Goal: Task Accomplishment & Management: Complete application form

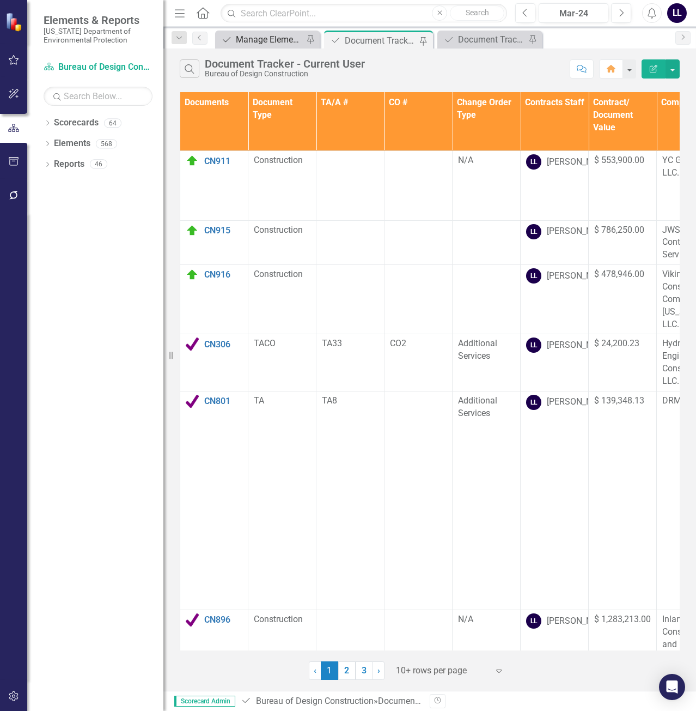
click at [267, 37] on div "Manage Elements" at bounding box center [270, 40] width 68 height 14
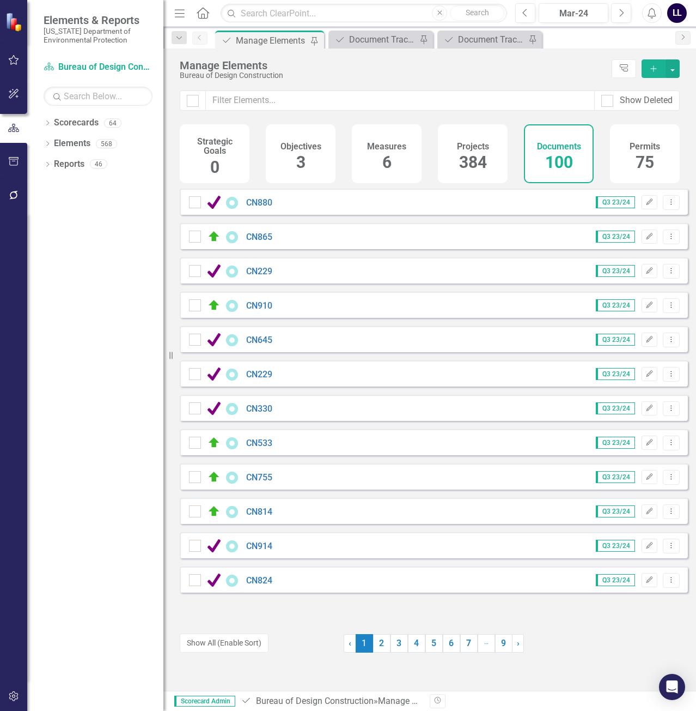
click at [654, 68] on icon "button" at bounding box center [654, 68] width 6 height 6
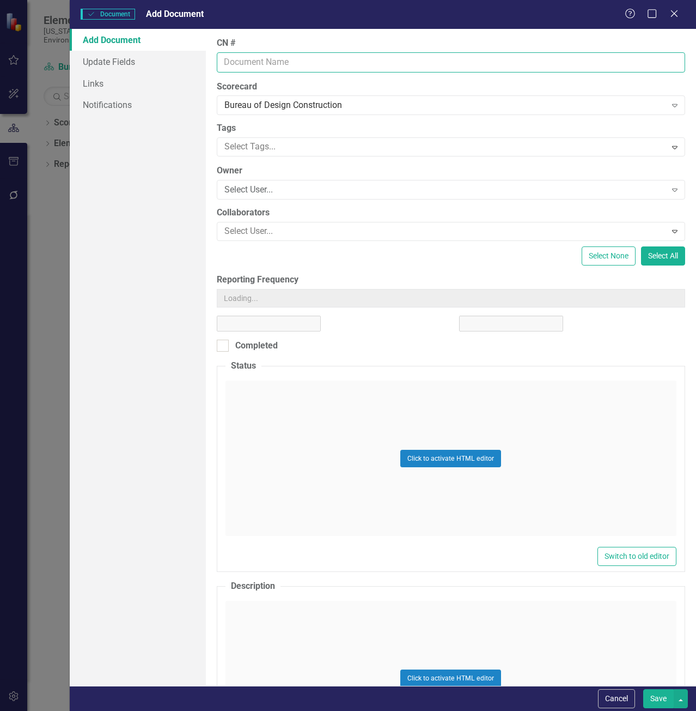
click at [319, 63] on input "CN #" at bounding box center [451, 62] width 469 height 20
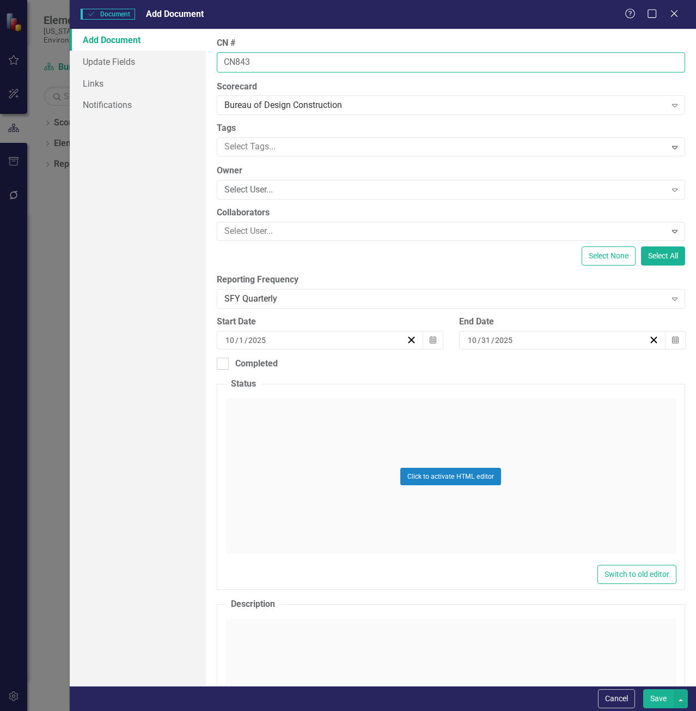
type input "CN843"
click at [644, 689] on button "Save" at bounding box center [659, 698] width 31 height 19
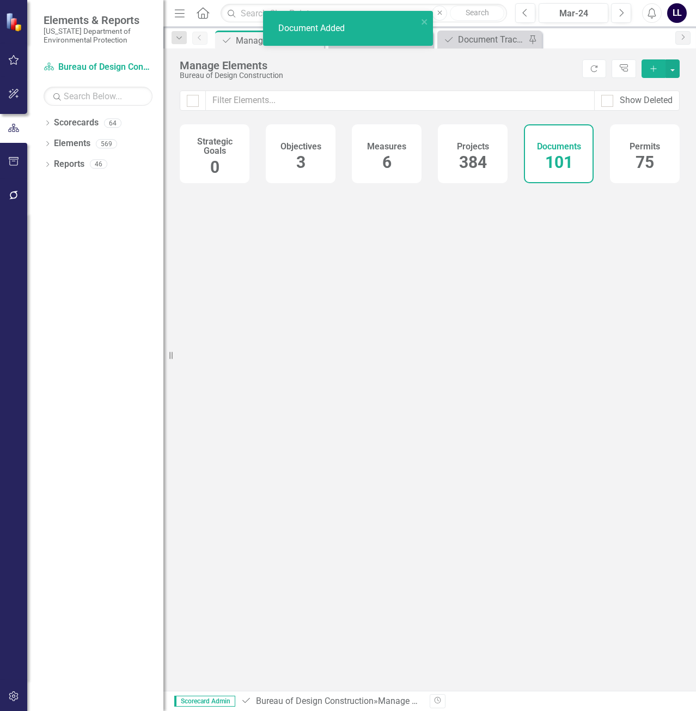
click at [658, 68] on icon "Add" at bounding box center [654, 69] width 10 height 8
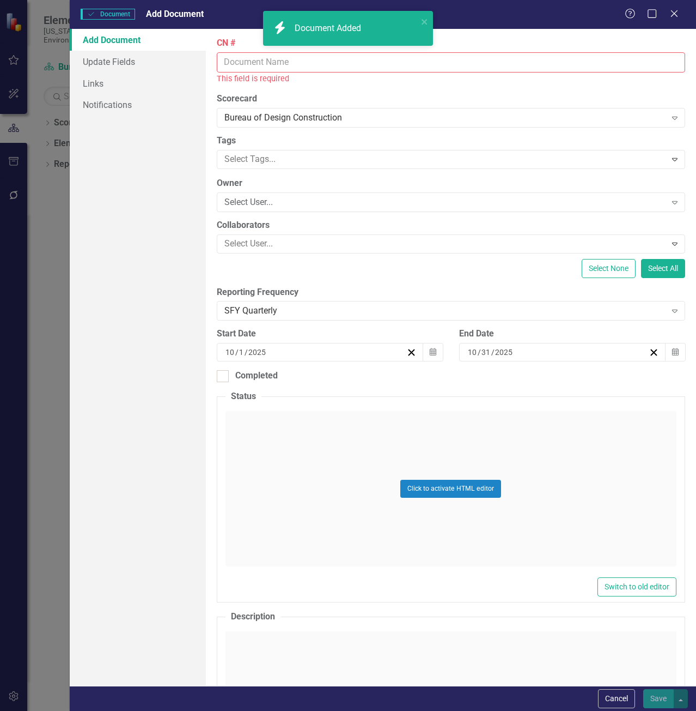
click at [259, 64] on input "CN #" at bounding box center [451, 62] width 469 height 20
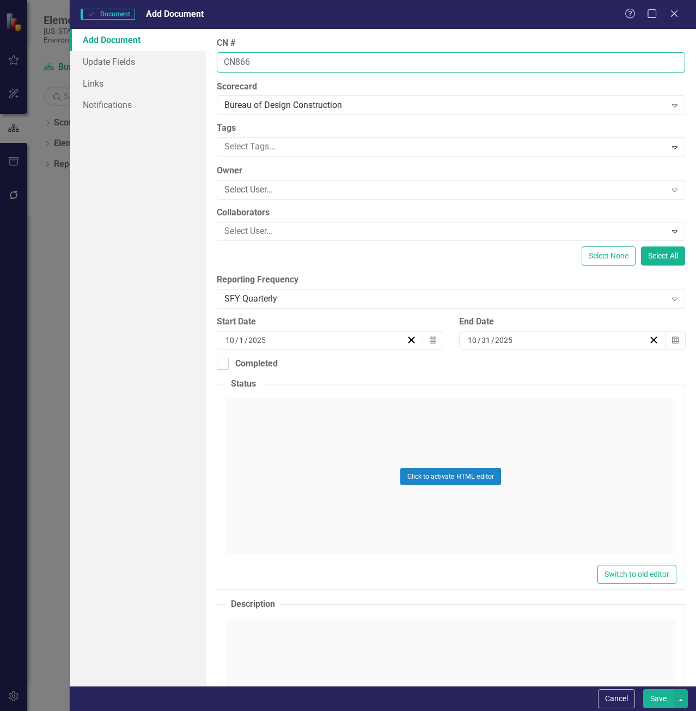
type input "CN866"
click at [644, 689] on button "Save" at bounding box center [659, 698] width 31 height 19
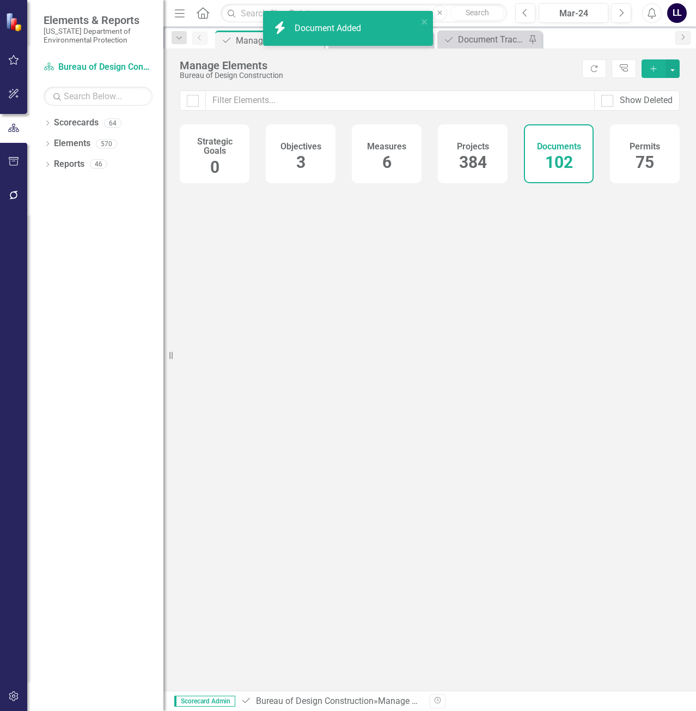
click at [653, 70] on icon "Add" at bounding box center [654, 69] width 10 height 8
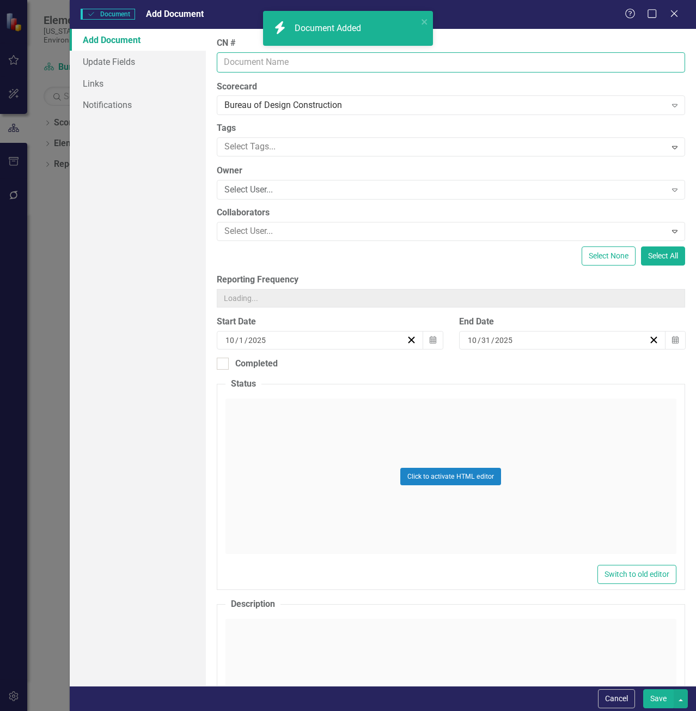
click at [309, 60] on input "CN #" at bounding box center [451, 62] width 469 height 20
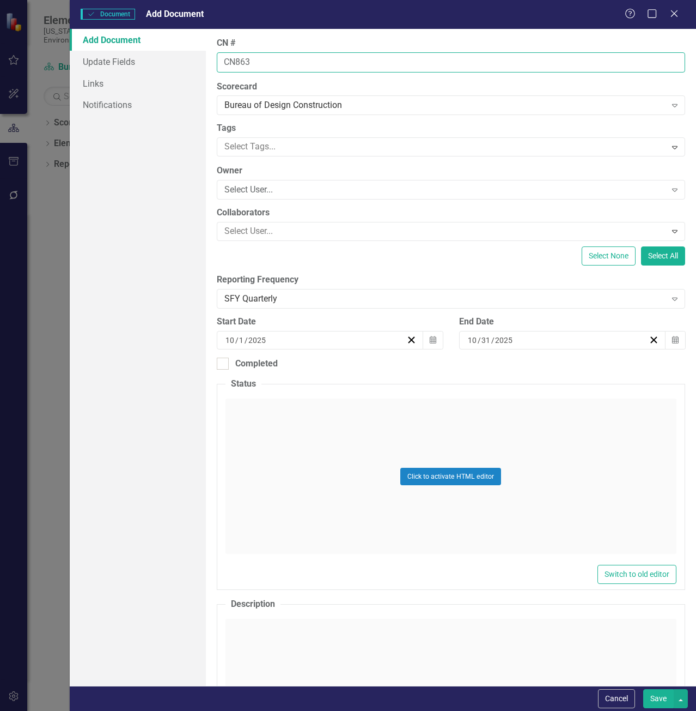
type input "CN863"
click at [644, 689] on button "Save" at bounding box center [659, 698] width 31 height 19
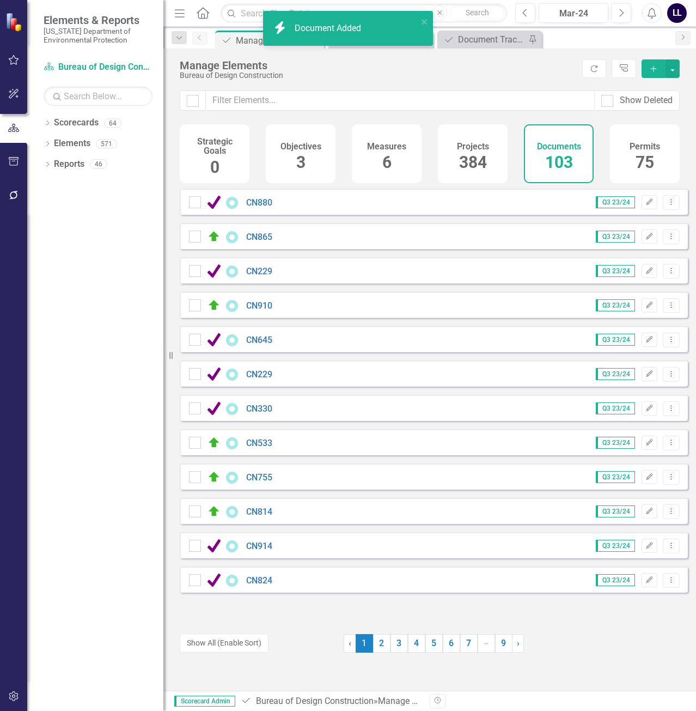
click at [653, 65] on icon "Add" at bounding box center [654, 69] width 10 height 8
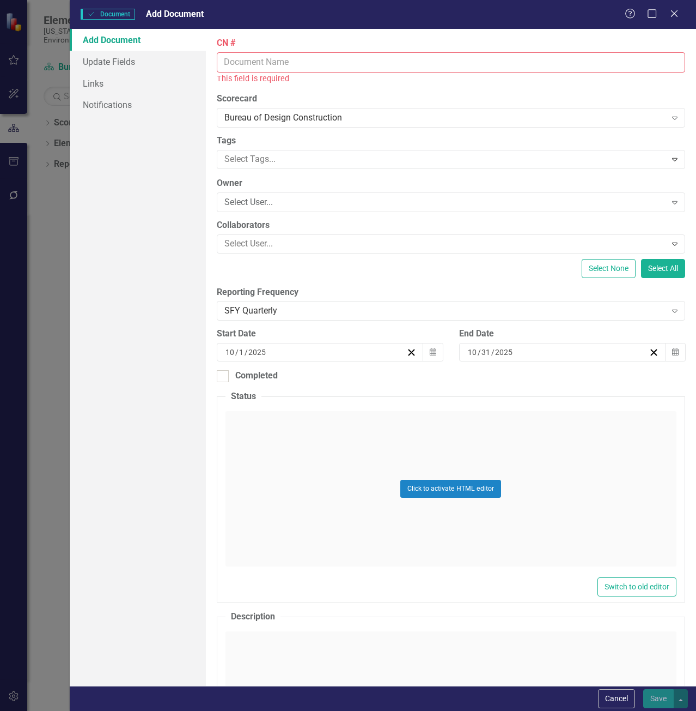
click at [318, 60] on input "CN #" at bounding box center [451, 62] width 469 height 20
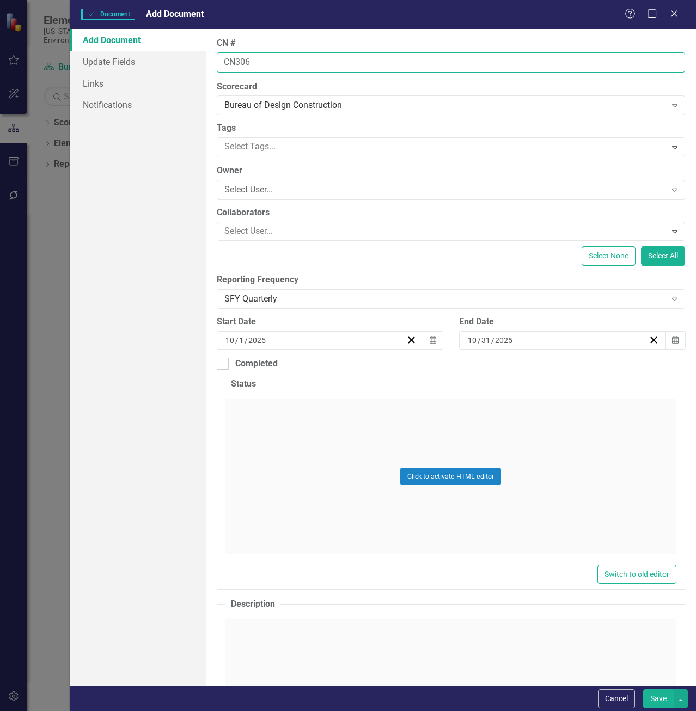
type input "CN306"
click at [644, 689] on button "Save" at bounding box center [659, 698] width 31 height 19
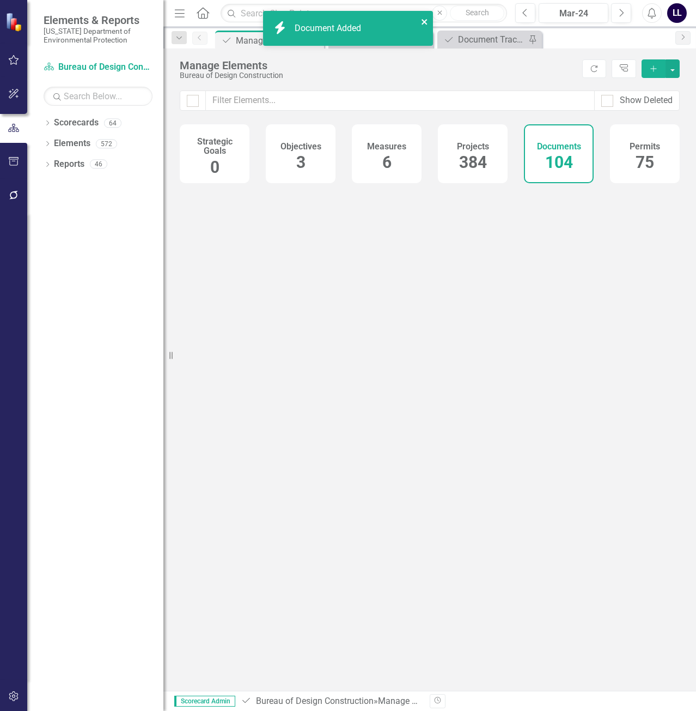
click at [426, 20] on icon "close" at bounding box center [424, 21] width 5 height 5
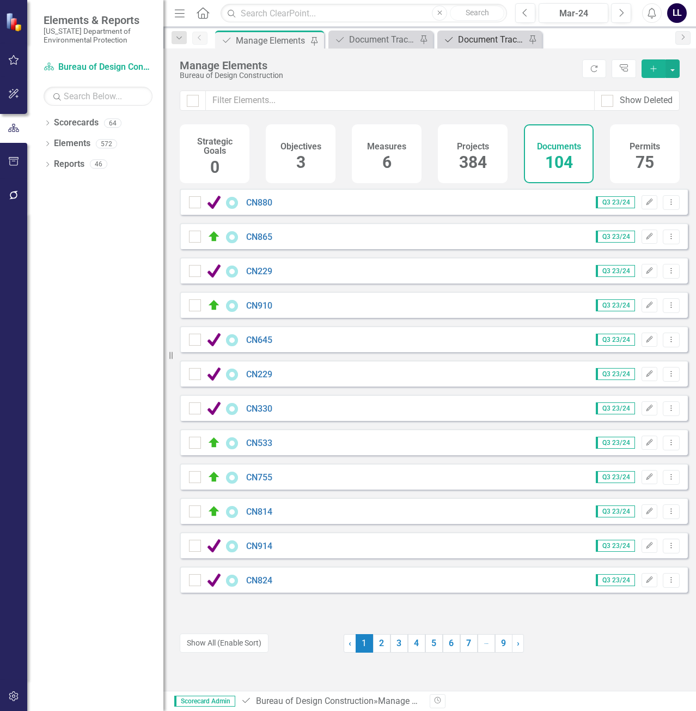
click at [491, 43] on div "Document Tracker" at bounding box center [492, 40] width 68 height 14
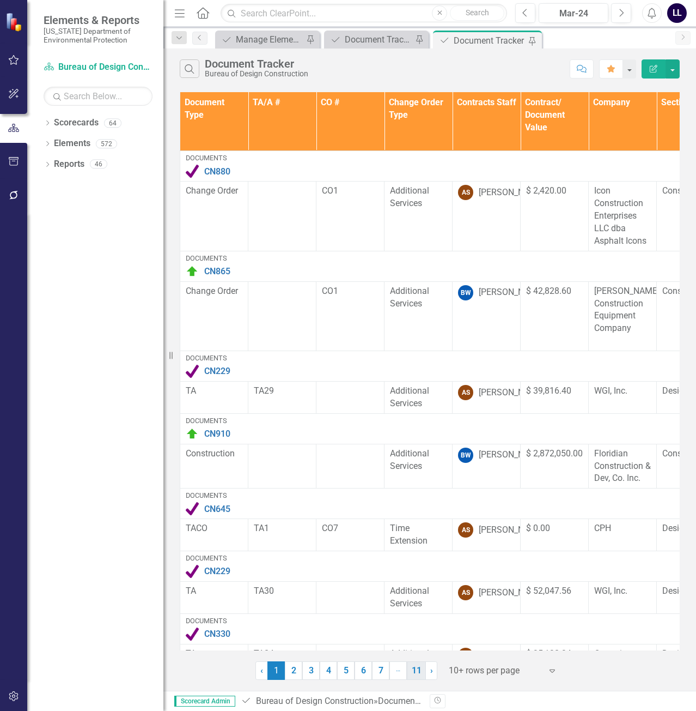
click at [417, 671] on link "11" at bounding box center [416, 670] width 19 height 19
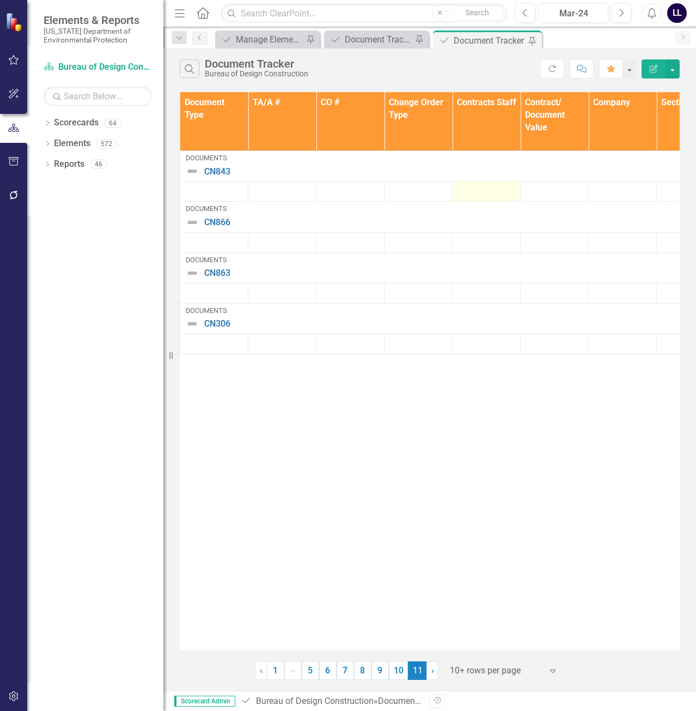
click at [493, 192] on div at bounding box center [486, 191] width 57 height 13
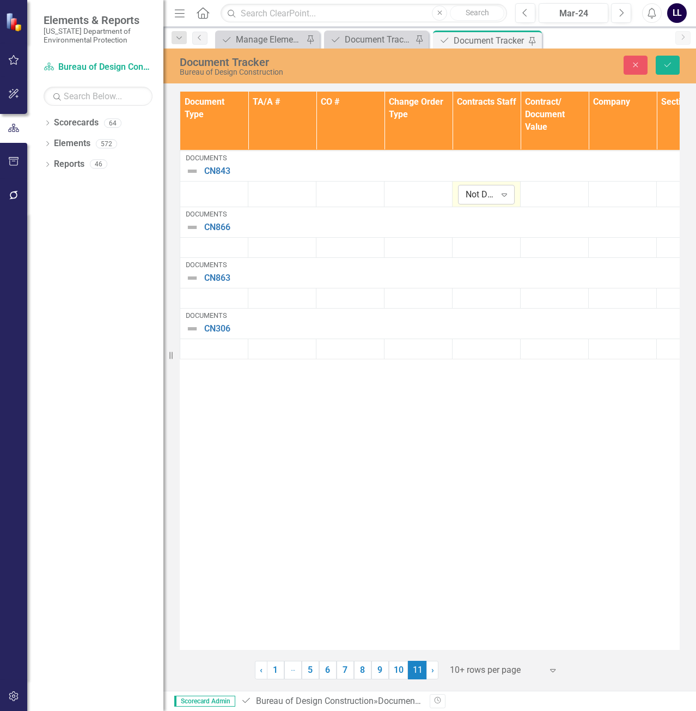
click at [493, 193] on div "Not Defined" at bounding box center [481, 194] width 30 height 13
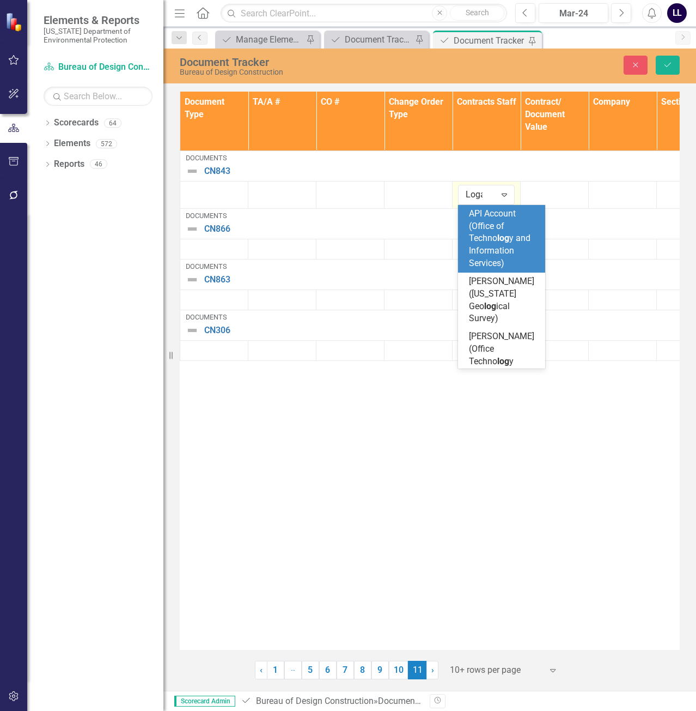
type input "[PERSON_NAME]"
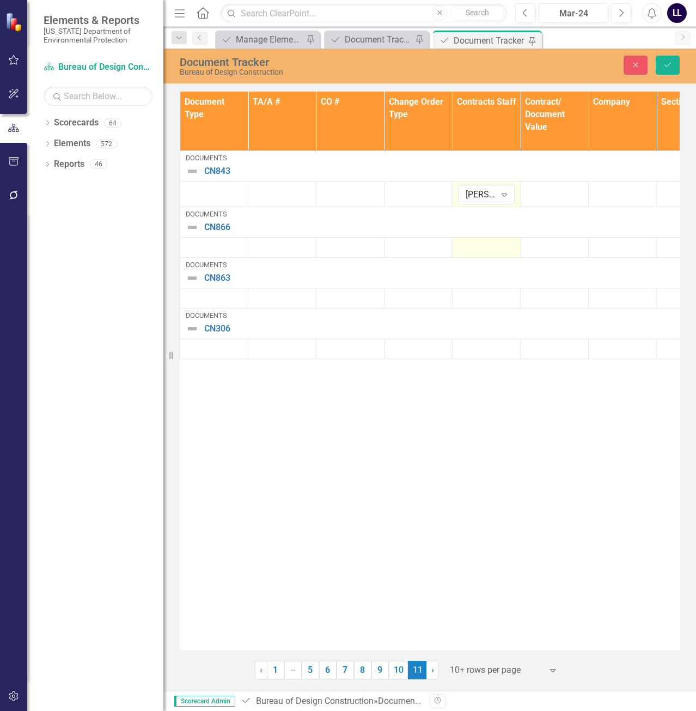
click at [488, 246] on div at bounding box center [486, 247] width 57 height 13
click at [494, 255] on div "Not Defined" at bounding box center [481, 251] width 30 height 13
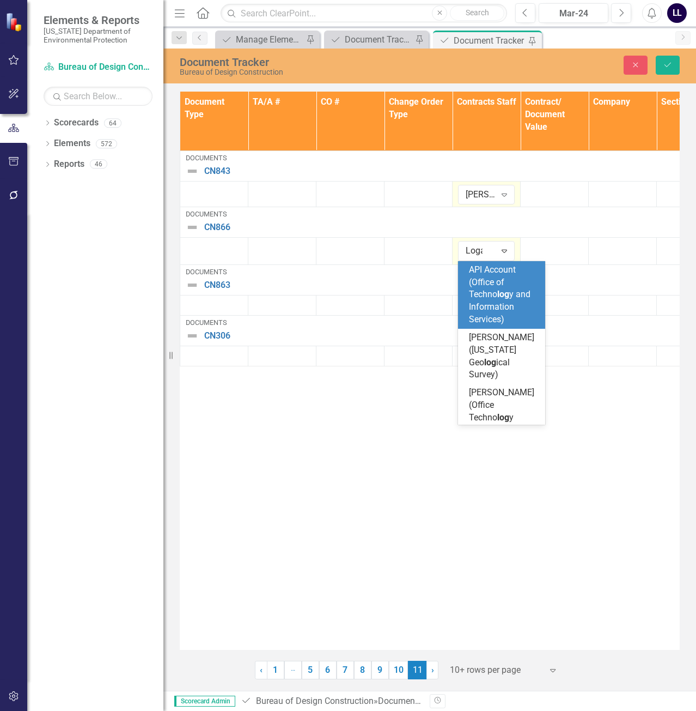
type input "[PERSON_NAME]"
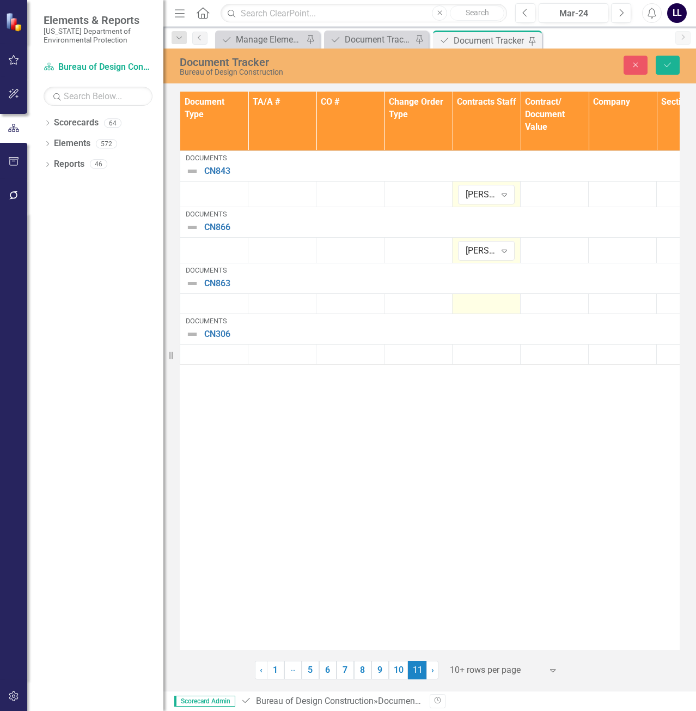
click at [493, 312] on td at bounding box center [487, 303] width 68 height 20
click at [500, 313] on div "Expand" at bounding box center [505, 306] width 20 height 17
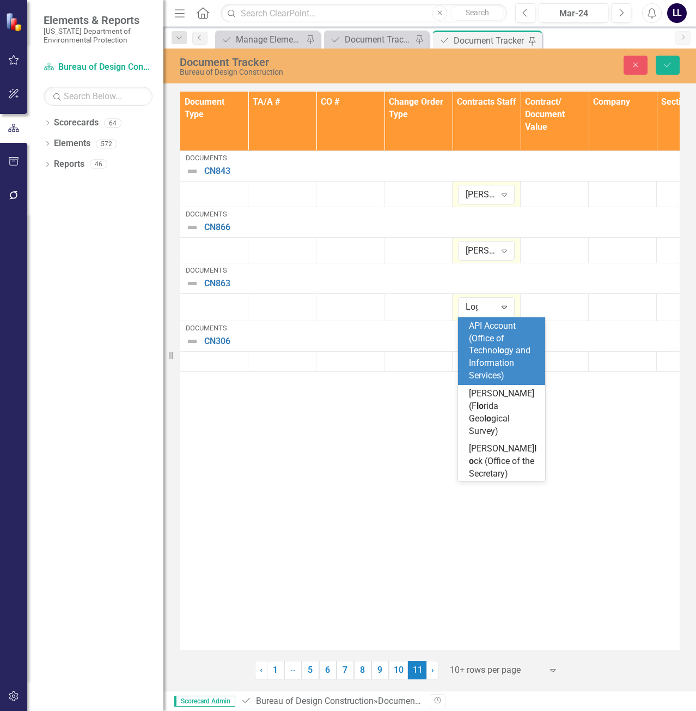
type input "[PERSON_NAME]"
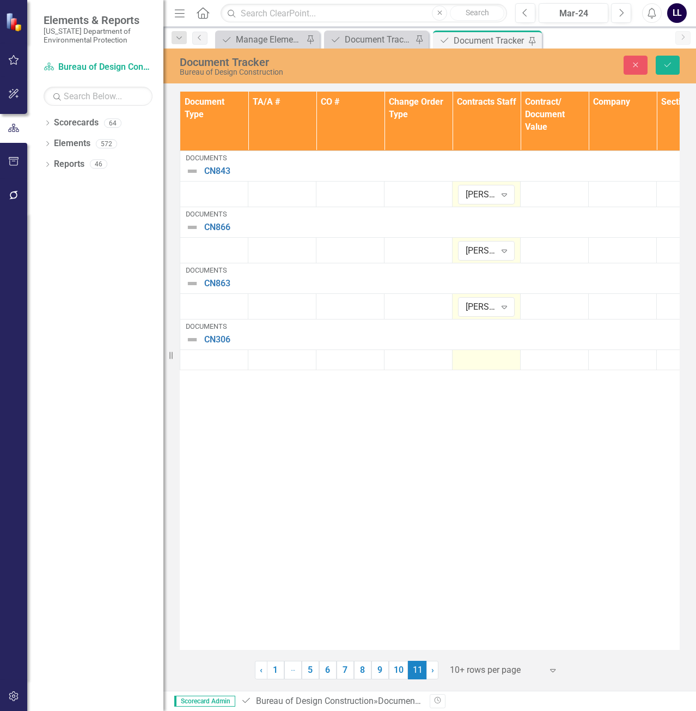
click at [491, 355] on div at bounding box center [486, 359] width 57 height 13
click at [502, 365] on icon "Expand" at bounding box center [504, 363] width 11 height 9
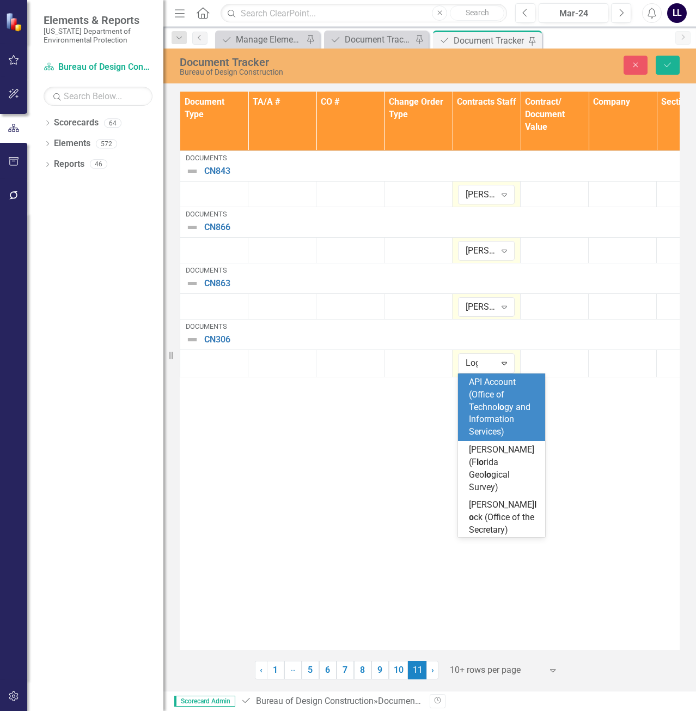
type input "[PERSON_NAME]"
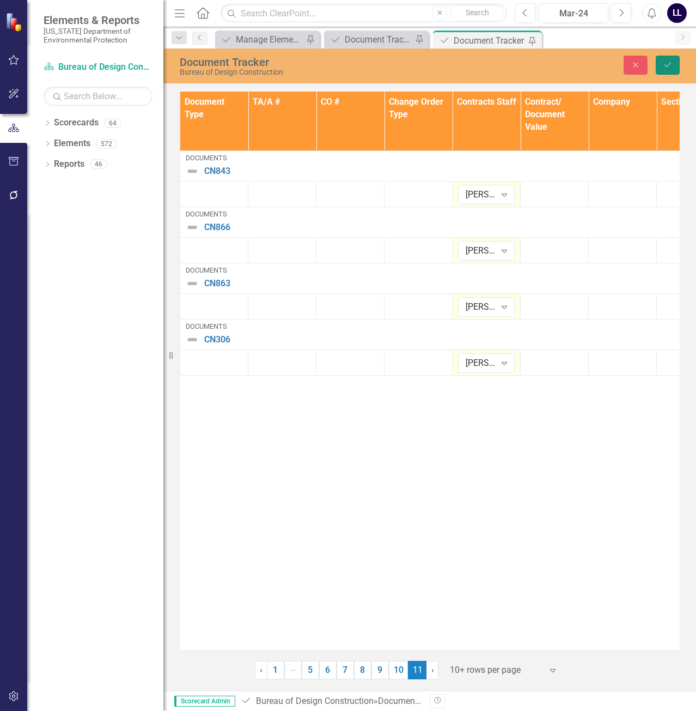
click at [670, 65] on icon "Save" at bounding box center [668, 65] width 10 height 8
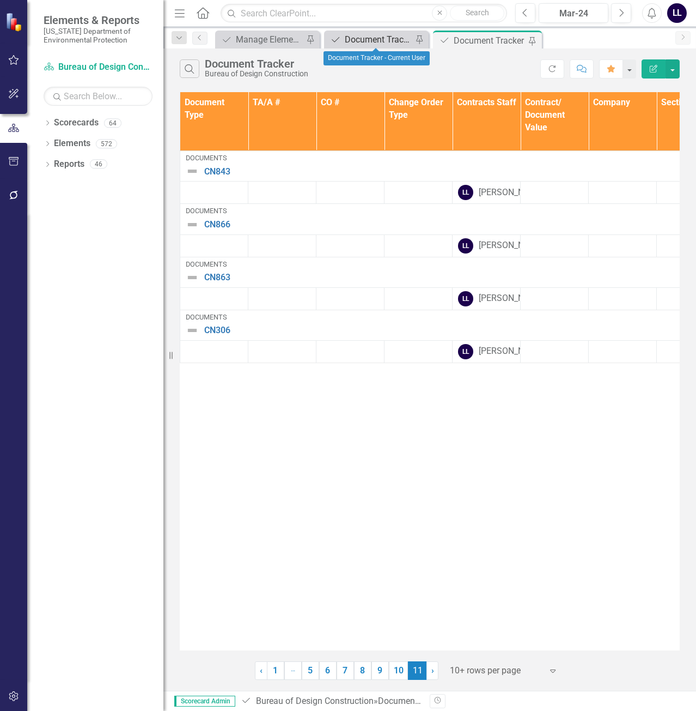
click at [371, 43] on div "Document Tracker - Current User" at bounding box center [379, 40] width 68 height 14
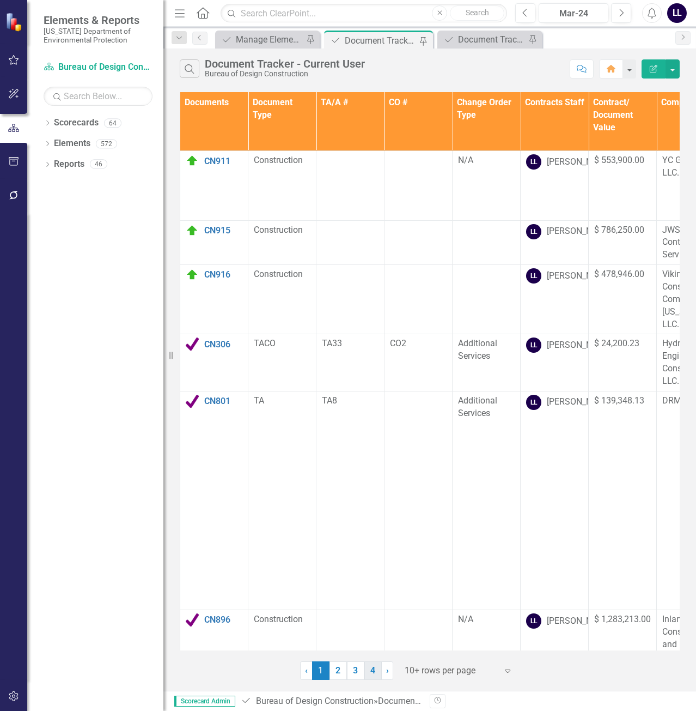
click at [373, 671] on link "4" at bounding box center [373, 670] width 17 height 19
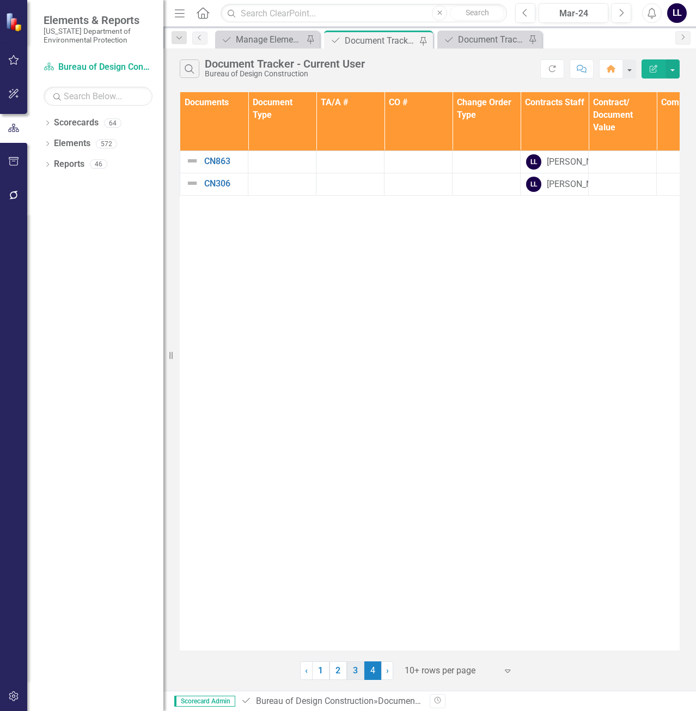
click at [352, 674] on link "3" at bounding box center [355, 670] width 17 height 19
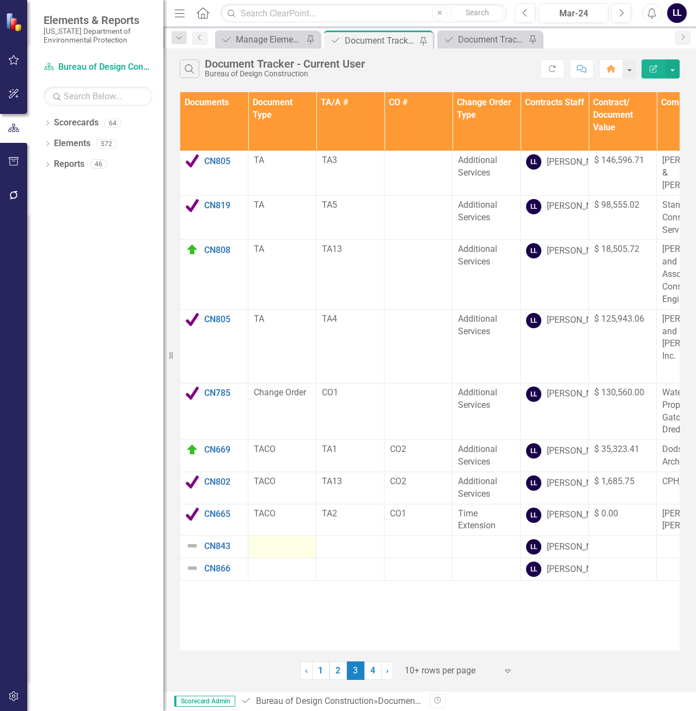
click at [285, 555] on td at bounding box center [282, 547] width 68 height 22
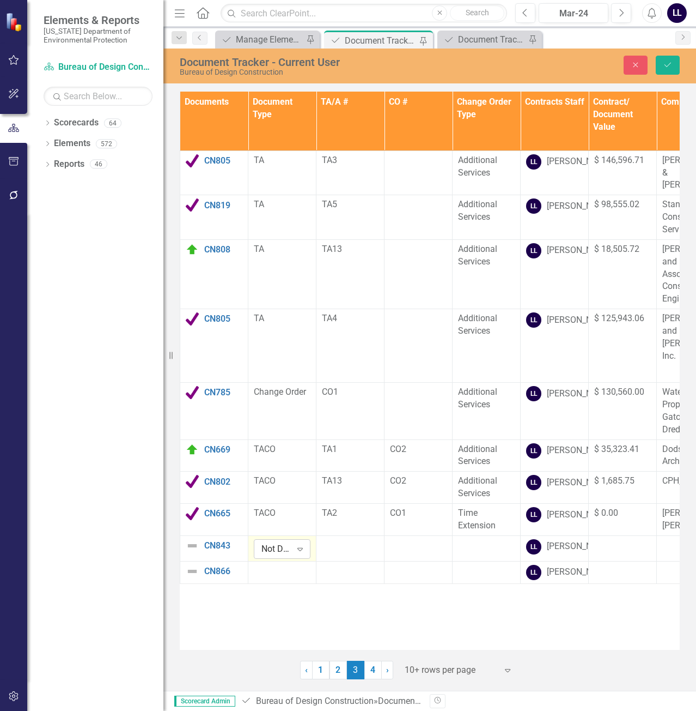
click at [278, 554] on div "Not Defined" at bounding box center [277, 548] width 30 height 13
click at [282, 583] on td at bounding box center [282, 572] width 68 height 22
click at [287, 580] on div "Not Defined" at bounding box center [277, 574] width 30 height 13
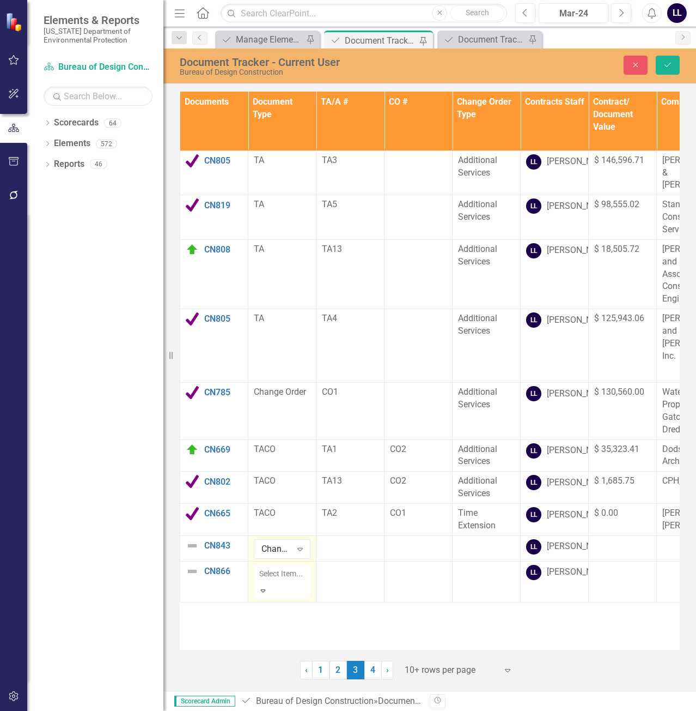
click at [412, 554] on td at bounding box center [419, 548] width 68 height 26
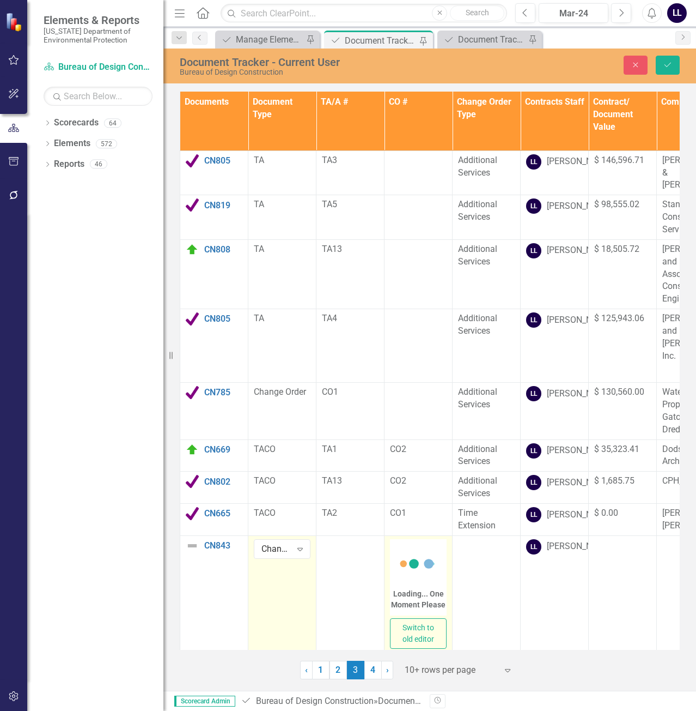
click at [412, 573] on icon at bounding box center [419, 564] width 44 height 44
click at [416, 580] on p "Rich Text Area. Press ALT-0 for help." at bounding box center [418, 577] width 49 height 13
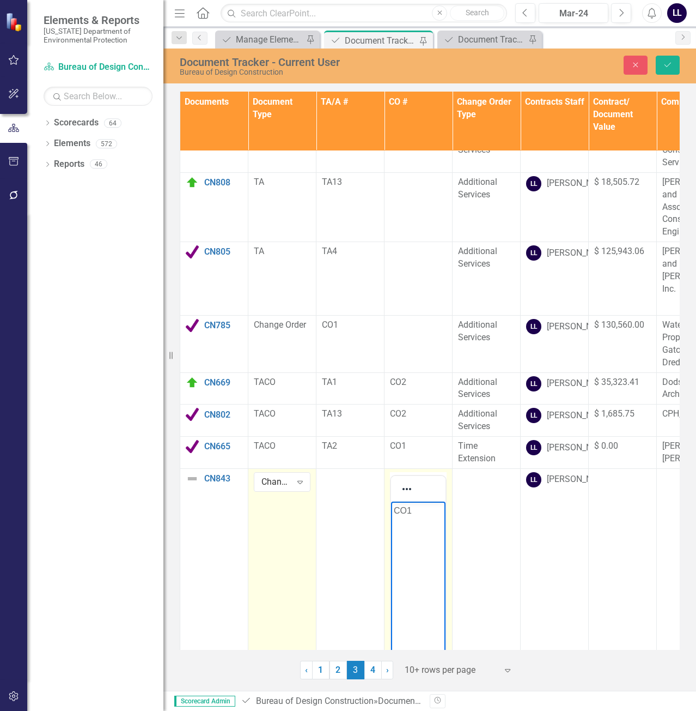
scroll to position [208, 0]
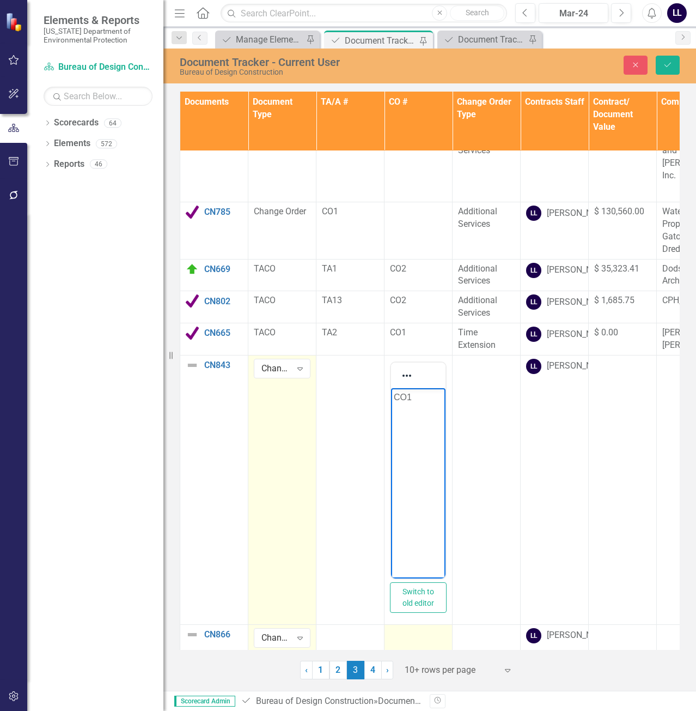
click at [424, 624] on td at bounding box center [419, 637] width 68 height 26
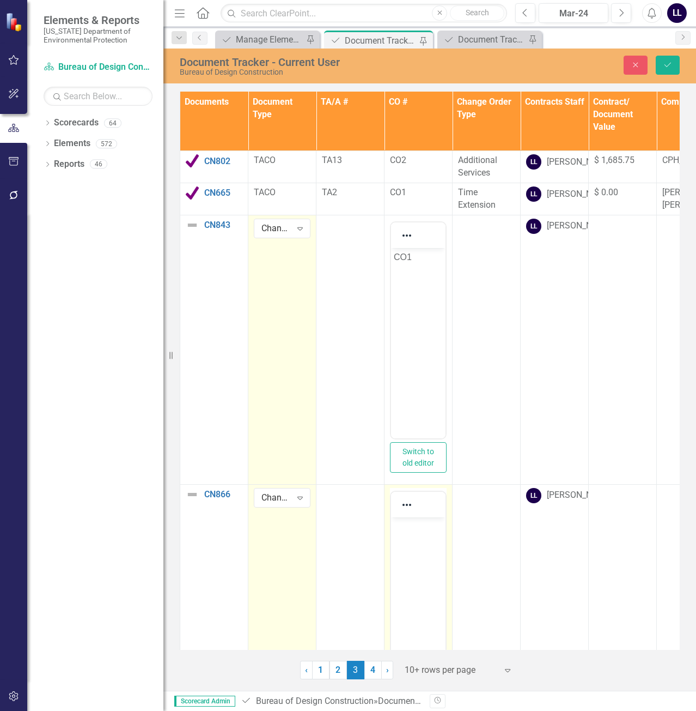
scroll to position [432, 0]
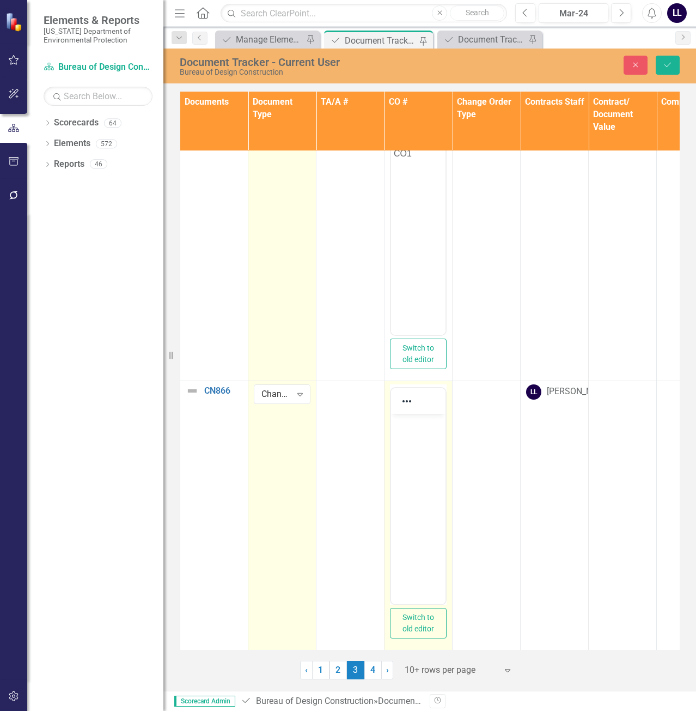
click at [420, 441] on body "Rich Text Area. Press ALT-0 for help." at bounding box center [418, 494] width 54 height 163
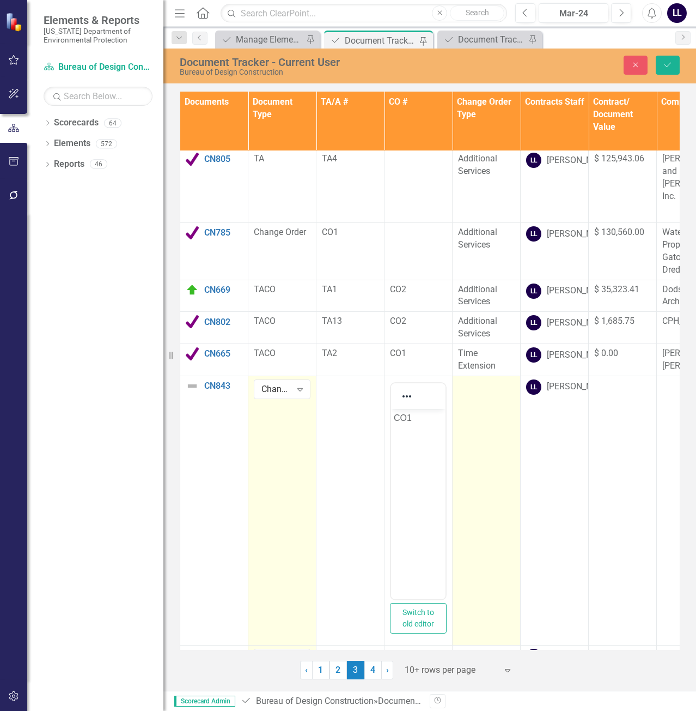
scroll to position [214, 0]
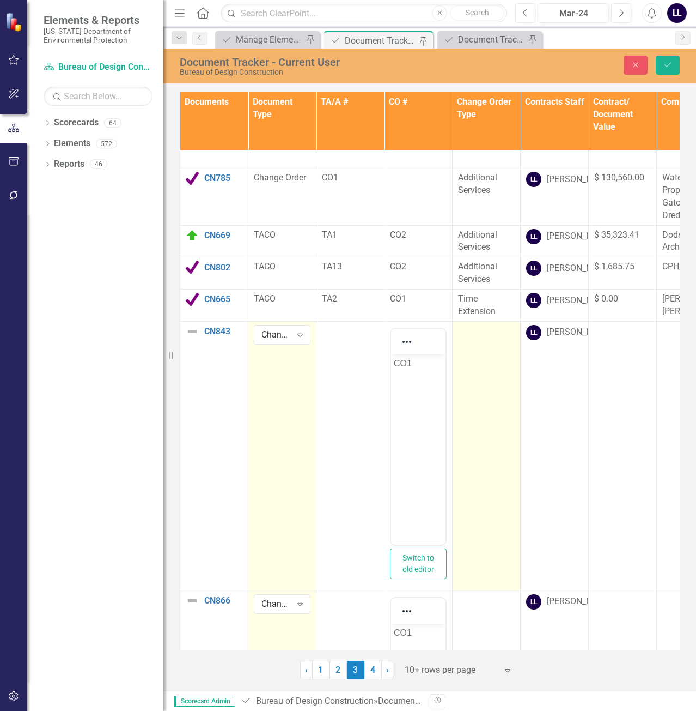
click at [486, 387] on td at bounding box center [487, 455] width 68 height 269
click at [489, 331] on div "Not Defined" at bounding box center [481, 334] width 30 height 13
click at [499, 339] on div "Expand" at bounding box center [505, 334] width 20 height 17
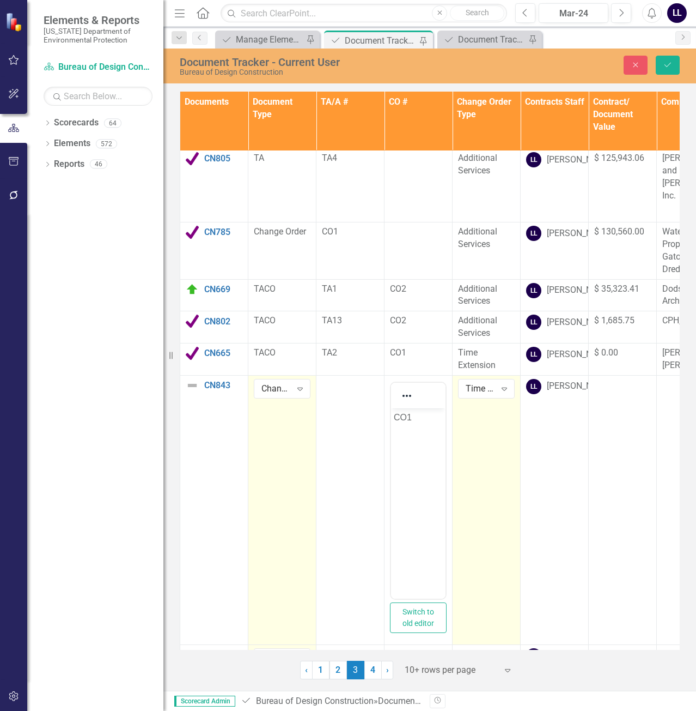
scroll to position [160, 83]
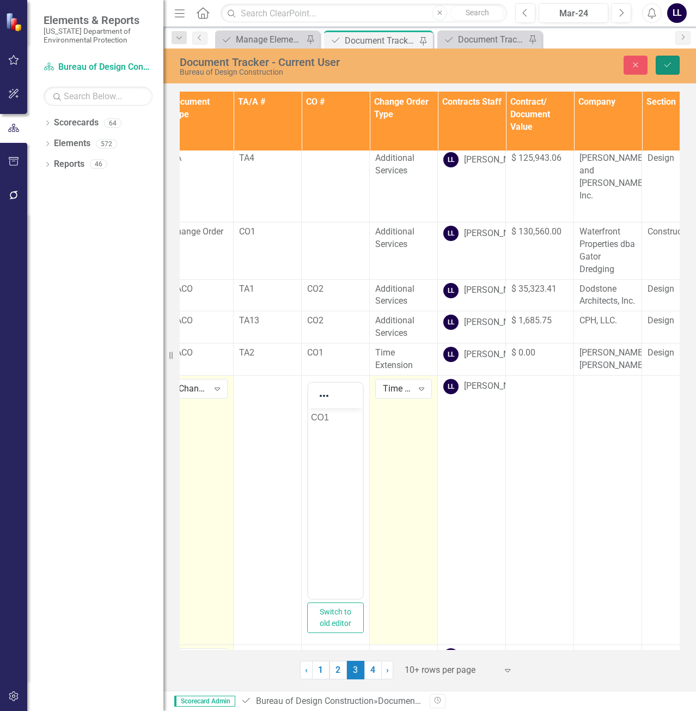
click at [665, 68] on icon "Save" at bounding box center [668, 65] width 10 height 8
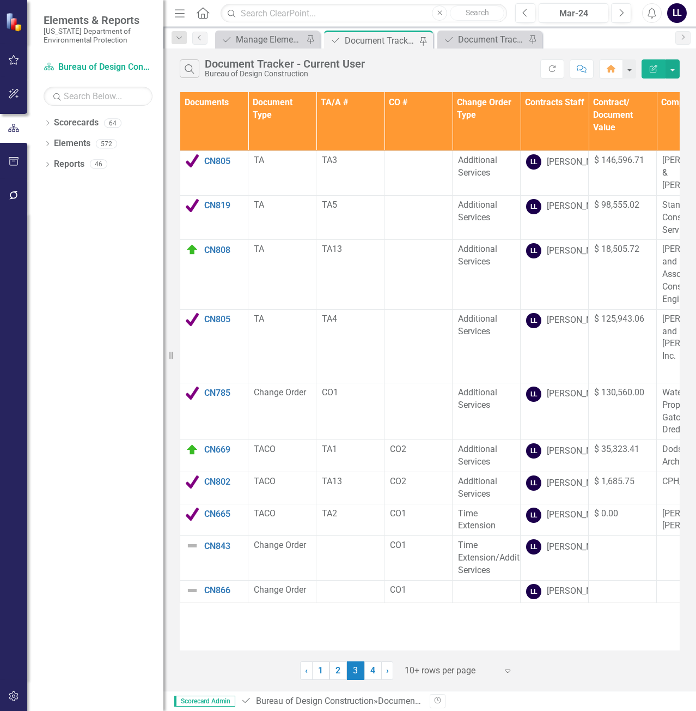
scroll to position [0, 301]
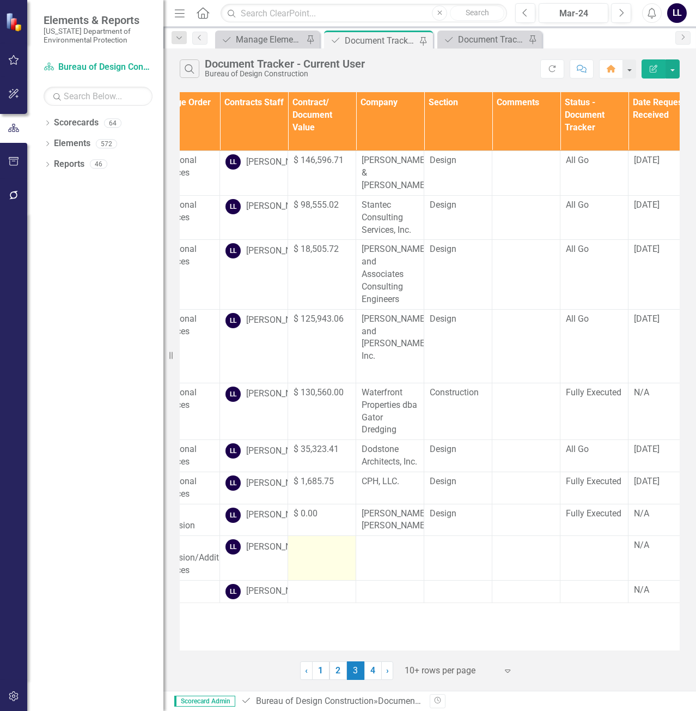
click at [317, 560] on td at bounding box center [322, 558] width 68 height 45
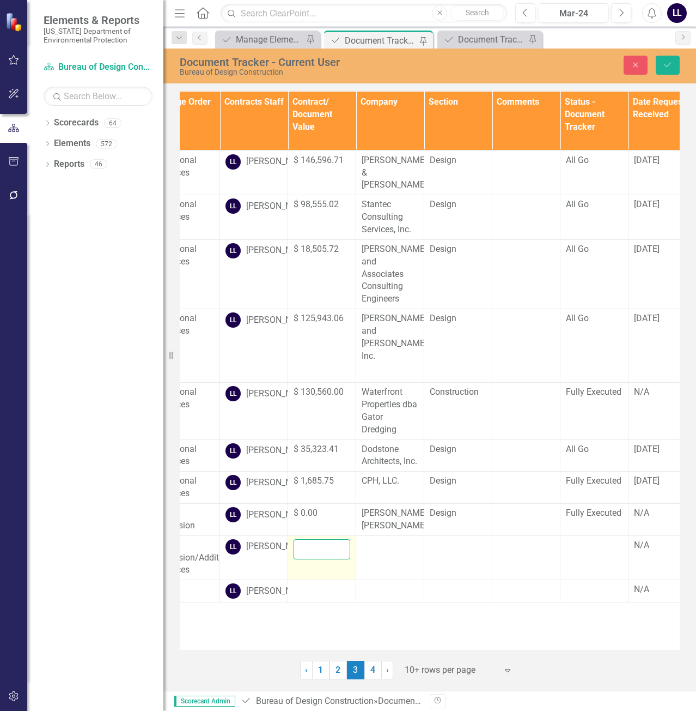
click at [323, 550] on input "number" at bounding box center [322, 549] width 57 height 20
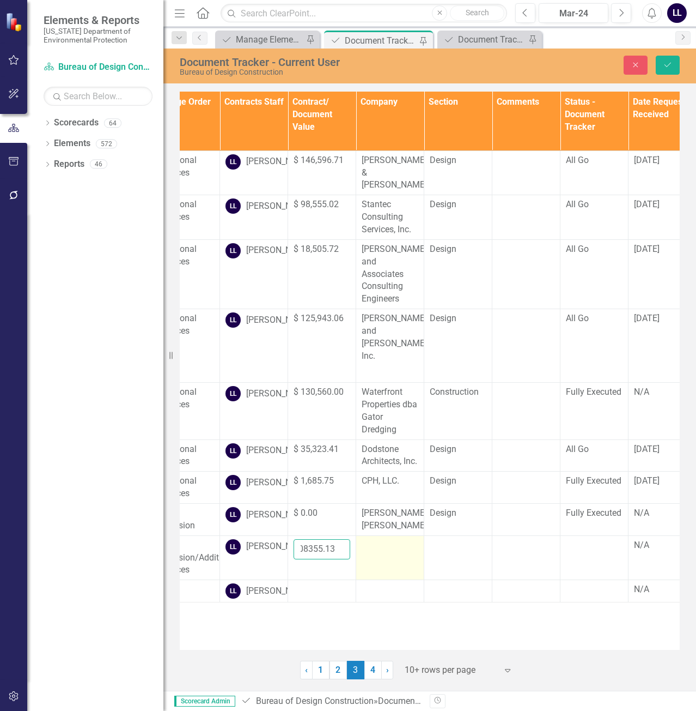
type input "208355.13"
click at [397, 549] on div at bounding box center [390, 545] width 57 height 13
click at [387, 551] on div at bounding box center [390, 545] width 57 height 13
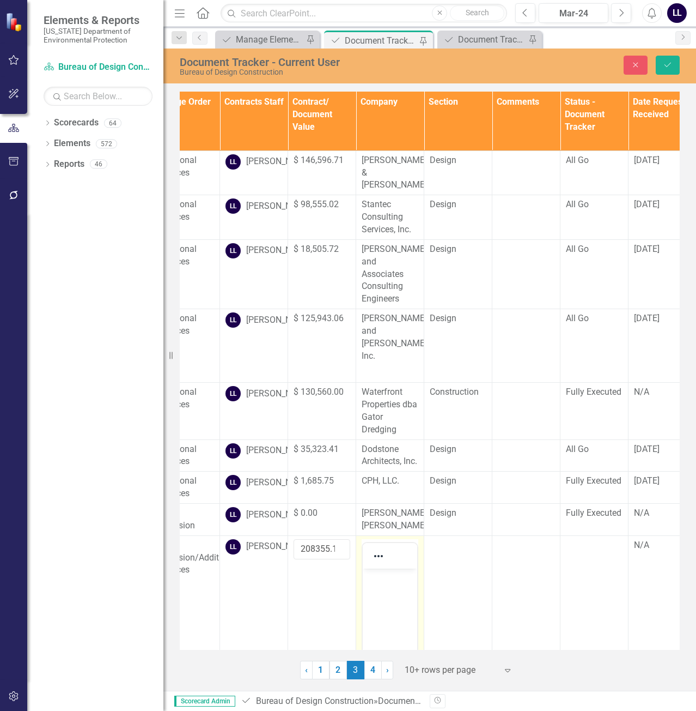
click at [386, 589] on body "Rich Text Area. Press ALT-0 for help." at bounding box center [390, 649] width 54 height 163
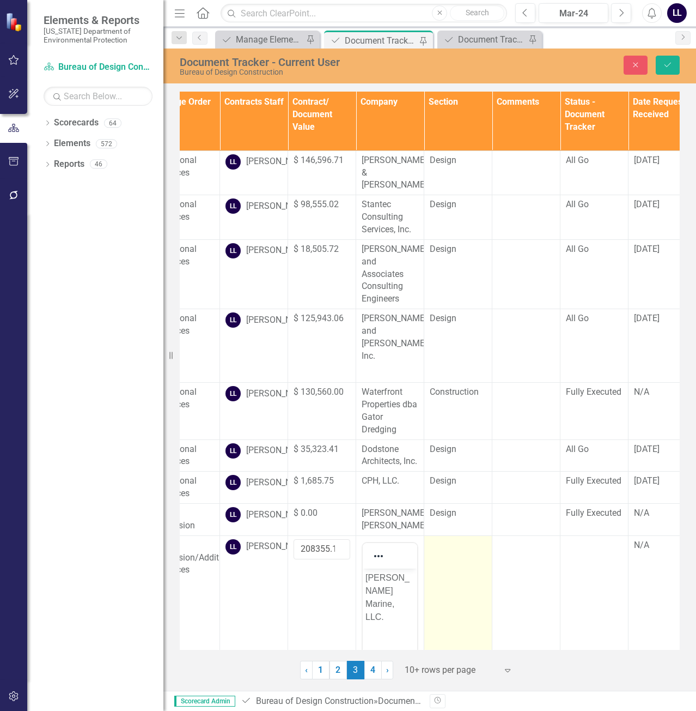
click at [465, 559] on td at bounding box center [459, 669] width 68 height 269
click at [455, 551] on div "Not Defined" at bounding box center [453, 548] width 30 height 13
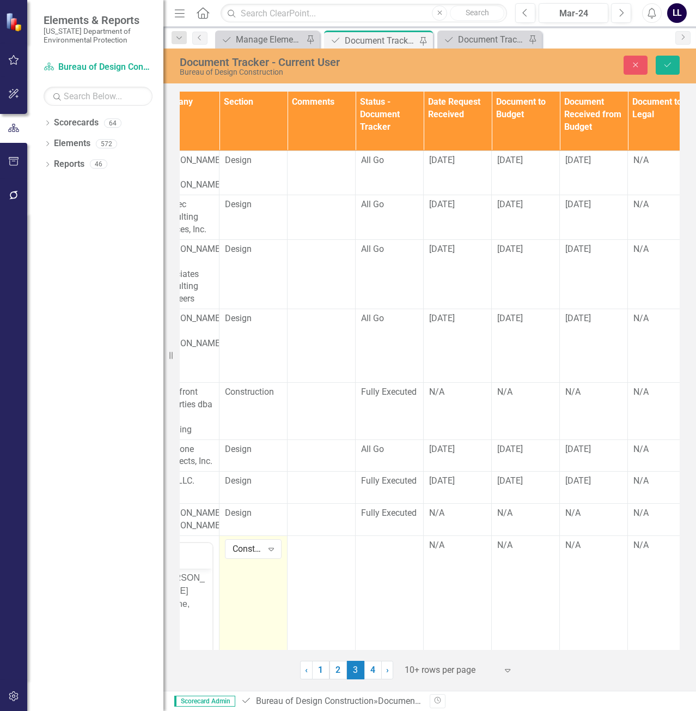
scroll to position [0, 523]
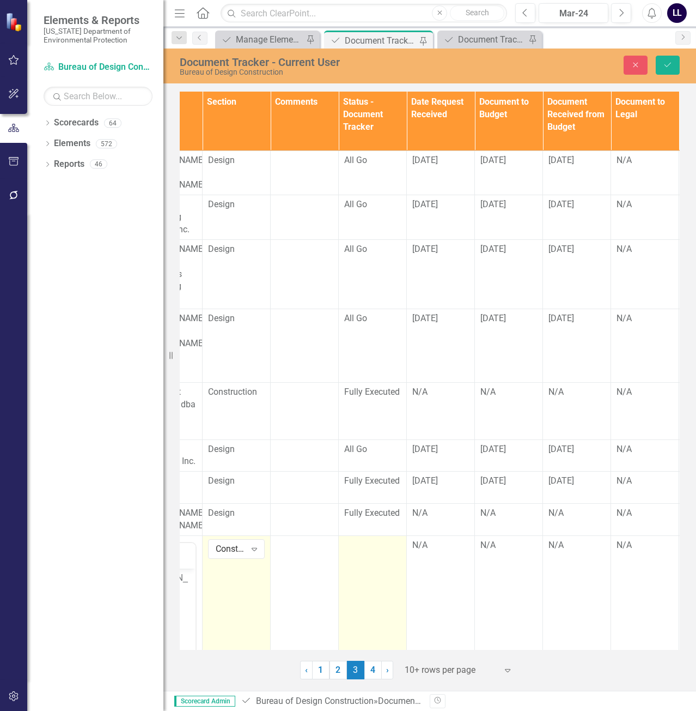
click at [373, 570] on td at bounding box center [373, 669] width 68 height 269
click at [374, 552] on div "Not Defined" at bounding box center [367, 548] width 30 height 13
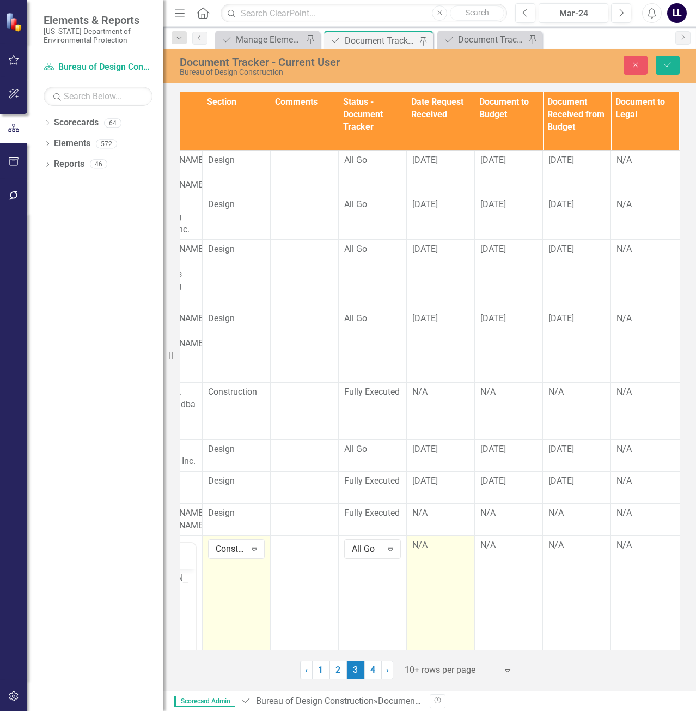
click at [441, 553] on td "N/A" at bounding box center [441, 669] width 68 height 269
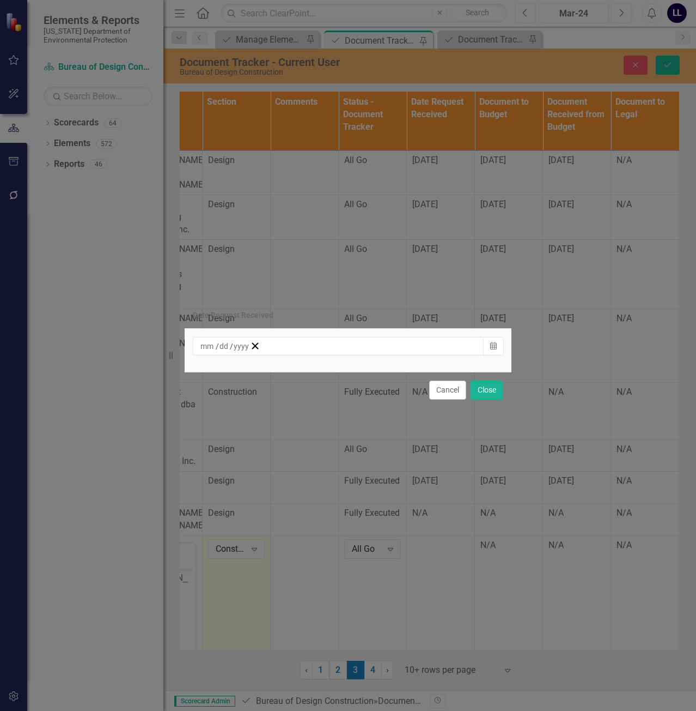
click at [250, 345] on div "/ /" at bounding box center [225, 346] width 50 height 11
click at [330, 429] on button "9" at bounding box center [315, 423] width 27 height 20
click at [242, 350] on div "[DATE]" at bounding box center [221, 346] width 42 height 11
click at [291, 426] on abbr "8" at bounding box center [289, 423] width 4 height 9
click at [493, 393] on button "Close" at bounding box center [487, 389] width 33 height 19
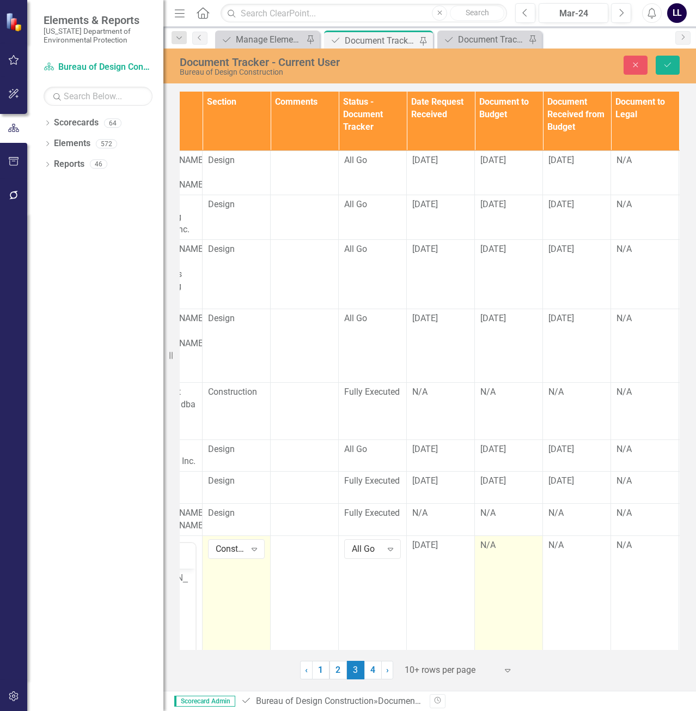
click at [504, 545] on div "N/A" at bounding box center [509, 545] width 57 height 13
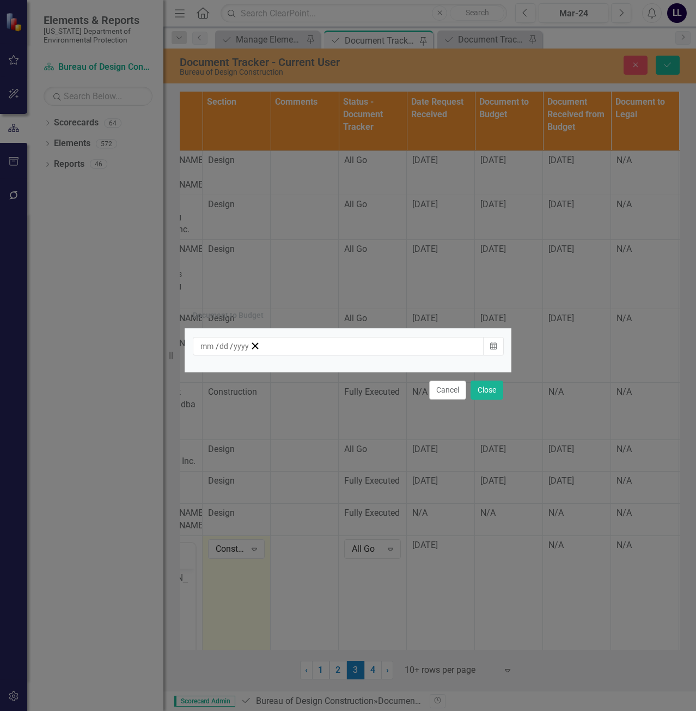
click at [250, 343] on div "/ /" at bounding box center [225, 346] width 50 height 11
click at [318, 427] on abbr "9" at bounding box center [316, 423] width 4 height 9
click at [485, 396] on button "Close" at bounding box center [487, 389] width 33 height 19
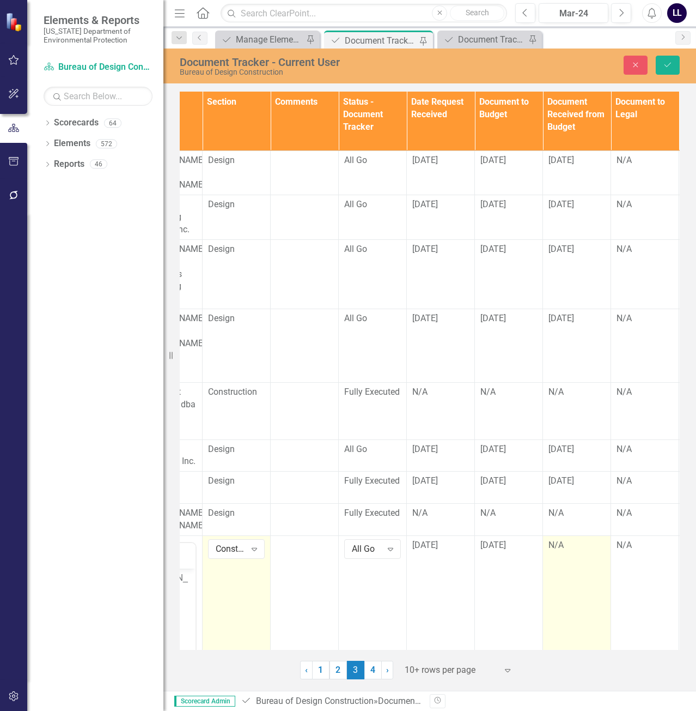
click at [568, 556] on td "N/A" at bounding box center [577, 669] width 68 height 269
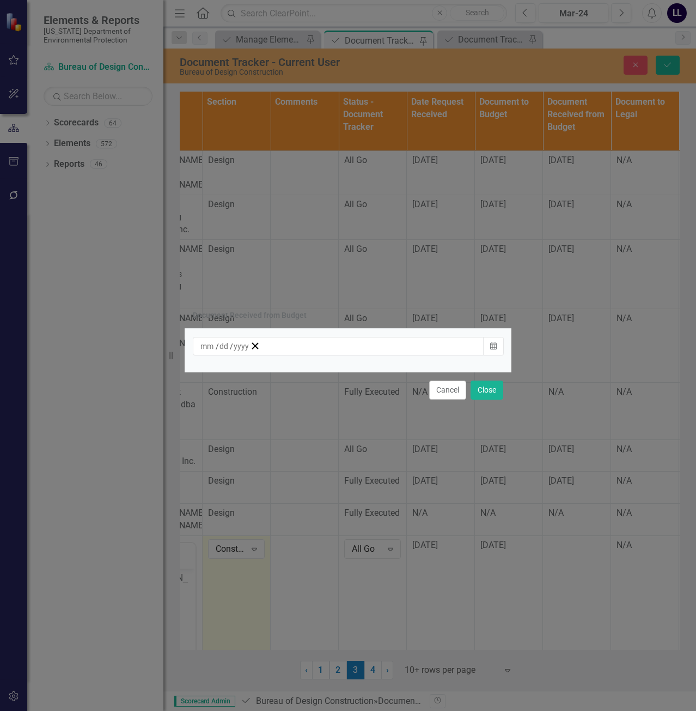
click at [250, 342] on div "/ /" at bounding box center [225, 346] width 50 height 11
click at [330, 428] on button "9" at bounding box center [315, 423] width 27 height 20
click at [495, 390] on button "Close" at bounding box center [487, 389] width 33 height 19
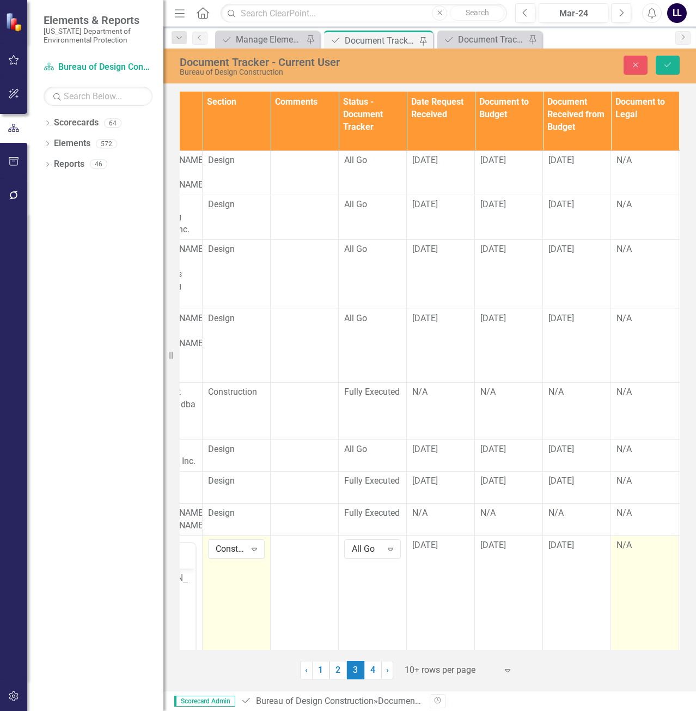
click at [633, 553] on td "N/A" at bounding box center [645, 669] width 68 height 269
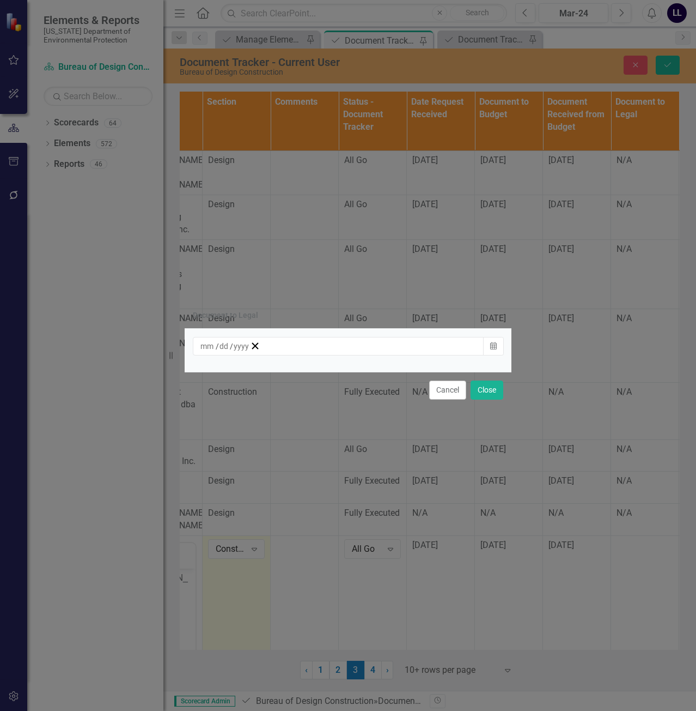
click at [250, 346] on div "/ /" at bounding box center [225, 346] width 50 height 11
click at [330, 426] on button "9" at bounding box center [315, 423] width 27 height 20
click at [446, 395] on button "Cancel" at bounding box center [447, 389] width 37 height 19
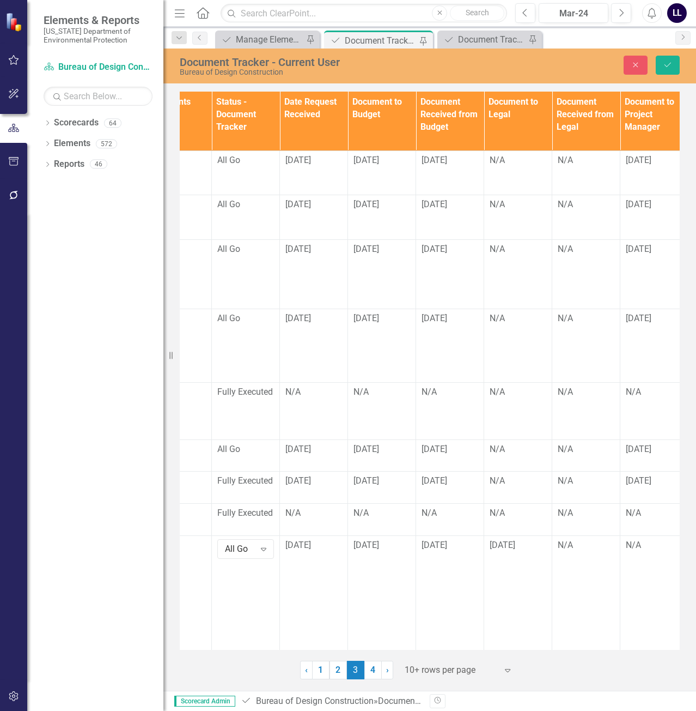
scroll to position [0, 781]
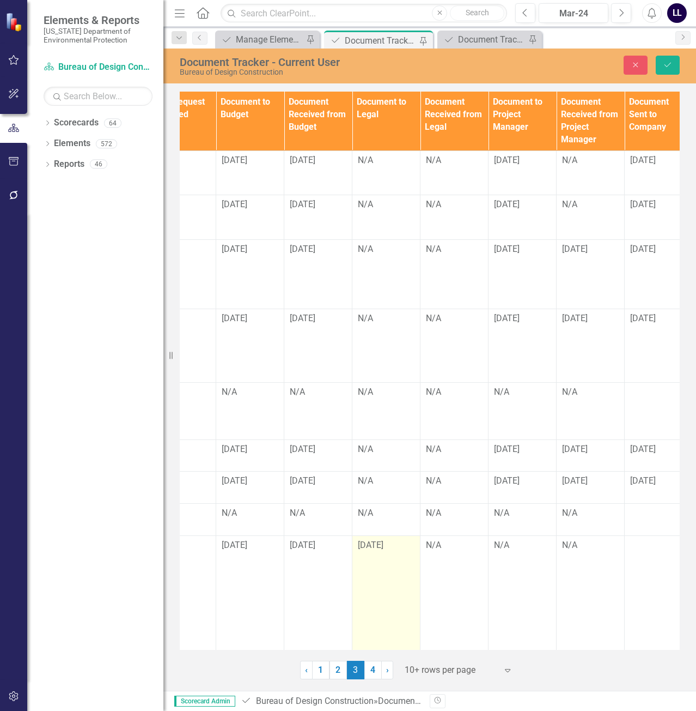
click at [381, 549] on span "[DATE]" at bounding box center [371, 545] width 26 height 10
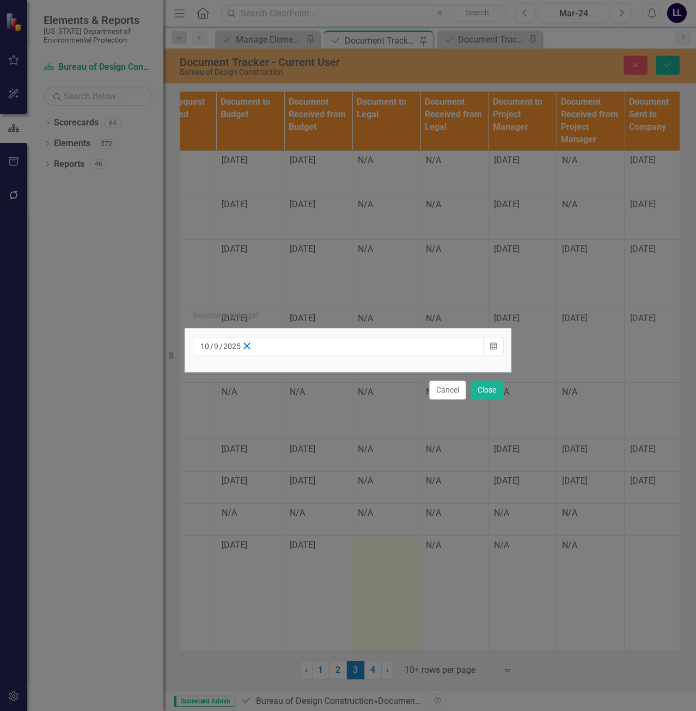
click at [250, 345] on line "button" at bounding box center [247, 346] width 6 height 6
click at [484, 388] on button "Close" at bounding box center [487, 389] width 33 height 19
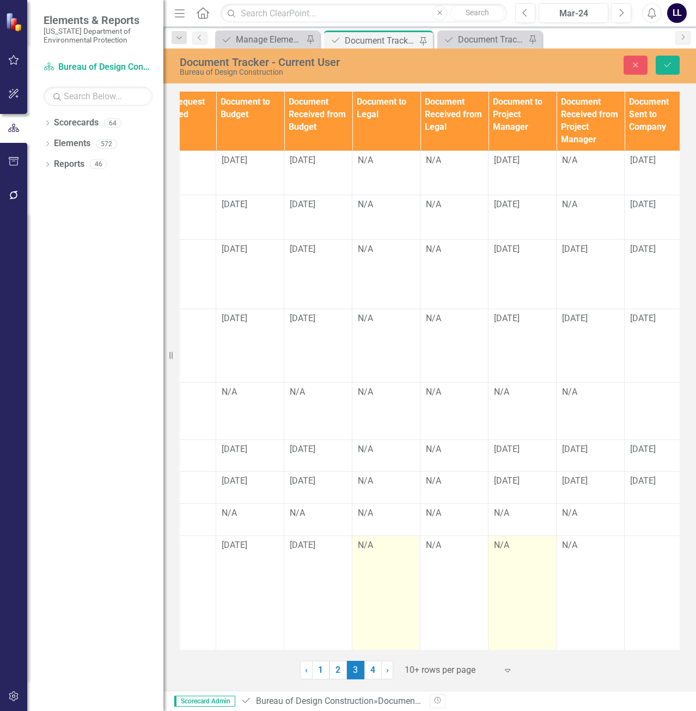
click at [506, 551] on div "N/A" at bounding box center [522, 545] width 57 height 13
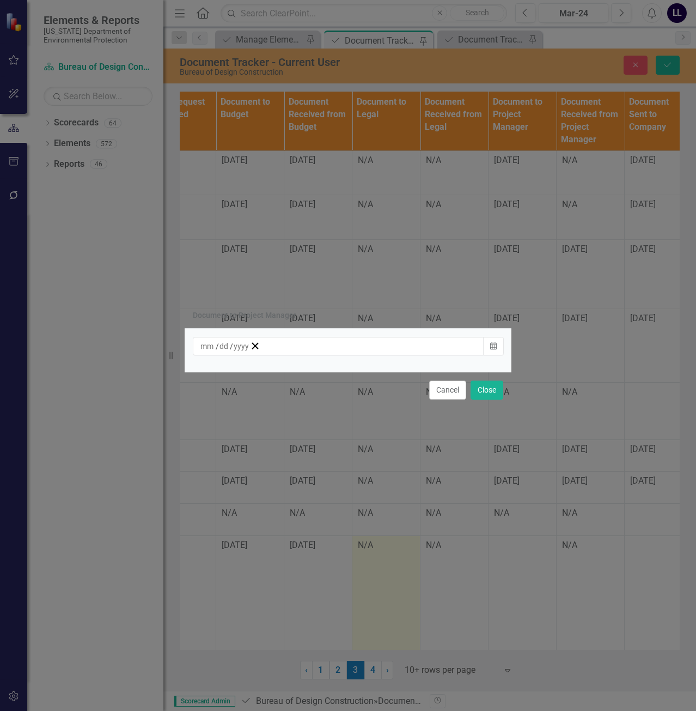
click at [250, 345] on div "/ /" at bounding box center [225, 346] width 50 height 11
click at [318, 427] on abbr "9" at bounding box center [316, 423] width 4 height 9
click at [481, 394] on button "Close" at bounding box center [487, 389] width 33 height 19
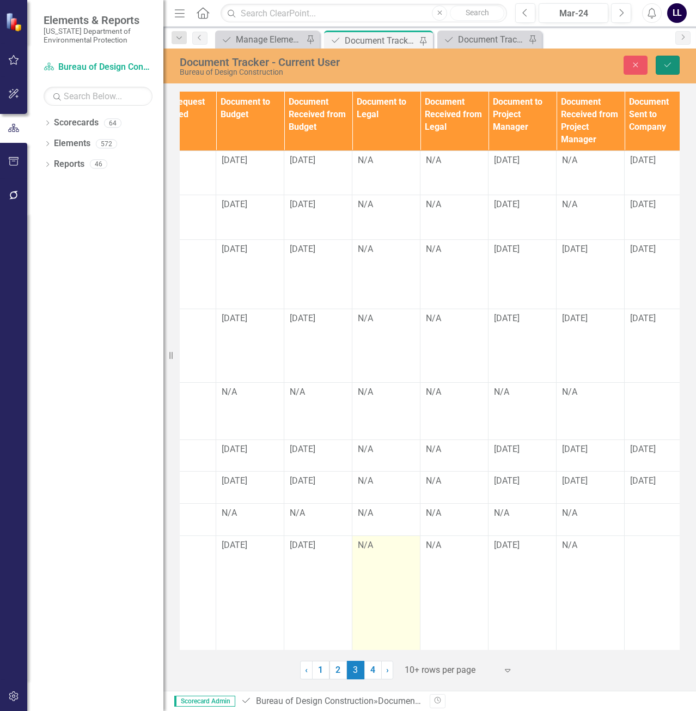
click at [666, 70] on button "Save" at bounding box center [668, 65] width 24 height 19
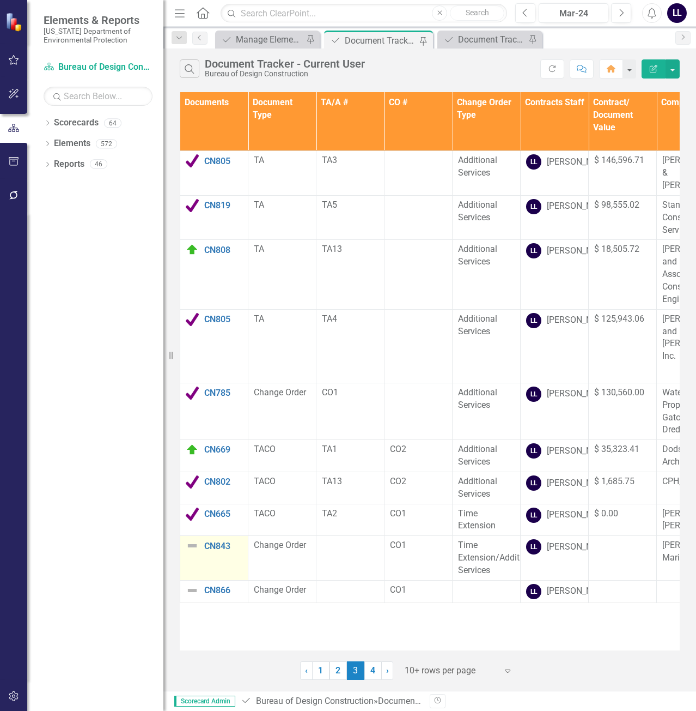
click at [195, 549] on img at bounding box center [192, 545] width 13 height 13
click at [192, 545] on img at bounding box center [192, 545] width 13 height 13
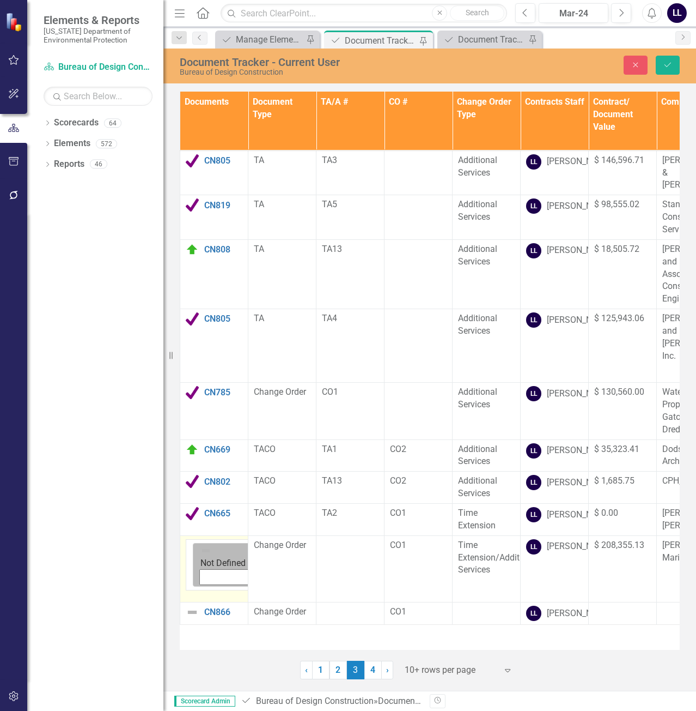
click at [202, 553] on div "Not Defined" at bounding box center [252, 556] width 102 height 25
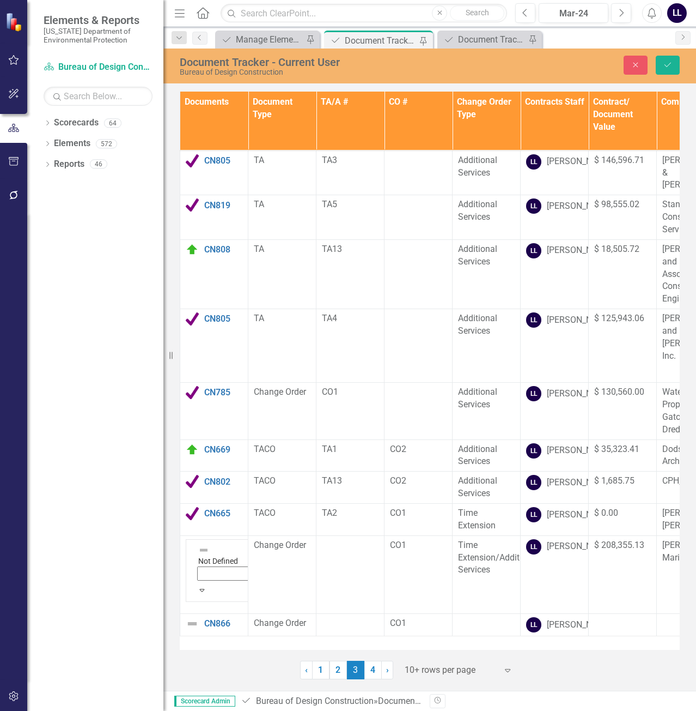
click at [203, 549] on div "Complete" at bounding box center [243, 562] width 100 height 39
click at [192, 605] on img at bounding box center [192, 611] width 13 height 13
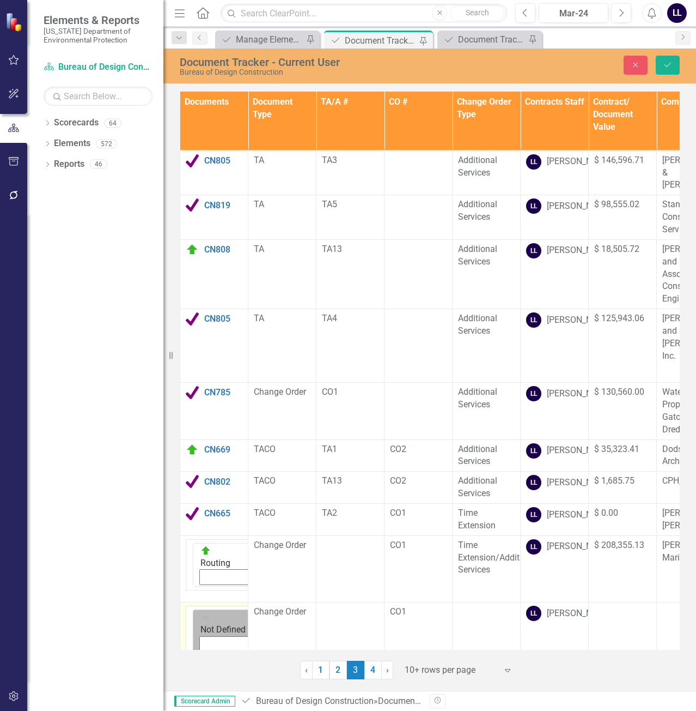
click at [201, 612] on img at bounding box center [206, 617] width 11 height 11
click at [668, 69] on button "Save" at bounding box center [668, 65] width 24 height 19
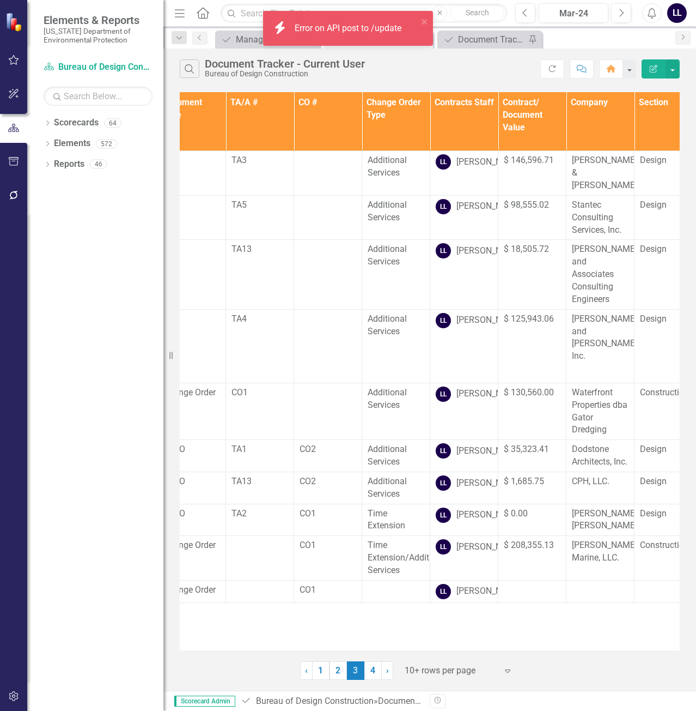
scroll to position [0, 0]
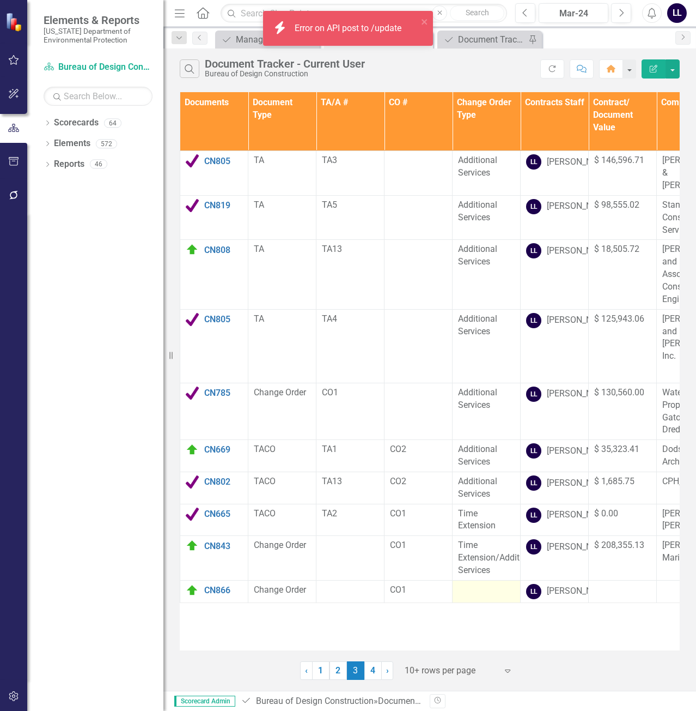
click at [481, 602] on td at bounding box center [487, 591] width 68 height 22
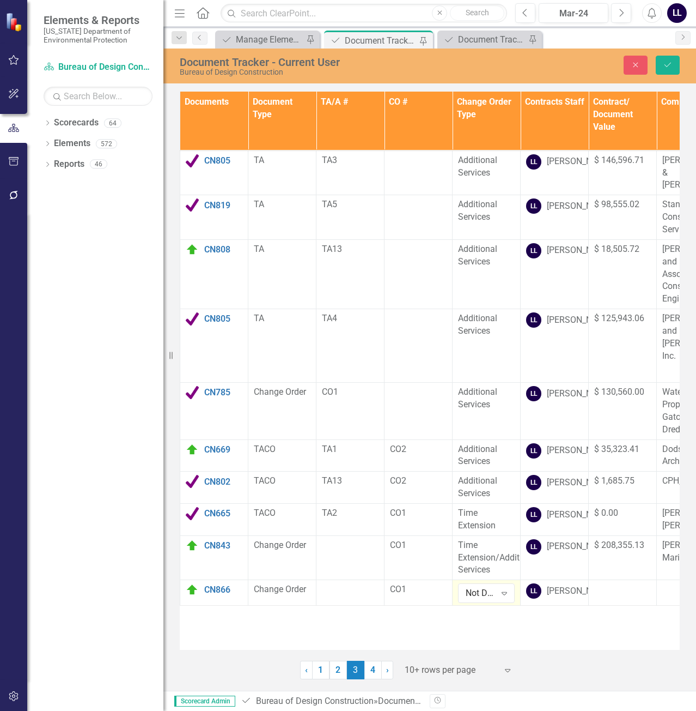
click at [486, 593] on div "Not Defined" at bounding box center [481, 593] width 30 height 13
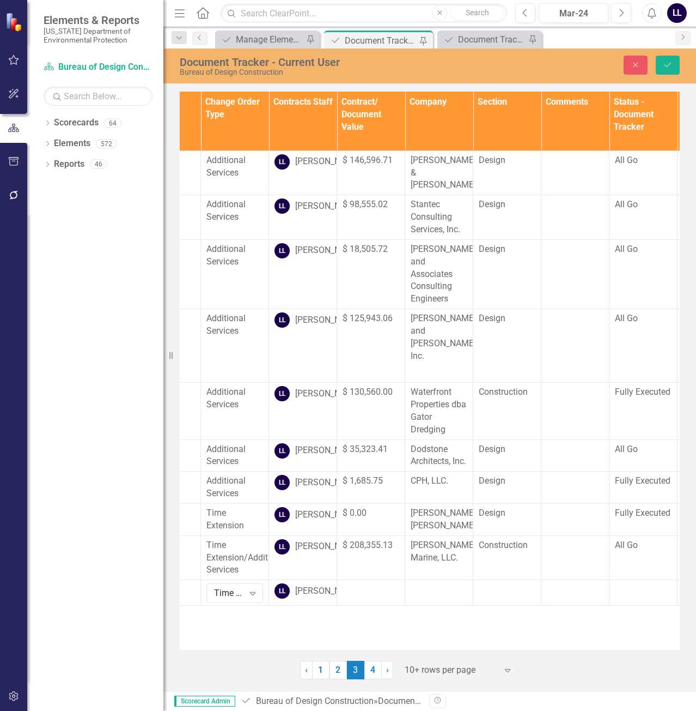
scroll to position [0, 288]
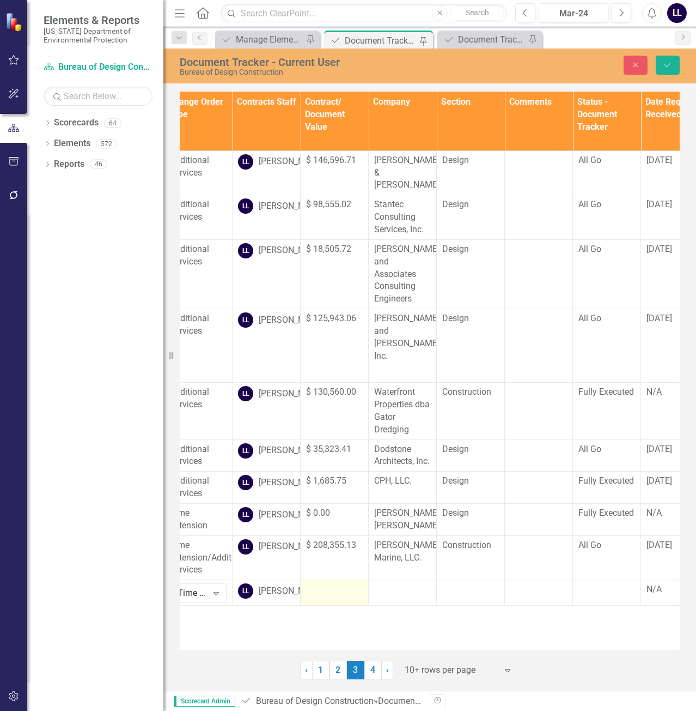
click at [314, 601] on td at bounding box center [335, 593] width 68 height 26
click at [324, 595] on input "number" at bounding box center [334, 593] width 57 height 20
type input "46152.76"
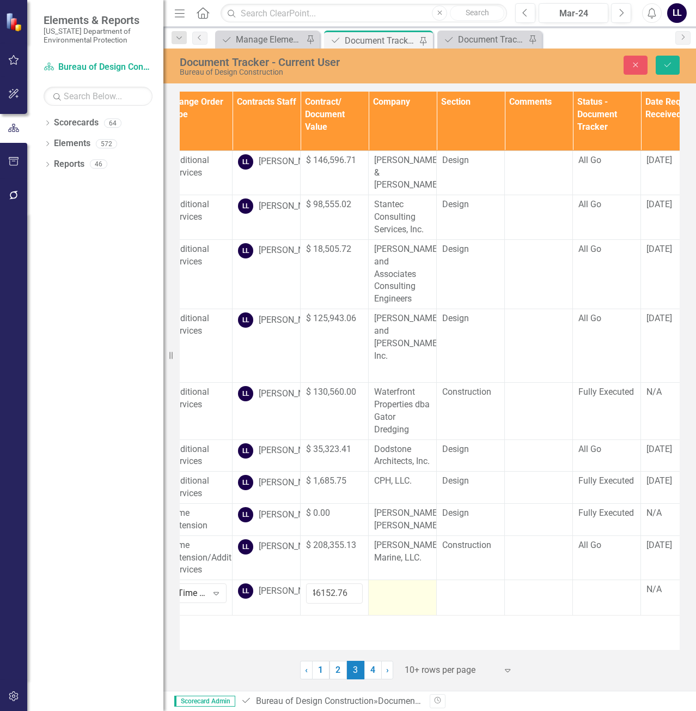
click at [398, 603] on td at bounding box center [403, 597] width 68 height 35
click at [393, 617] on p "Rich Text Area. Press ALT-0 for help." at bounding box center [402, 621] width 49 height 13
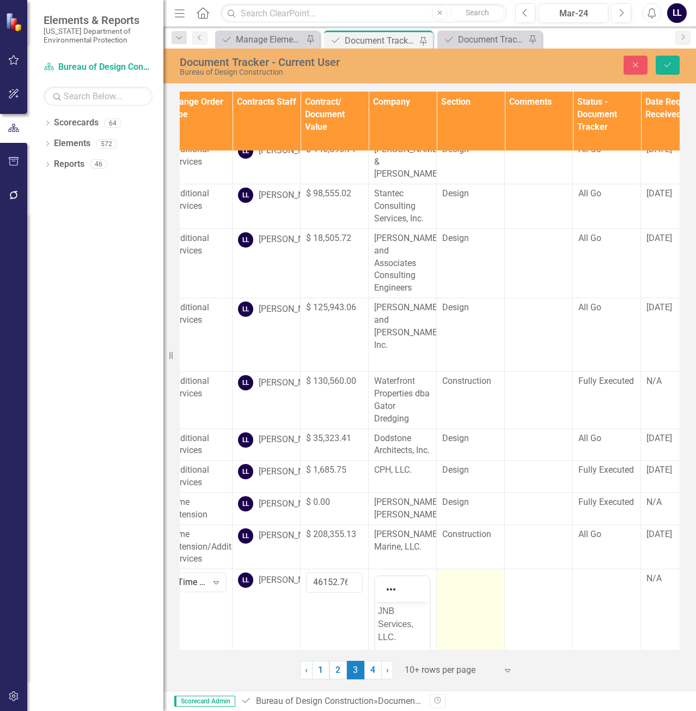
click at [476, 598] on td at bounding box center [471, 703] width 68 height 269
click at [466, 580] on div "Not Defined" at bounding box center [465, 582] width 30 height 13
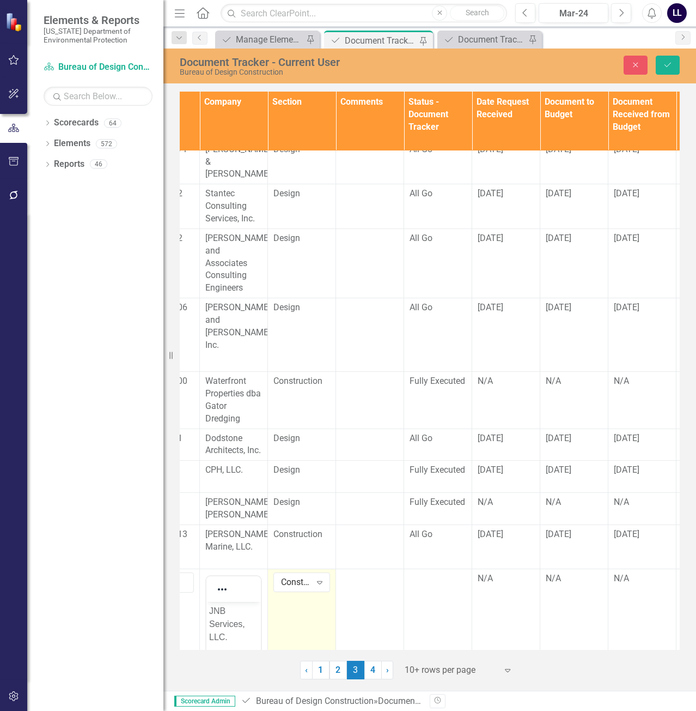
scroll to position [11, 460]
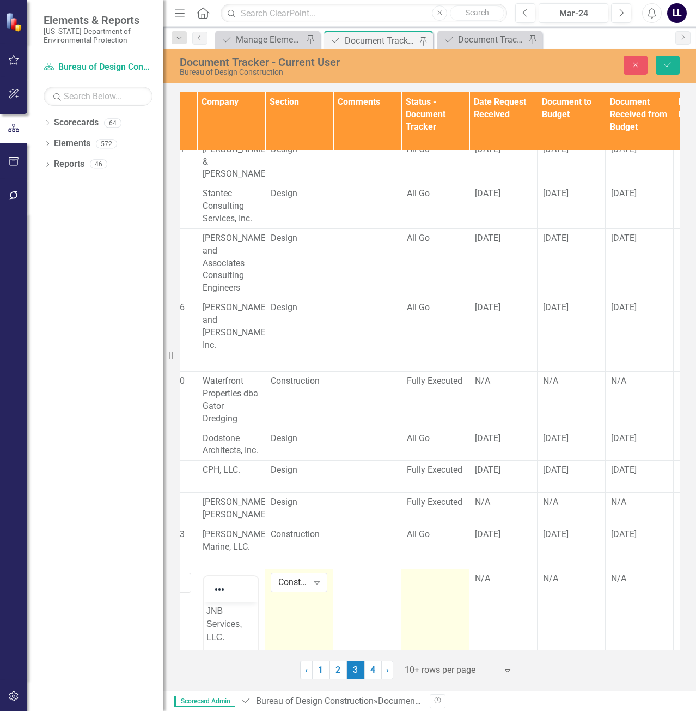
click at [443, 590] on td at bounding box center [436, 703] width 68 height 269
click at [434, 585] on div "Not Defined" at bounding box center [430, 582] width 30 height 13
click at [488, 591] on td "N/A" at bounding box center [504, 703] width 68 height 269
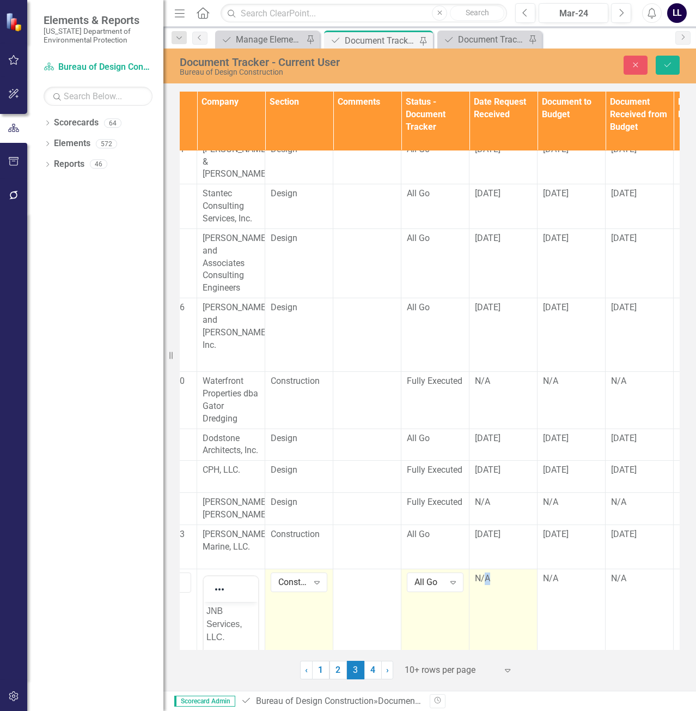
click at [488, 591] on td "N/A" at bounding box center [504, 703] width 68 height 269
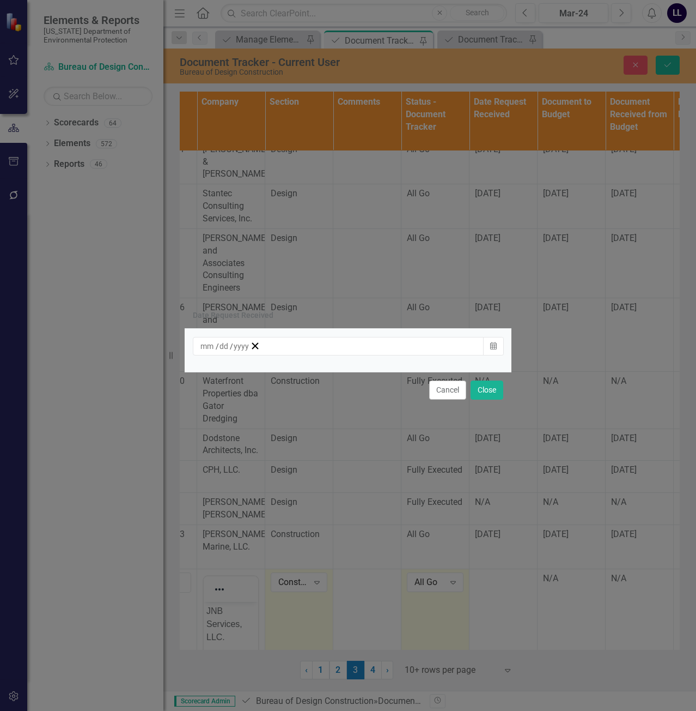
click at [250, 350] on div "/ /" at bounding box center [225, 346] width 50 height 11
drag, startPoint x: 346, startPoint y: 430, endPoint x: 368, endPoint y: 426, distance: 22.7
click at [302, 430] on button "8" at bounding box center [288, 423] width 27 height 20
click at [490, 389] on button "Close" at bounding box center [487, 389] width 33 height 19
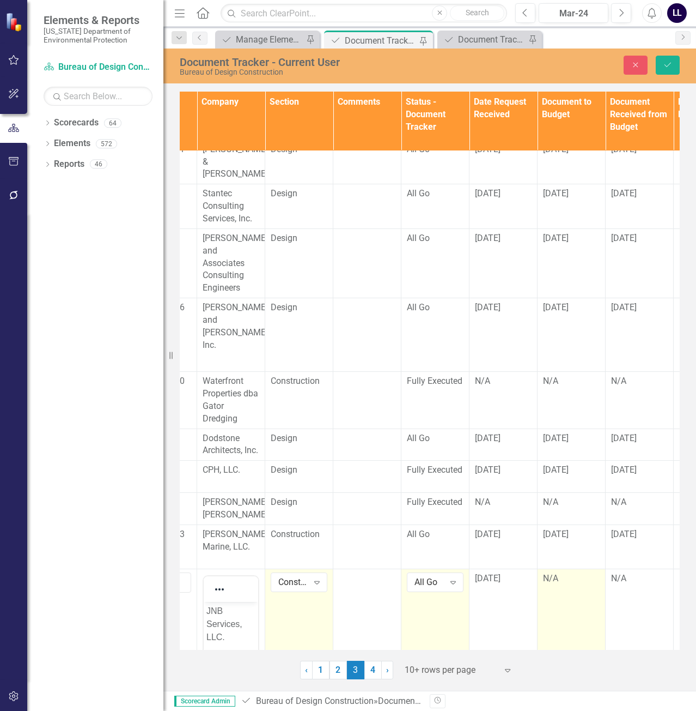
click at [568, 584] on div "N/A" at bounding box center [571, 578] width 57 height 13
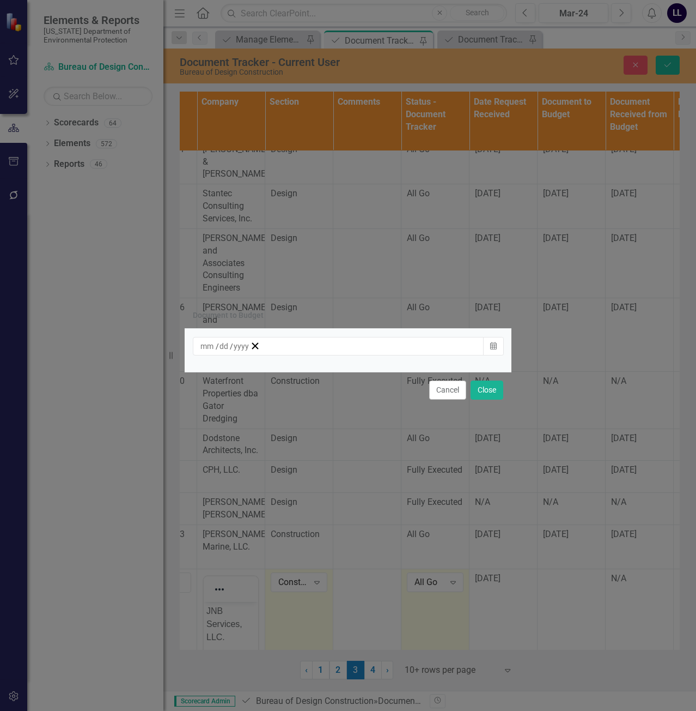
click at [250, 350] on div "/ /" at bounding box center [225, 346] width 50 height 11
click at [330, 430] on button "9" at bounding box center [315, 423] width 27 height 20
click at [488, 387] on button "Close" at bounding box center [487, 389] width 33 height 19
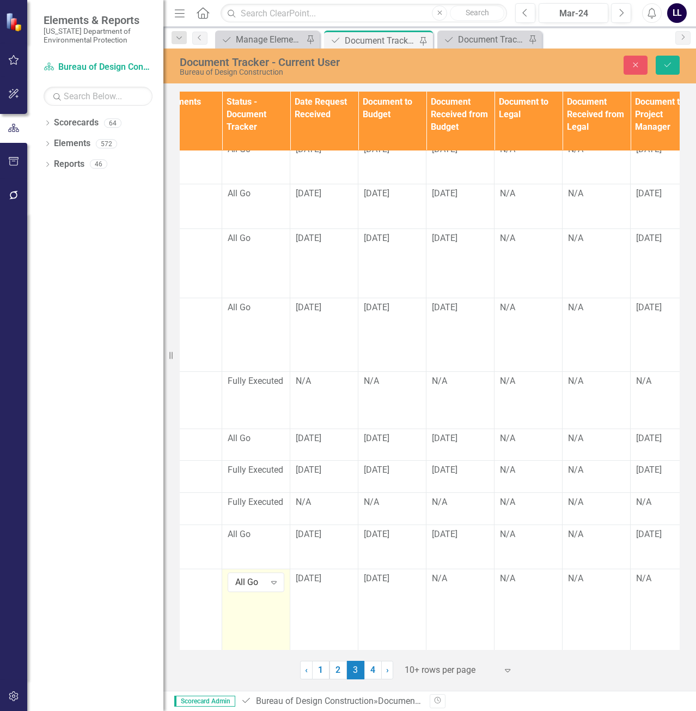
scroll to position [11, 646]
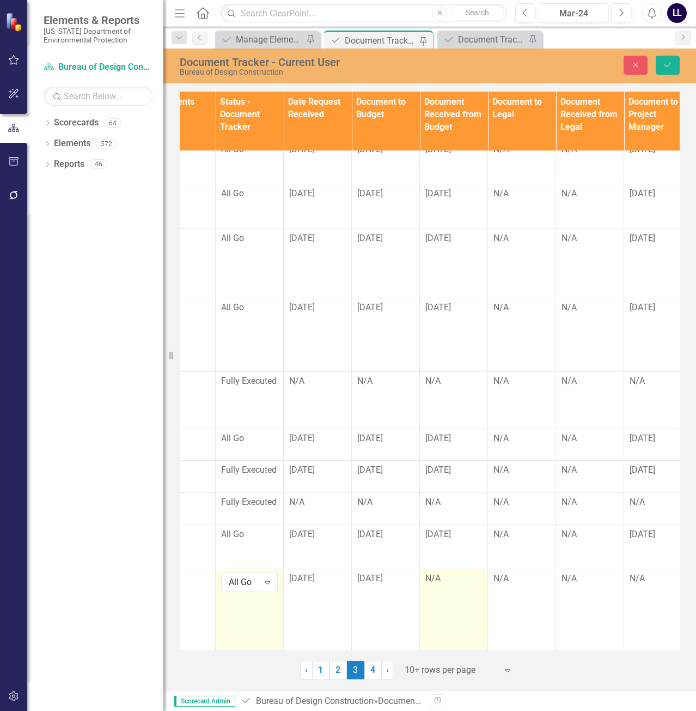
click at [450, 581] on div "N/A" at bounding box center [454, 578] width 57 height 13
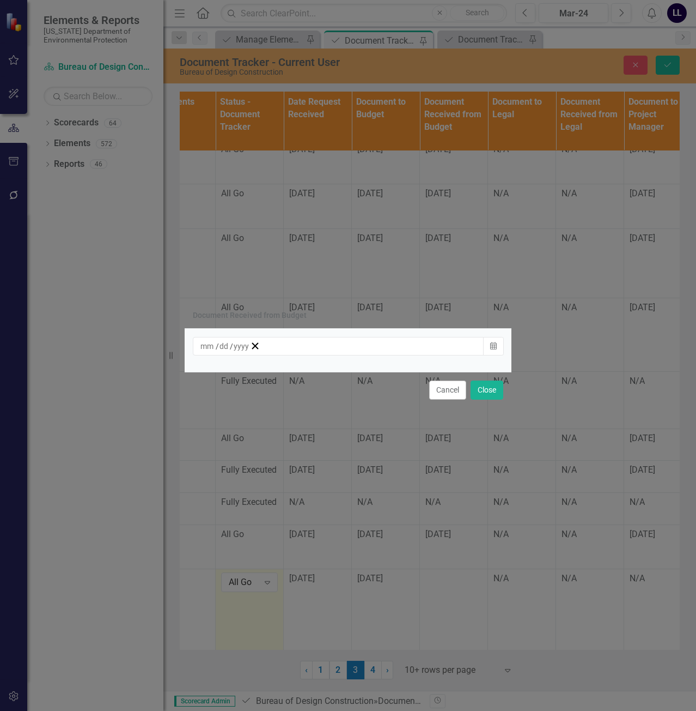
click at [250, 349] on div "/ /" at bounding box center [225, 346] width 50 height 11
click at [318, 427] on abbr "9" at bounding box center [316, 423] width 4 height 9
click at [481, 391] on button "Close" at bounding box center [487, 389] width 33 height 19
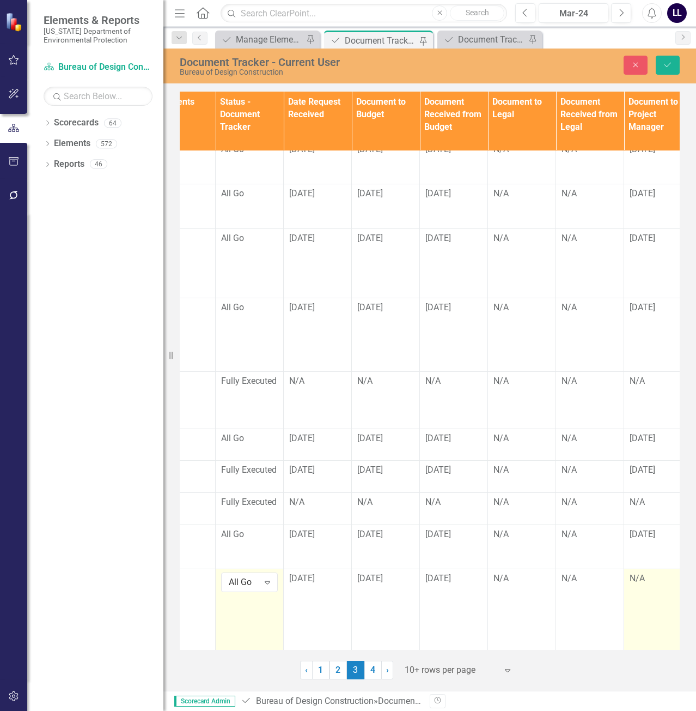
click at [645, 584] on div "N/A" at bounding box center [658, 578] width 57 height 13
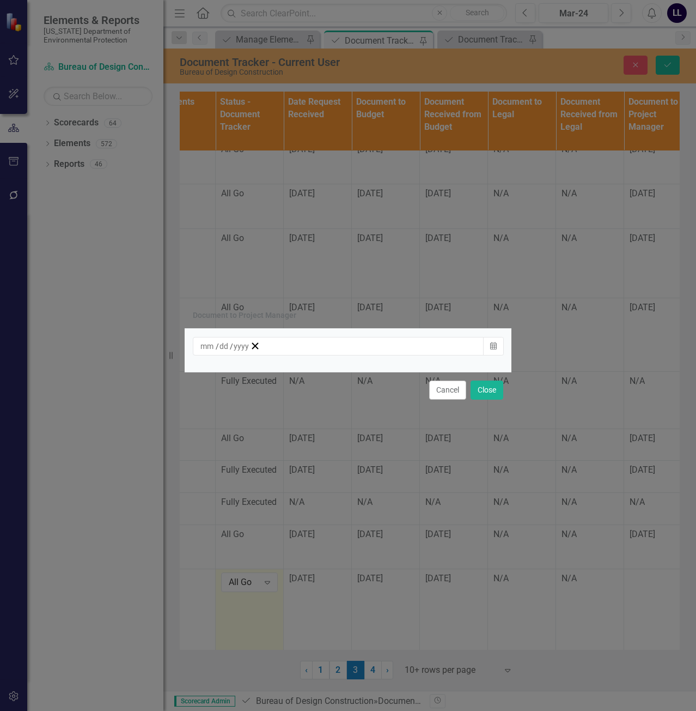
click at [250, 347] on div "/ /" at bounding box center [225, 346] width 50 height 11
click at [318, 427] on abbr "9" at bounding box center [316, 423] width 4 height 9
click at [480, 386] on button "Close" at bounding box center [487, 389] width 33 height 19
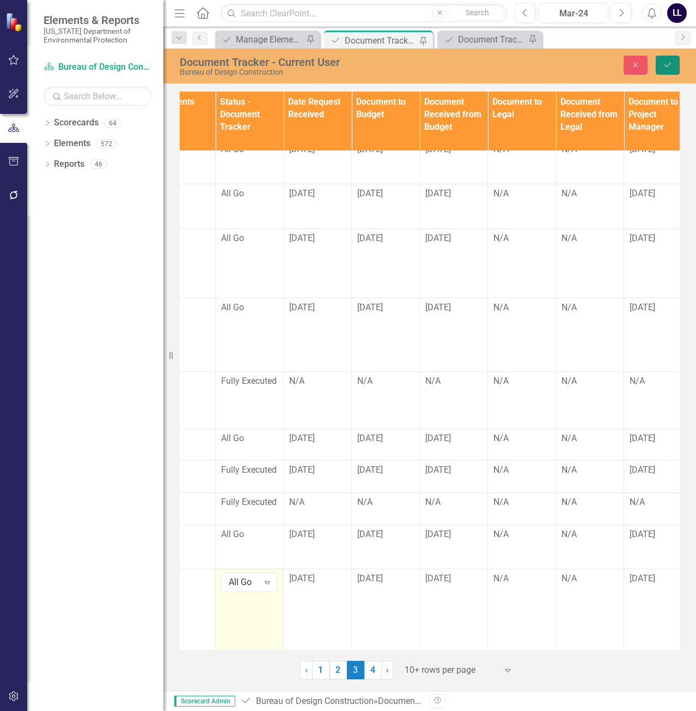
click at [669, 68] on icon "Save" at bounding box center [668, 65] width 10 height 8
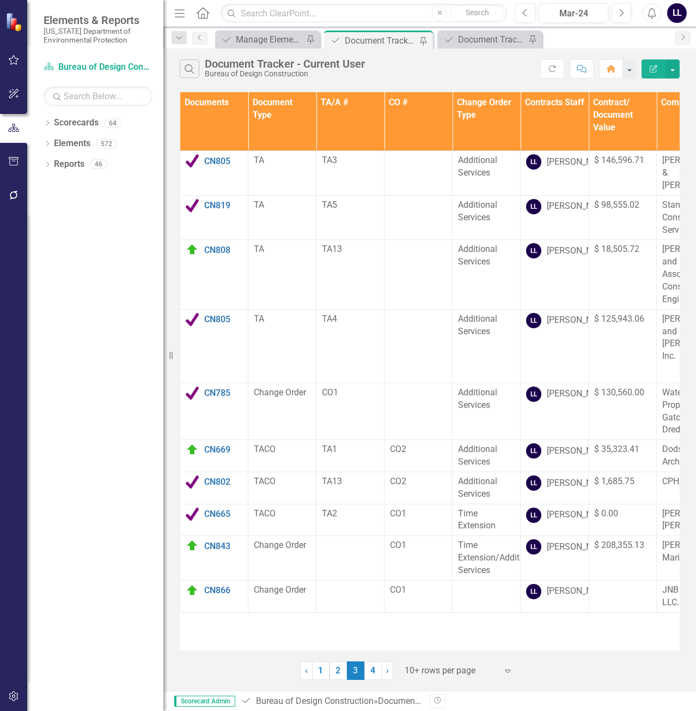
drag, startPoint x: 375, startPoint y: 673, endPoint x: 230, endPoint y: 217, distance: 478.2
click at [375, 673] on link "4" at bounding box center [373, 670] width 17 height 19
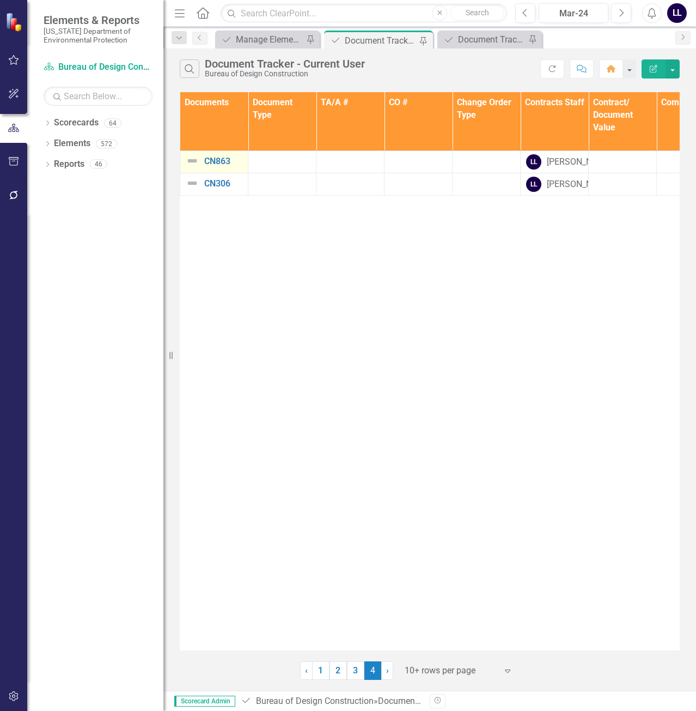
click at [194, 163] on img at bounding box center [192, 160] width 13 height 13
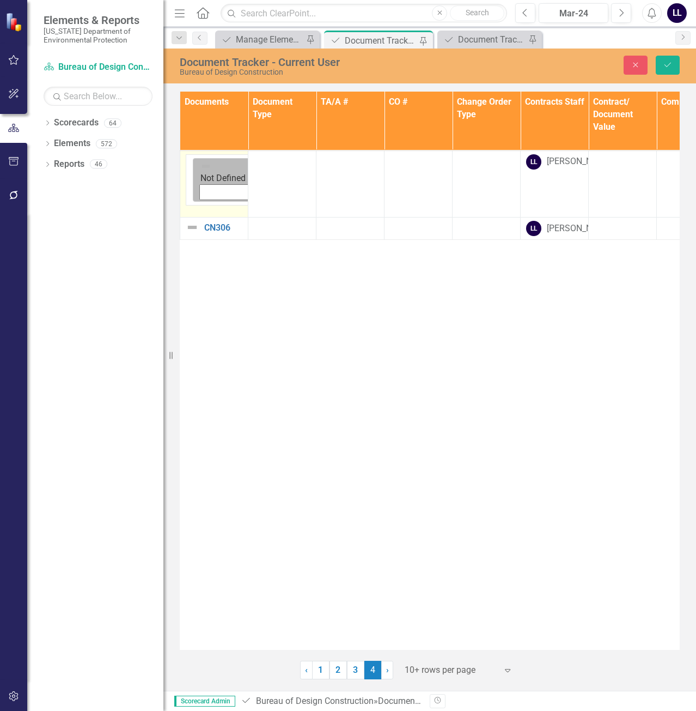
click at [201, 166] on img at bounding box center [206, 166] width 11 height 11
click at [191, 221] on img at bounding box center [192, 227] width 13 height 13
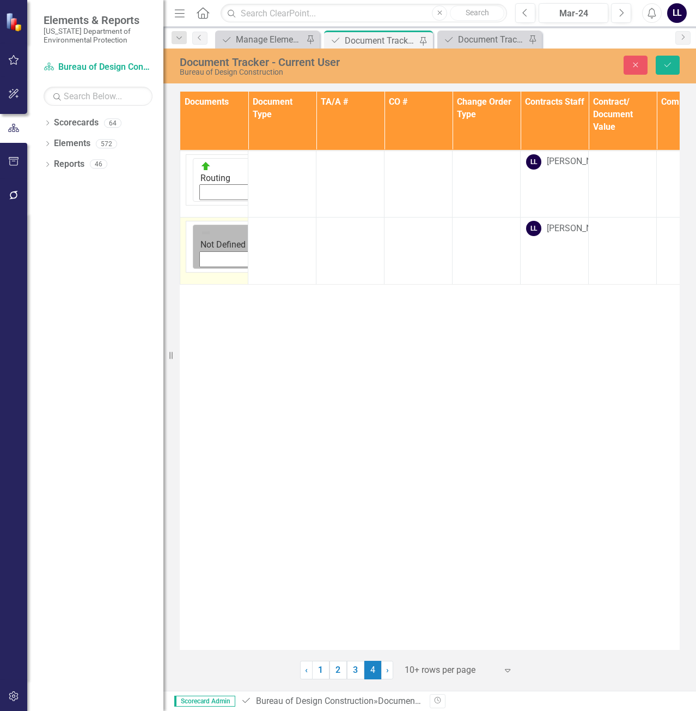
click at [201, 227] on img at bounding box center [206, 232] width 11 height 11
click at [674, 63] on button "Save" at bounding box center [668, 65] width 24 height 19
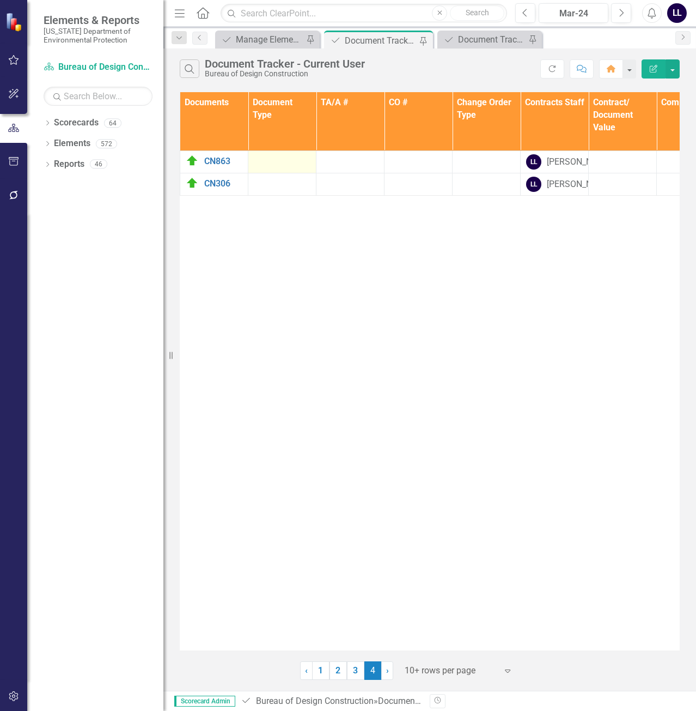
click at [264, 166] on div at bounding box center [282, 160] width 57 height 13
click at [280, 167] on td at bounding box center [282, 162] width 68 height 22
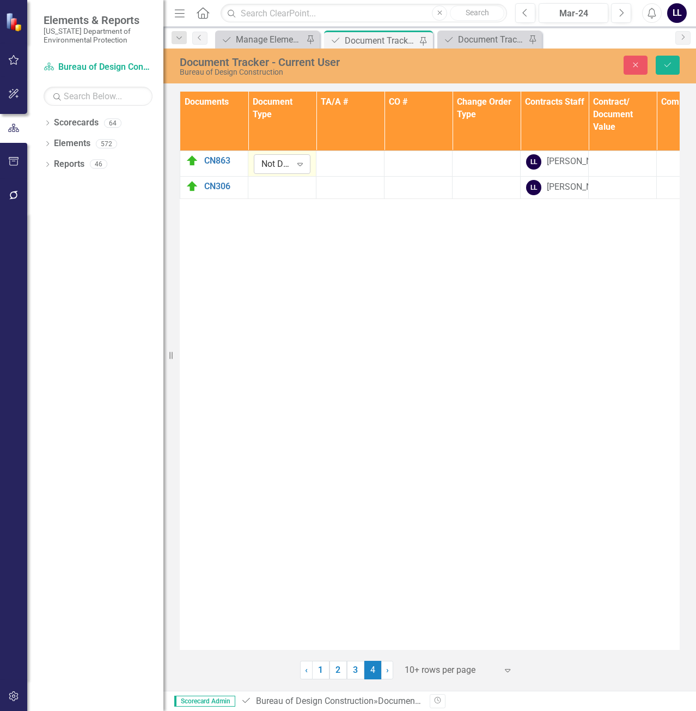
click at [296, 166] on icon "Expand" at bounding box center [300, 164] width 11 height 9
click at [284, 193] on div at bounding box center [282, 186] width 57 height 13
click at [284, 198] on td at bounding box center [282, 187] width 68 height 22
click at [288, 193] on div at bounding box center [282, 186] width 57 height 13
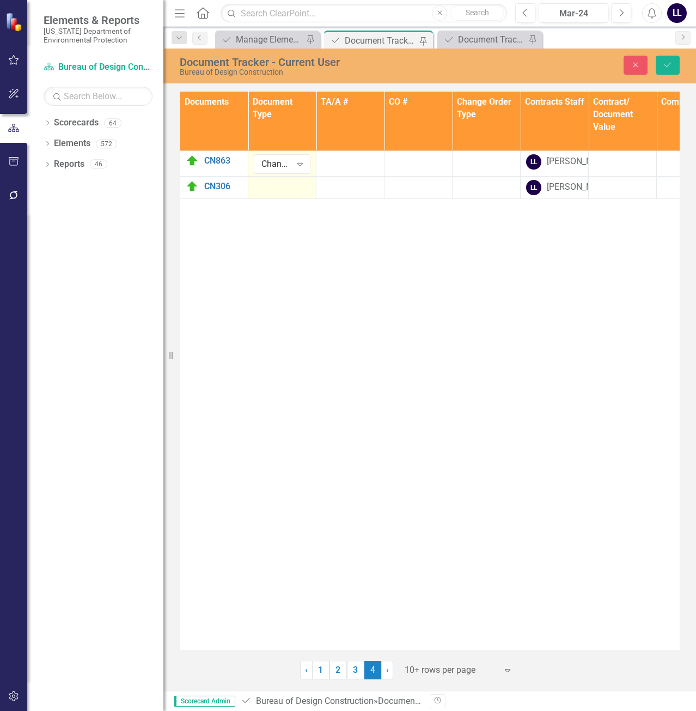
click at [298, 198] on td at bounding box center [282, 187] width 68 height 22
click at [290, 196] on div "Not Defined" at bounding box center [277, 189] width 30 height 13
click at [407, 176] on td at bounding box center [419, 163] width 68 height 26
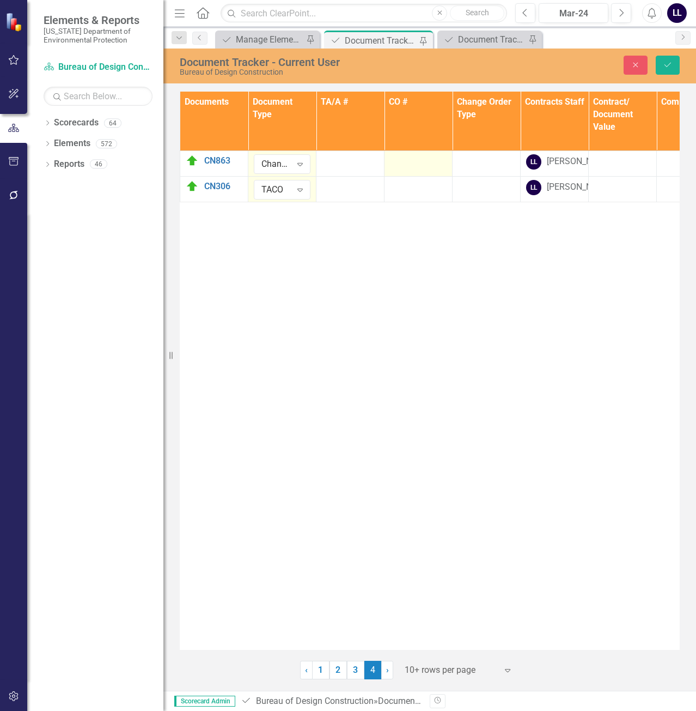
click at [407, 176] on td at bounding box center [419, 163] width 68 height 26
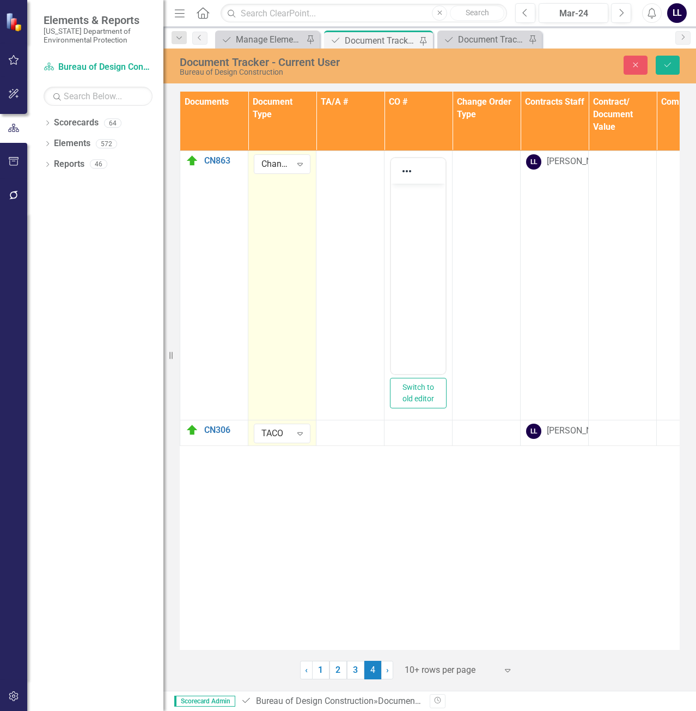
scroll to position [0, 0]
click at [413, 205] on body "Rich Text Area. Press ALT-0 for help." at bounding box center [418, 264] width 54 height 163
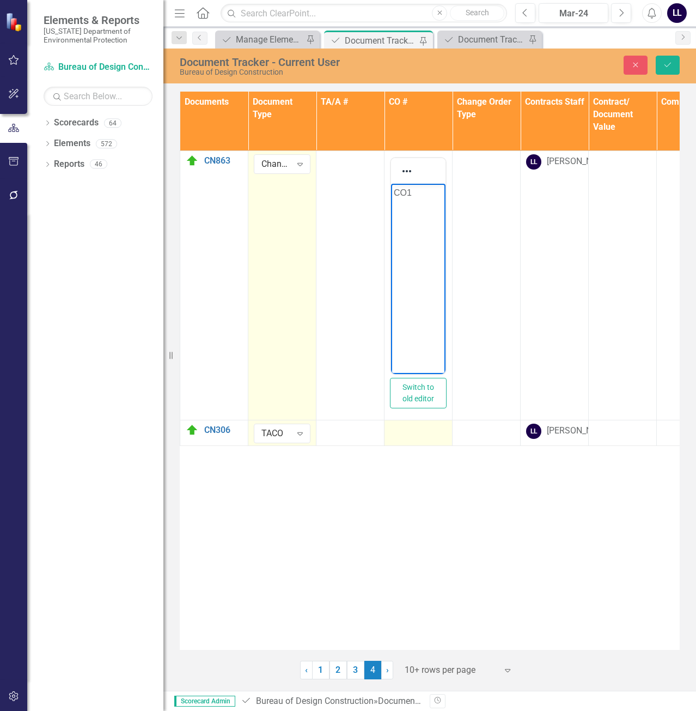
click at [422, 445] on td at bounding box center [419, 433] width 68 height 26
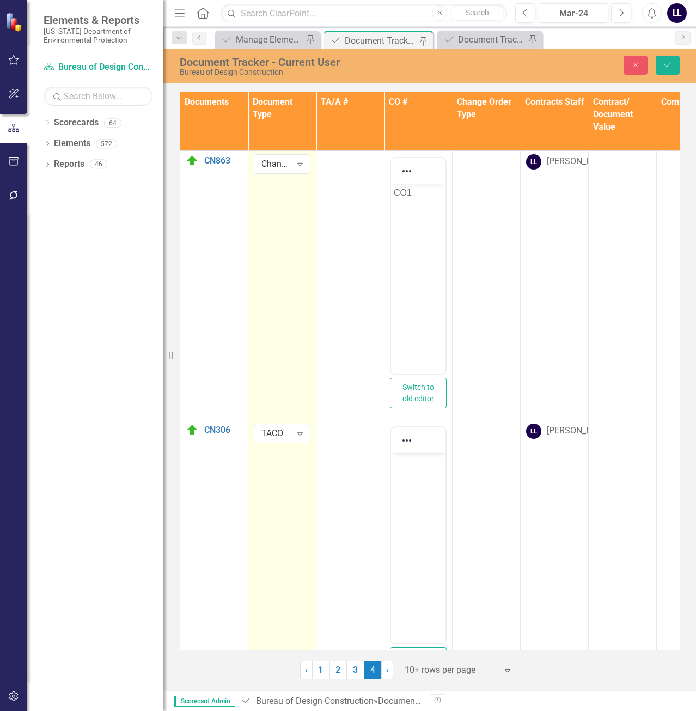
click at [419, 481] on body "Rich Text Area. Press ALT-0 for help." at bounding box center [418, 533] width 54 height 163
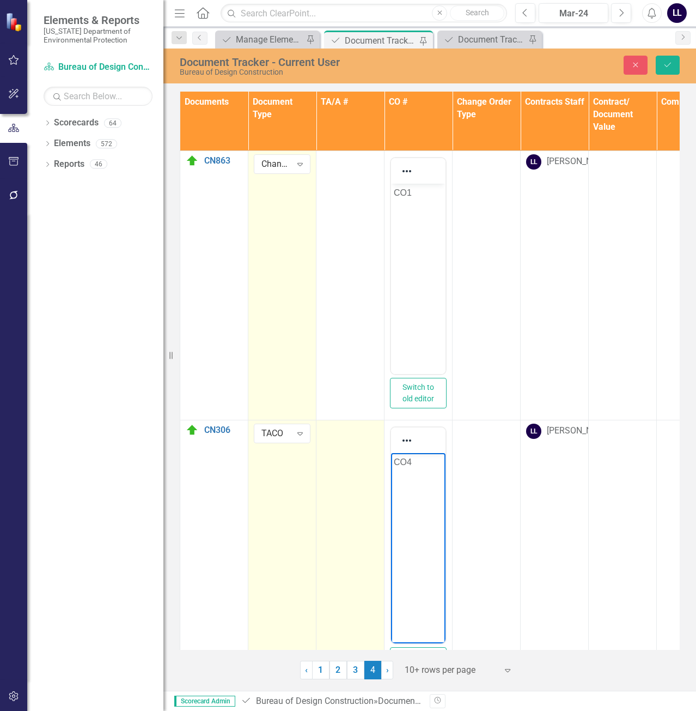
click at [361, 448] on td at bounding box center [351, 554] width 68 height 269
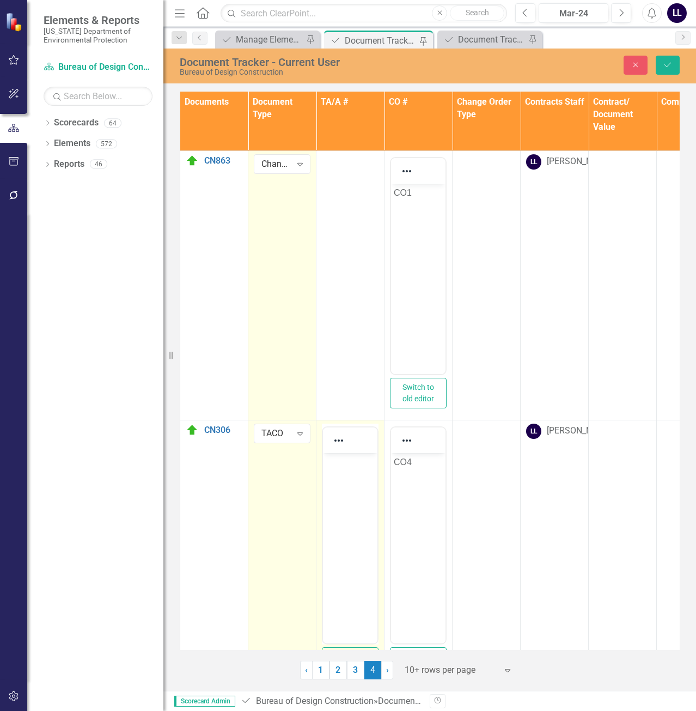
click at [355, 480] on body "Rich Text Area. Press ALT-0 for help." at bounding box center [350, 533] width 54 height 163
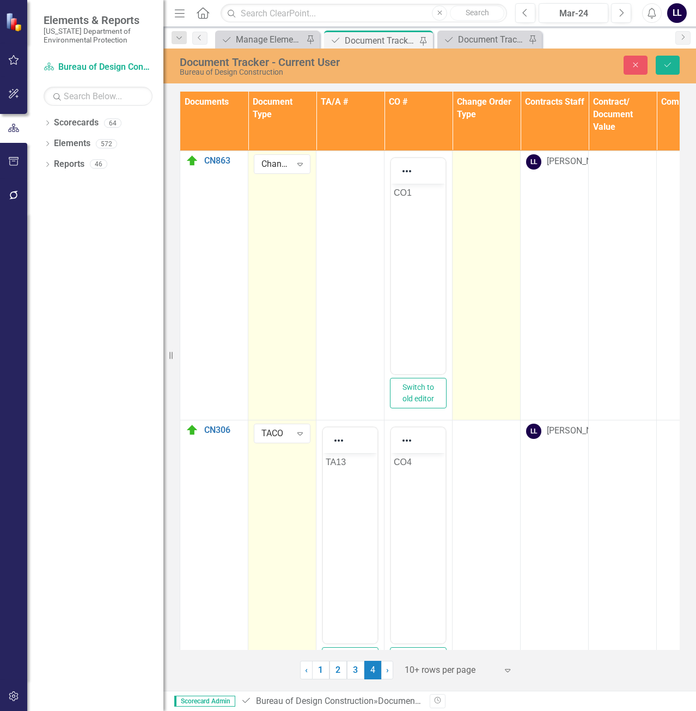
click at [480, 232] on td at bounding box center [487, 284] width 68 height 269
click at [482, 166] on div "Not Defined" at bounding box center [481, 163] width 30 height 13
click at [487, 168] on div "Not Defined" at bounding box center [481, 163] width 30 height 13
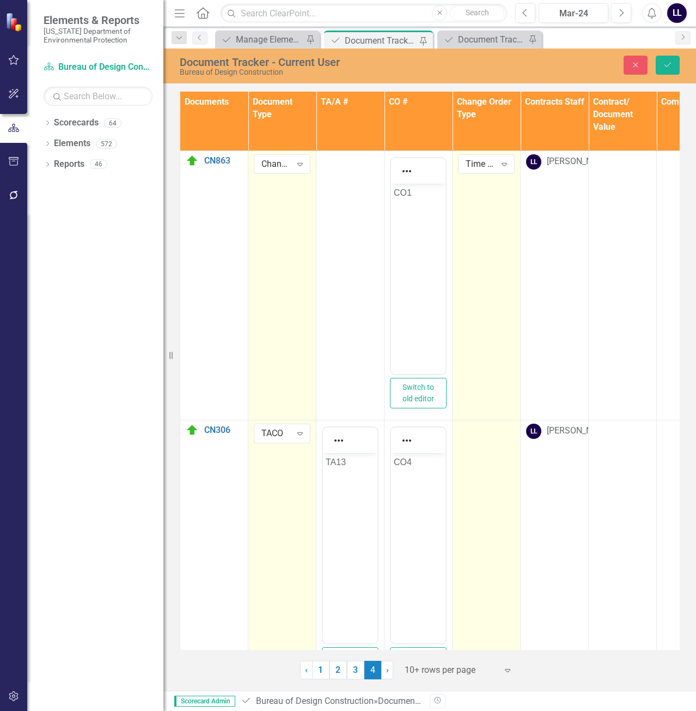
click at [478, 442] on td at bounding box center [487, 554] width 68 height 269
click at [494, 438] on div "Not Defined" at bounding box center [481, 433] width 30 height 13
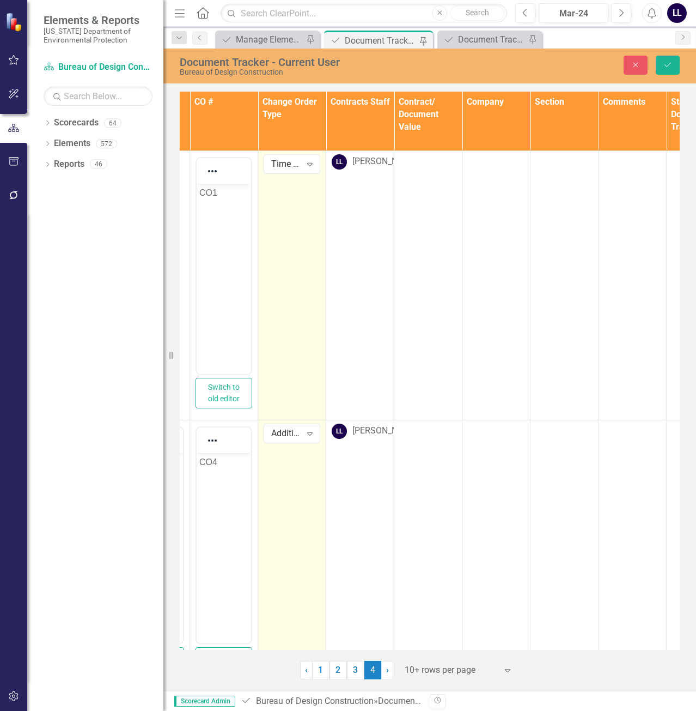
scroll to position [0, 234]
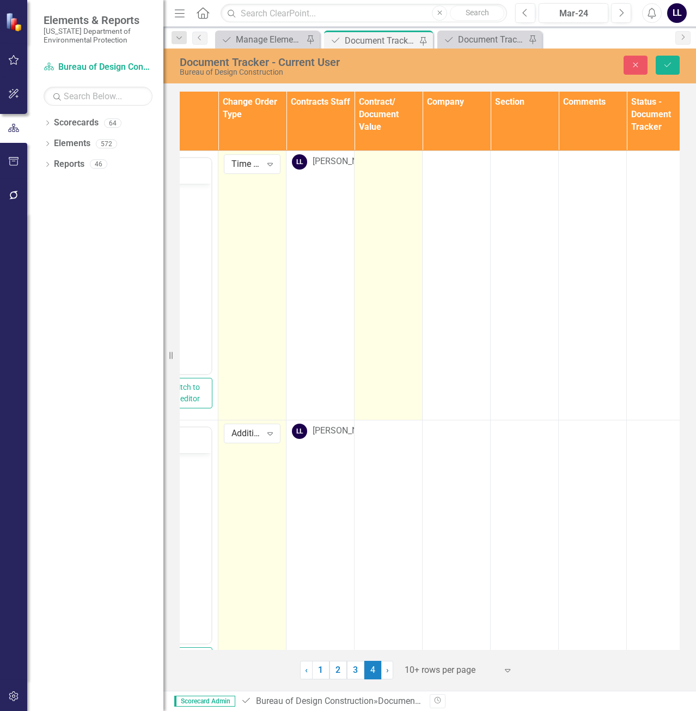
click at [414, 179] on td at bounding box center [389, 284] width 68 height 269
click at [402, 172] on input "number" at bounding box center [388, 164] width 57 height 20
click at [384, 169] on input "number" at bounding box center [388, 164] width 57 height 20
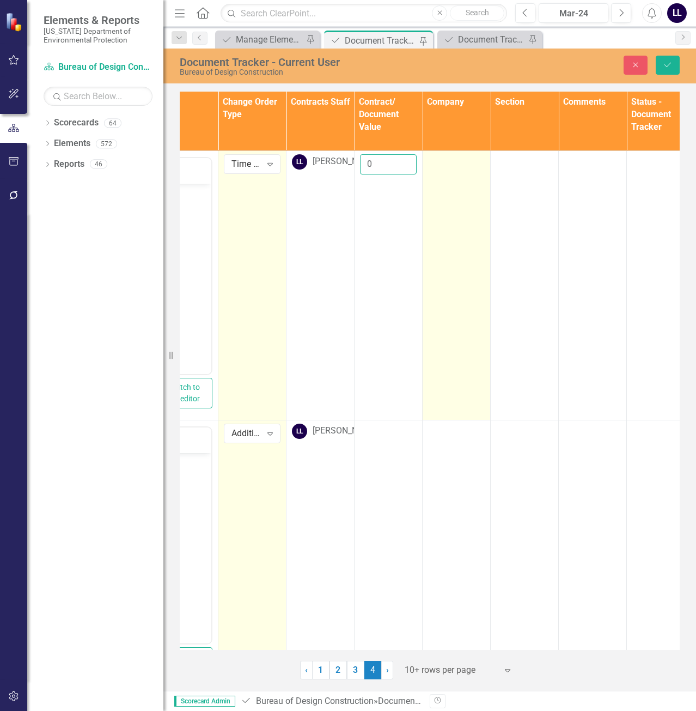
type input "0"
click at [446, 163] on div at bounding box center [456, 160] width 57 height 13
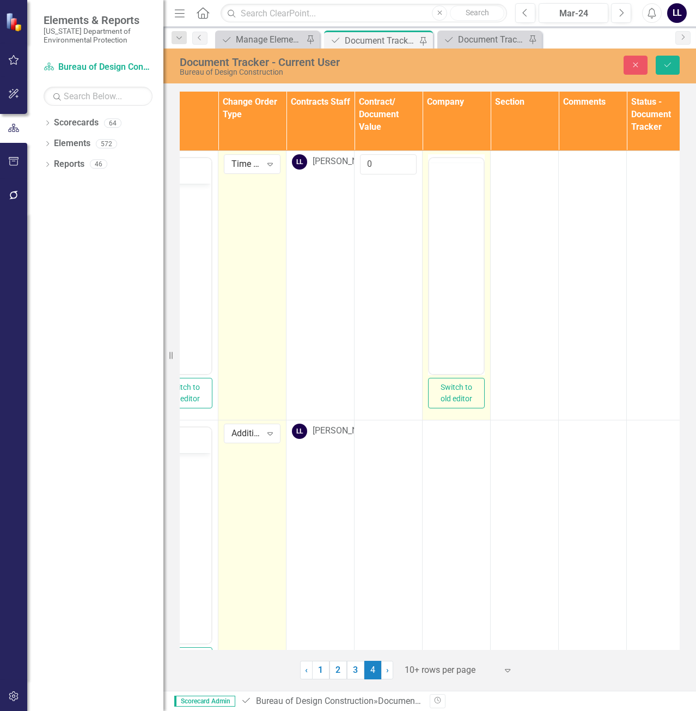
scroll to position [0, 0]
click at [451, 203] on body "Rich Text Area. Press ALT-0 for help." at bounding box center [456, 264] width 54 height 163
click at [445, 226] on body "Rich Text Area. Press ALT-0 for help." at bounding box center [456, 264] width 54 height 163
click at [463, 204] on body "Rich Text Area. Press ALT-0 for help." at bounding box center [456, 264] width 54 height 163
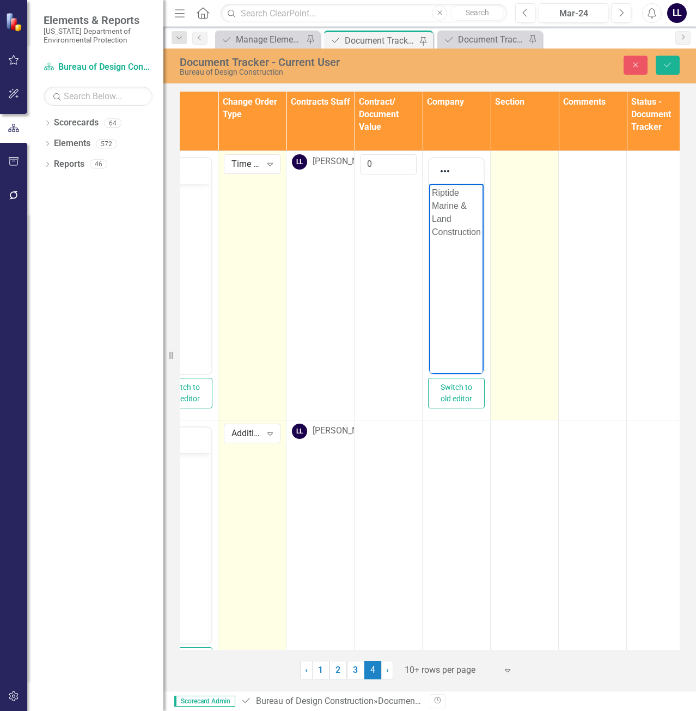
click at [531, 213] on td at bounding box center [525, 284] width 68 height 269
click at [531, 214] on td at bounding box center [525, 284] width 68 height 269
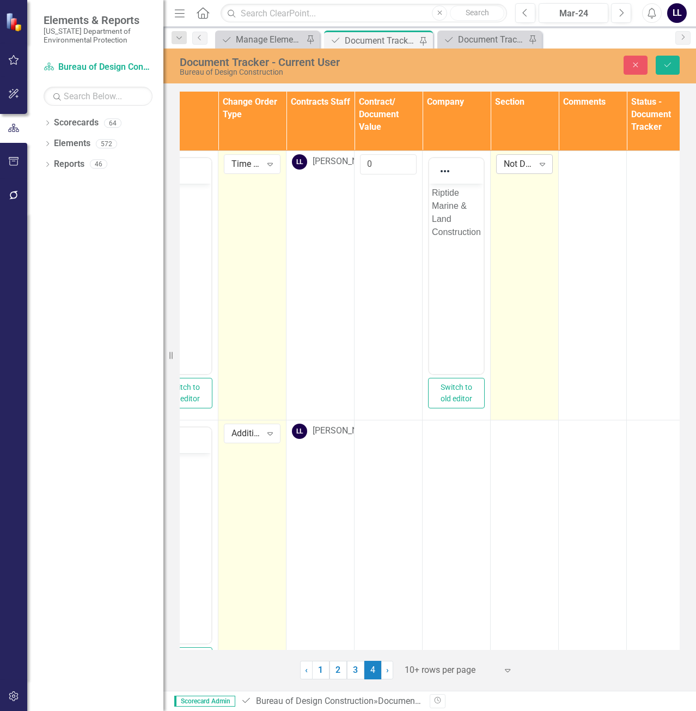
click at [522, 170] on div "Not Defined" at bounding box center [519, 163] width 30 height 13
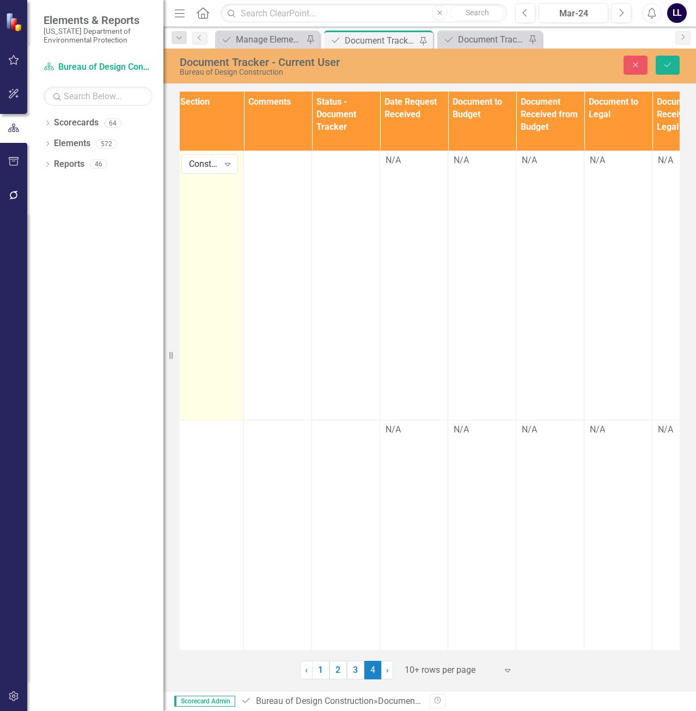
scroll to position [0, 558]
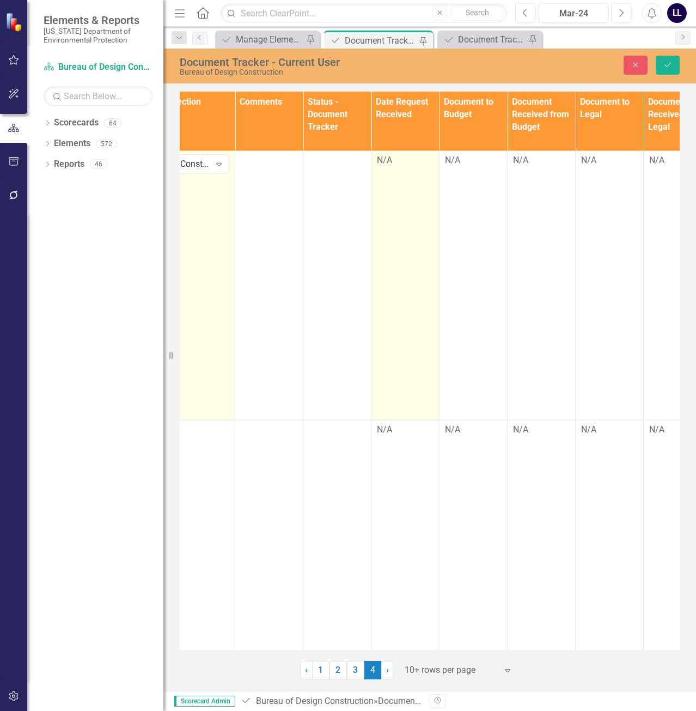
click at [391, 167] on div "N/A" at bounding box center [405, 160] width 57 height 13
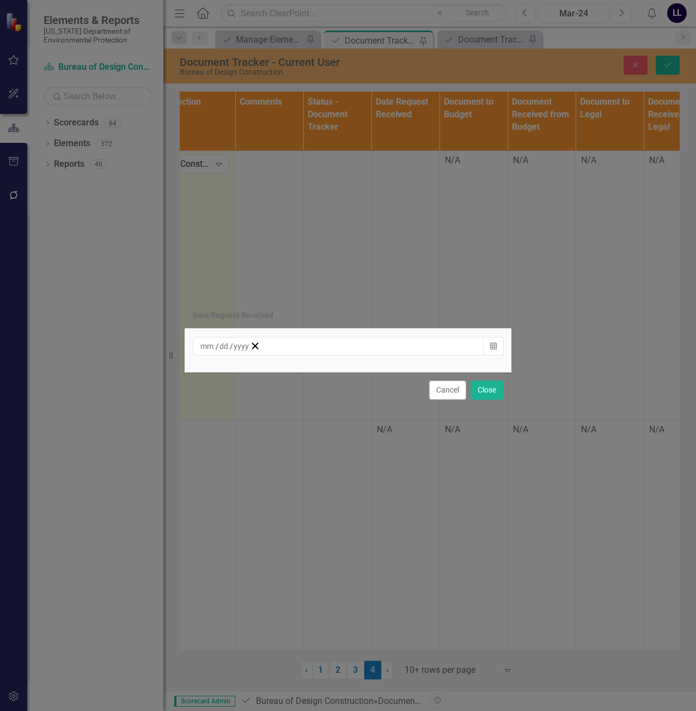
click at [250, 348] on div "/ /" at bounding box center [225, 346] width 50 height 11
click at [302, 429] on button "8" at bounding box center [288, 423] width 27 height 20
click at [484, 394] on button "Close" at bounding box center [487, 389] width 33 height 19
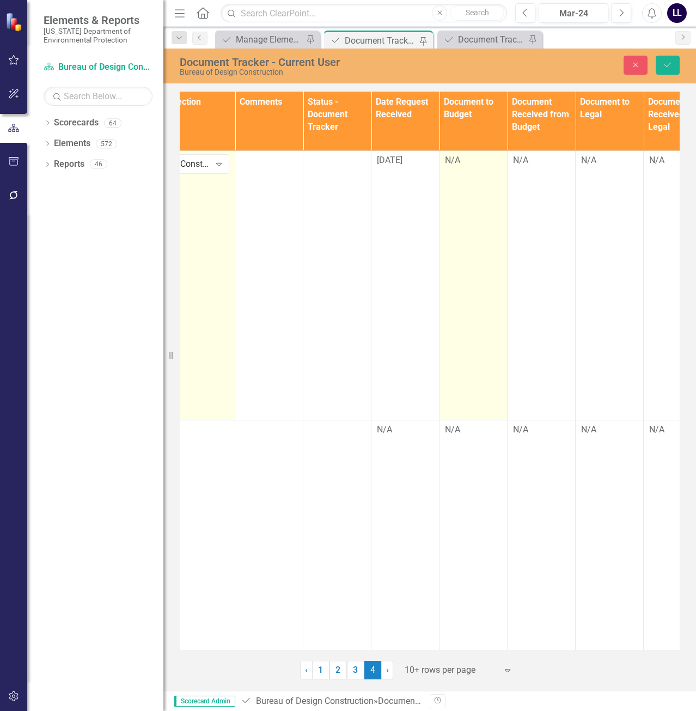
click at [478, 166] on div "N/A" at bounding box center [473, 160] width 57 height 13
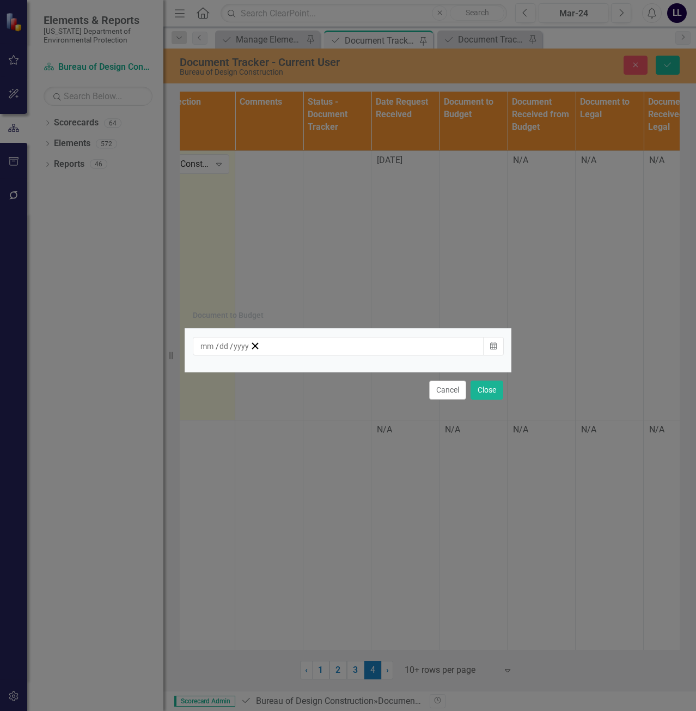
click at [250, 348] on div "/ /" at bounding box center [225, 346] width 50 height 11
click at [318, 427] on abbr "9" at bounding box center [316, 423] width 4 height 9
click at [491, 389] on button "Close" at bounding box center [487, 389] width 33 height 19
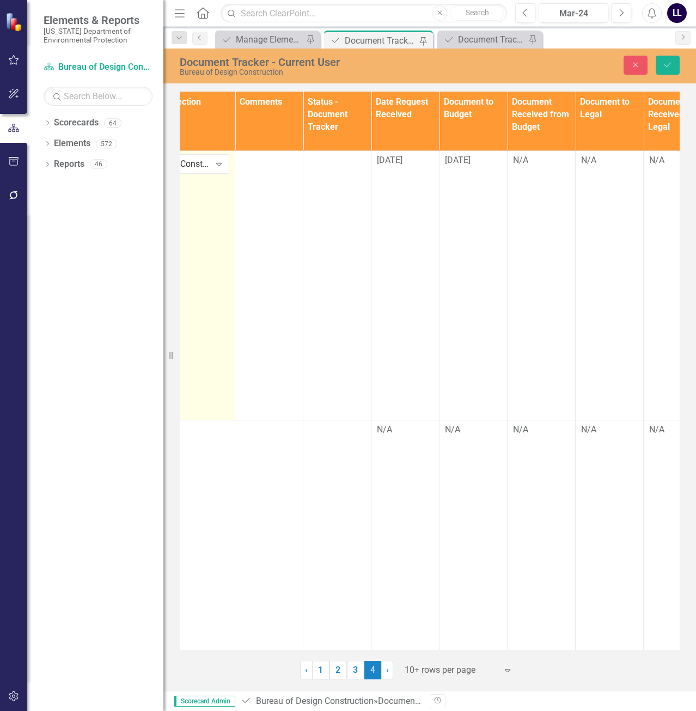
scroll to position [0, 676]
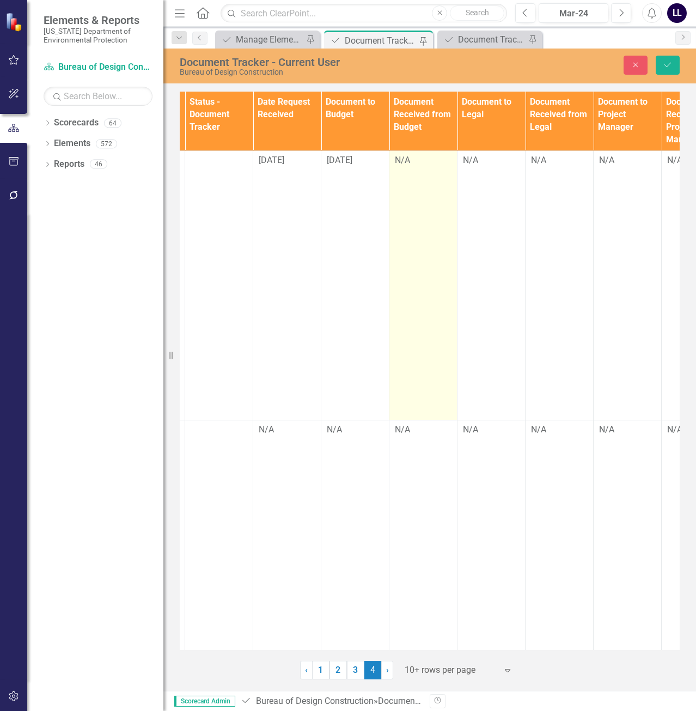
click at [413, 166] on div "N/A" at bounding box center [423, 160] width 57 height 13
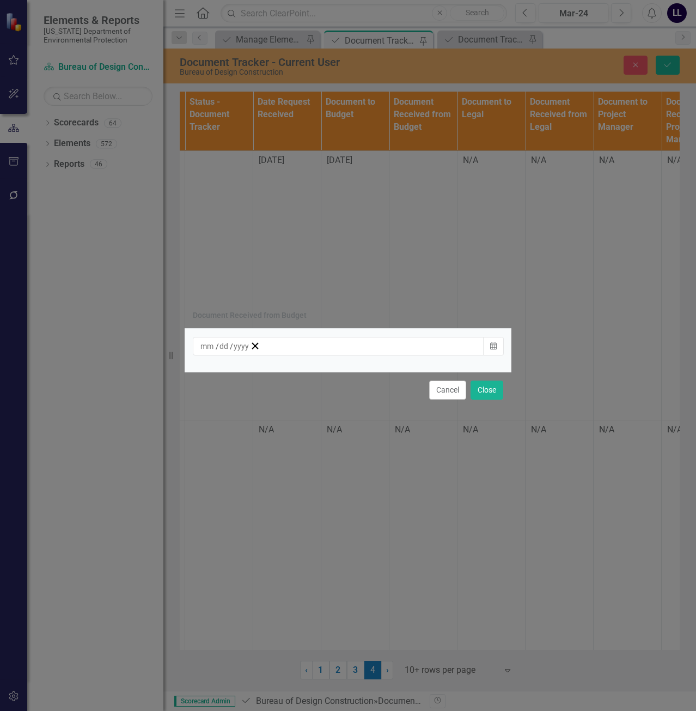
click at [250, 351] on div "/ /" at bounding box center [225, 346] width 50 height 11
click at [330, 431] on button "9" at bounding box center [315, 423] width 27 height 20
click at [486, 396] on button "Close" at bounding box center [487, 389] width 33 height 19
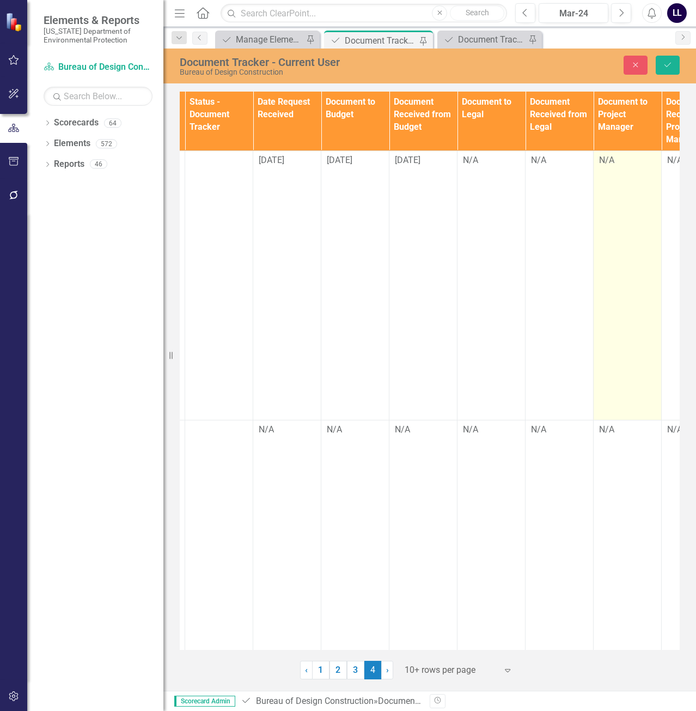
click at [622, 165] on div "N/A" at bounding box center [627, 160] width 57 height 13
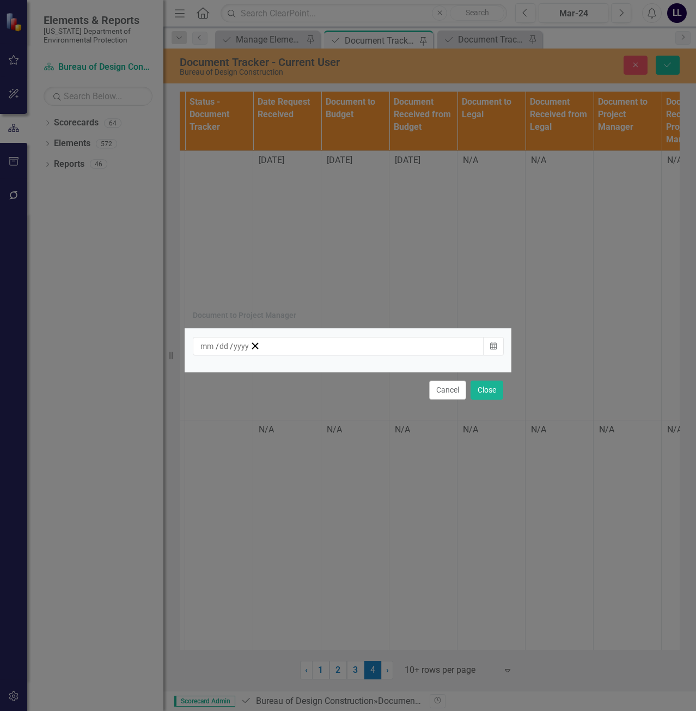
click at [250, 346] on div "/ /" at bounding box center [225, 346] width 50 height 11
click at [330, 432] on button "9" at bounding box center [315, 423] width 27 height 20
click at [485, 396] on button "Close" at bounding box center [487, 389] width 33 height 19
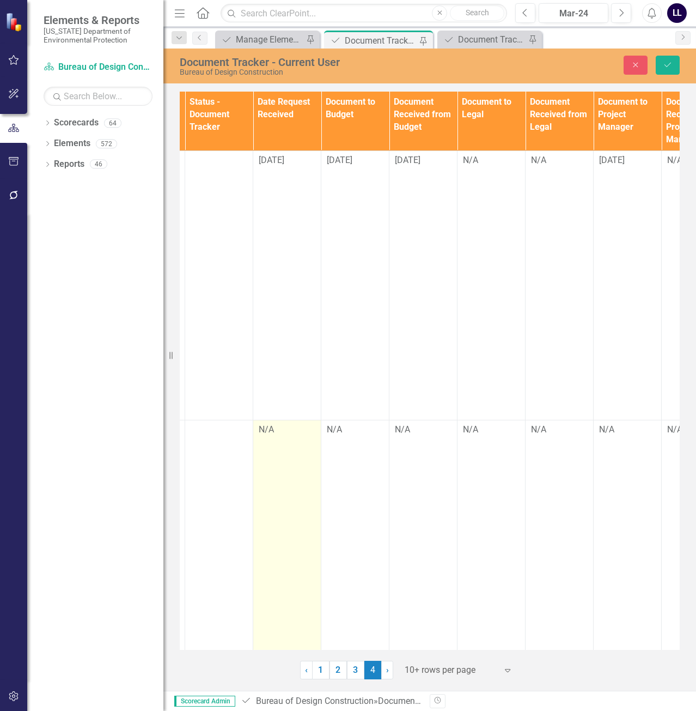
click at [280, 446] on td "N/A" at bounding box center [287, 554] width 68 height 269
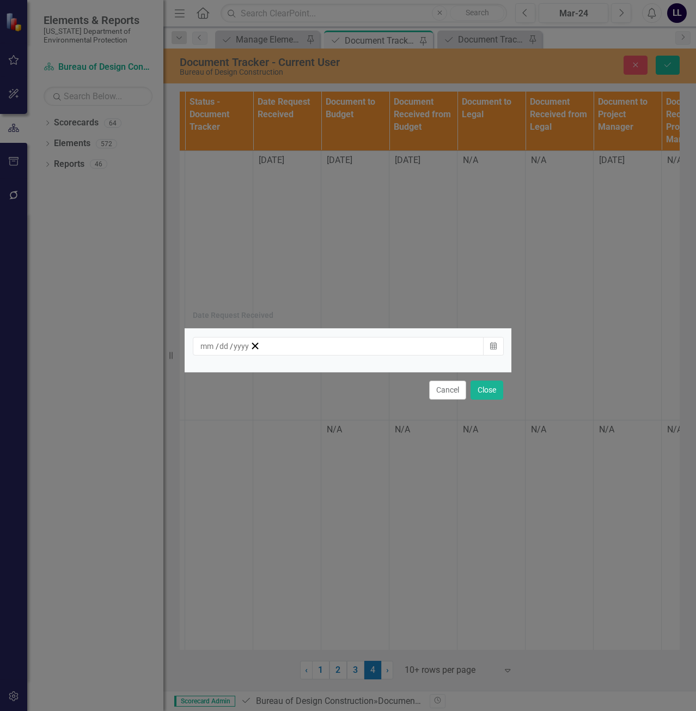
click at [250, 342] on div "/ /" at bounding box center [225, 346] width 50 height 11
click at [302, 429] on button "8" at bounding box center [288, 423] width 27 height 20
click at [481, 395] on button "Close" at bounding box center [487, 389] width 33 height 19
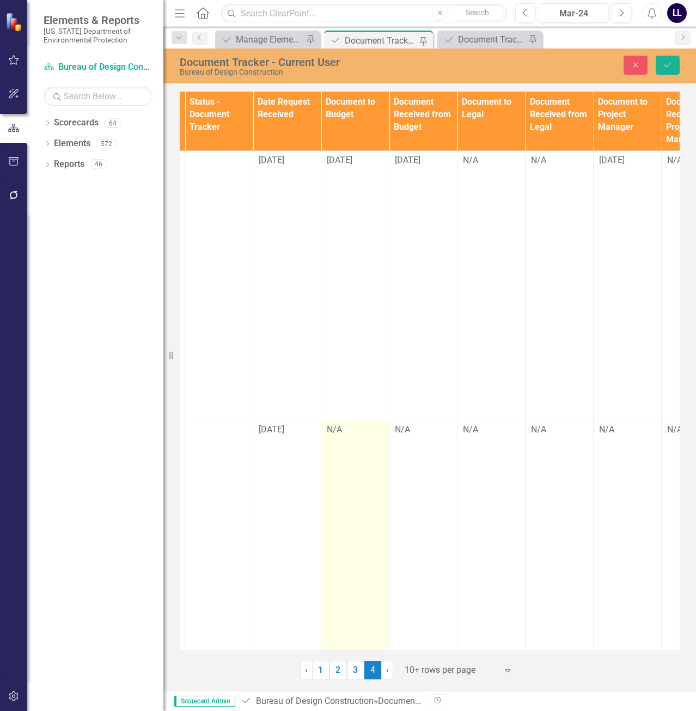
click at [341, 434] on div "N/A" at bounding box center [355, 429] width 57 height 13
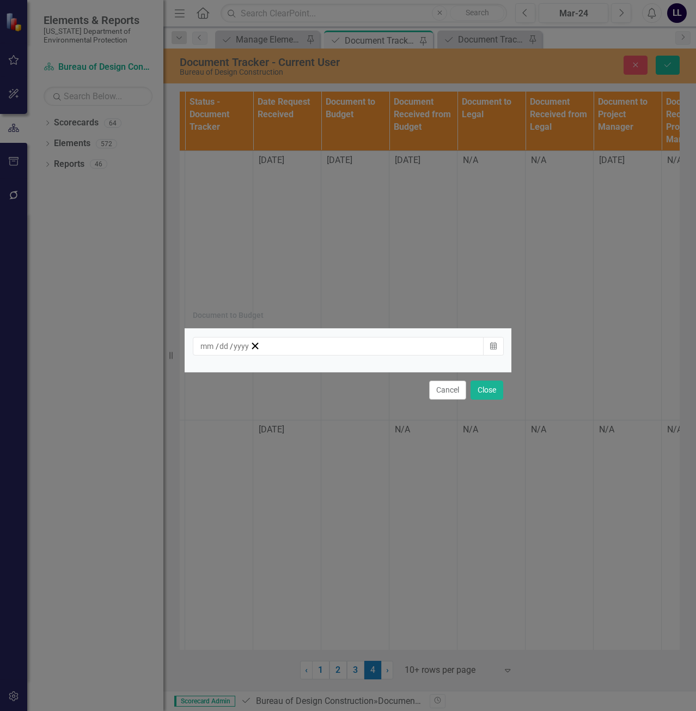
click at [250, 349] on div "/ /" at bounding box center [225, 346] width 50 height 11
click at [330, 431] on button "9" at bounding box center [315, 423] width 27 height 20
click at [490, 387] on button "Close" at bounding box center [487, 389] width 33 height 19
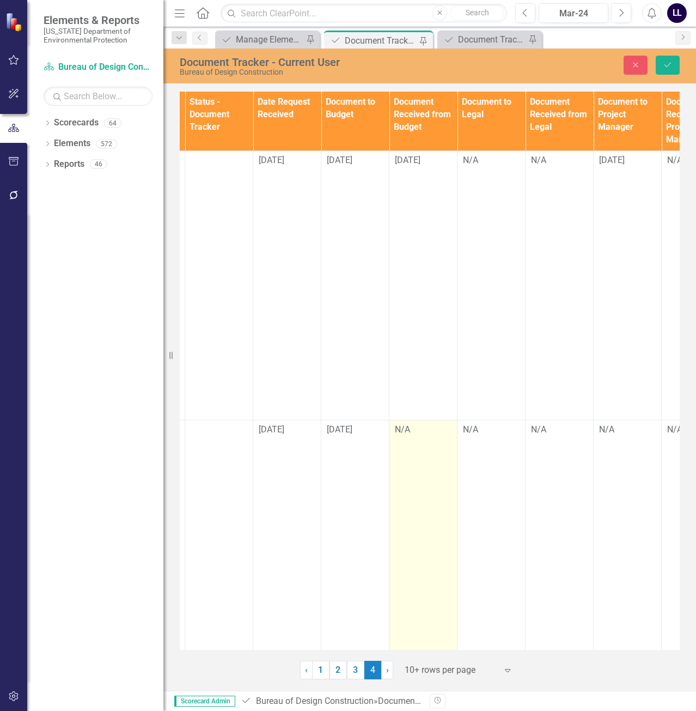
click at [414, 434] on div "N/A" at bounding box center [423, 429] width 57 height 13
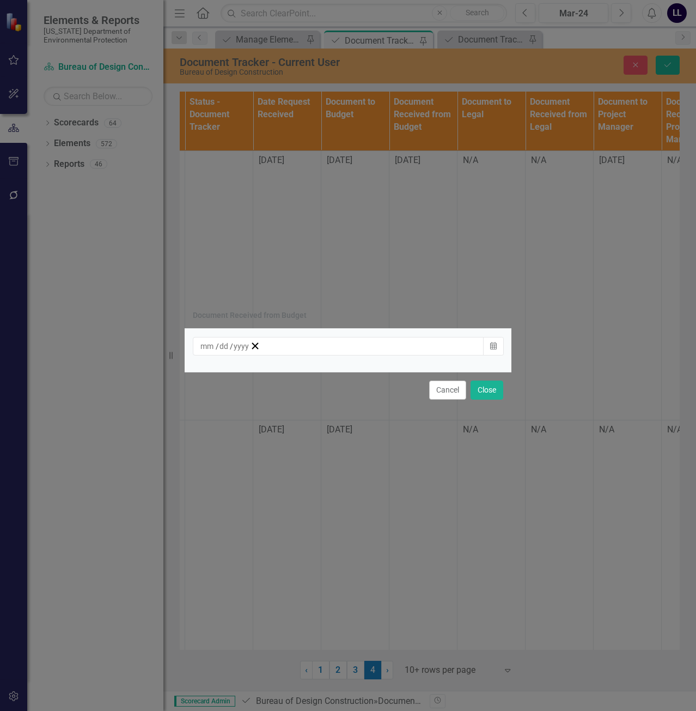
click at [250, 349] on div "/ /" at bounding box center [225, 346] width 50 height 11
click at [330, 425] on button "9" at bounding box center [315, 423] width 27 height 20
click at [485, 393] on button "Close" at bounding box center [487, 389] width 33 height 19
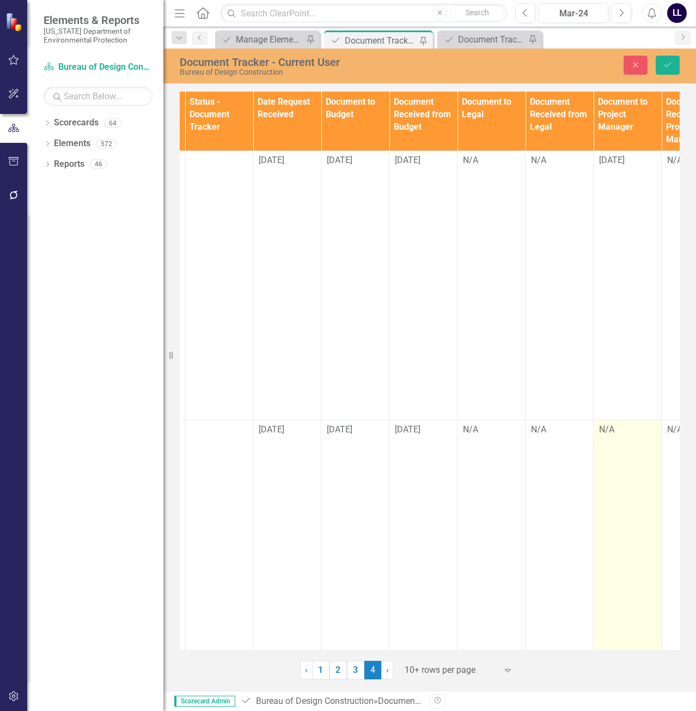
click at [621, 434] on div "N/A" at bounding box center [627, 429] width 57 height 13
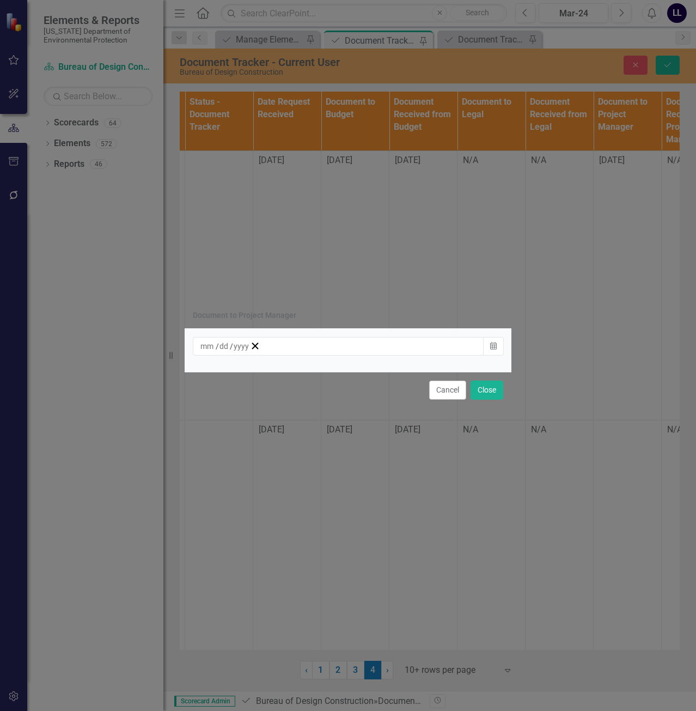
click at [250, 345] on div "/ /" at bounding box center [225, 346] width 50 height 11
click at [318, 427] on abbr "9" at bounding box center [316, 423] width 4 height 9
click at [483, 395] on button "Close" at bounding box center [487, 389] width 33 height 19
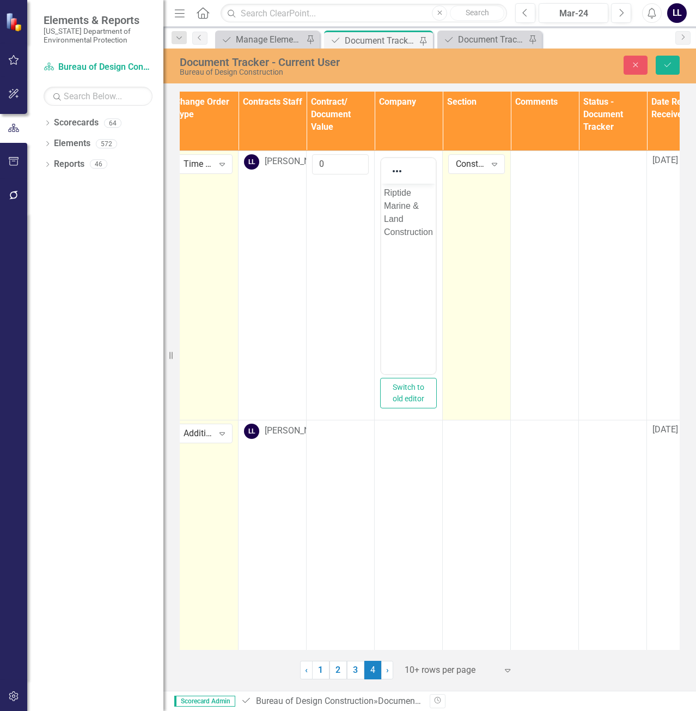
scroll to position [0, 374]
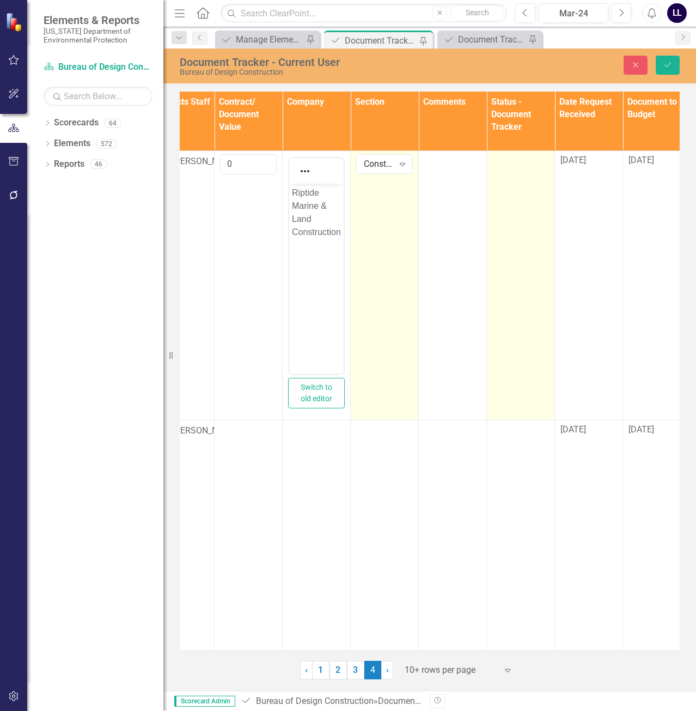
click at [527, 173] on td at bounding box center [521, 284] width 68 height 269
click at [522, 166] on div "Not Defined" at bounding box center [515, 163] width 30 height 13
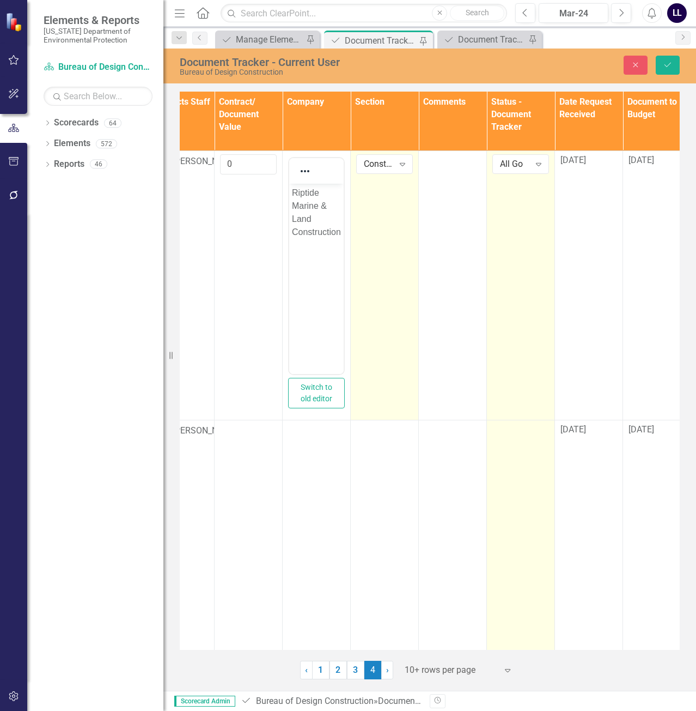
click at [520, 435] on div at bounding box center [521, 429] width 57 height 13
click at [520, 429] on div "Not Defined" at bounding box center [515, 433] width 30 height 13
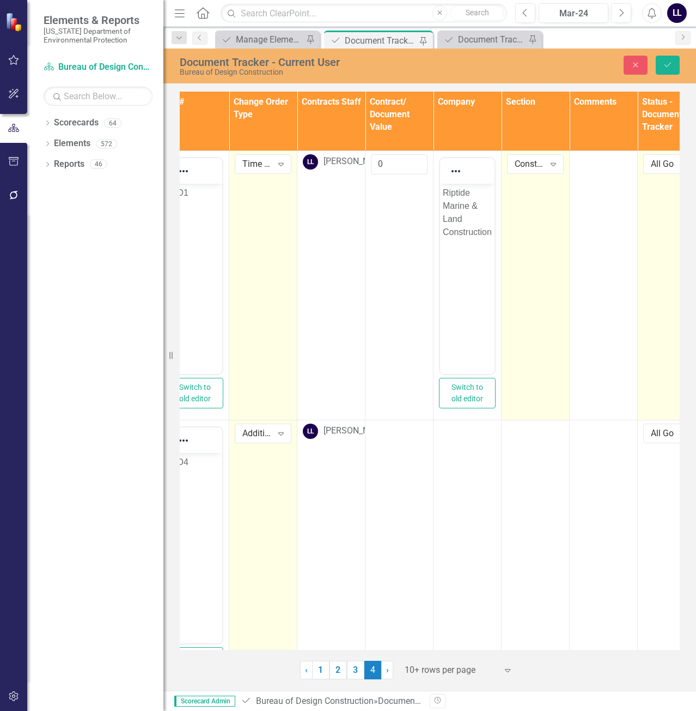
scroll to position [0, 219]
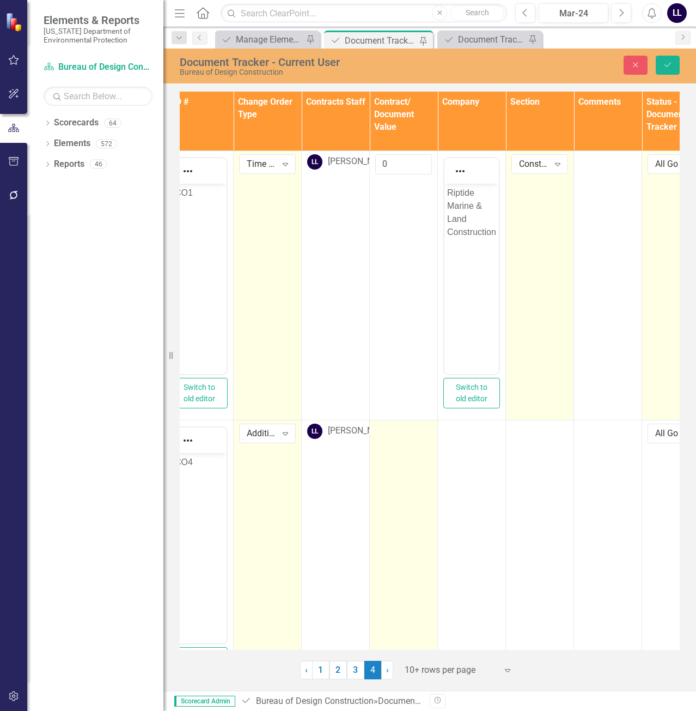
click at [399, 444] on td at bounding box center [404, 554] width 68 height 269
click at [397, 442] on input "number" at bounding box center [403, 433] width 57 height 20
click at [402, 437] on input "number" at bounding box center [403, 433] width 57 height 20
click at [385, 436] on input "number" at bounding box center [403, 433] width 57 height 20
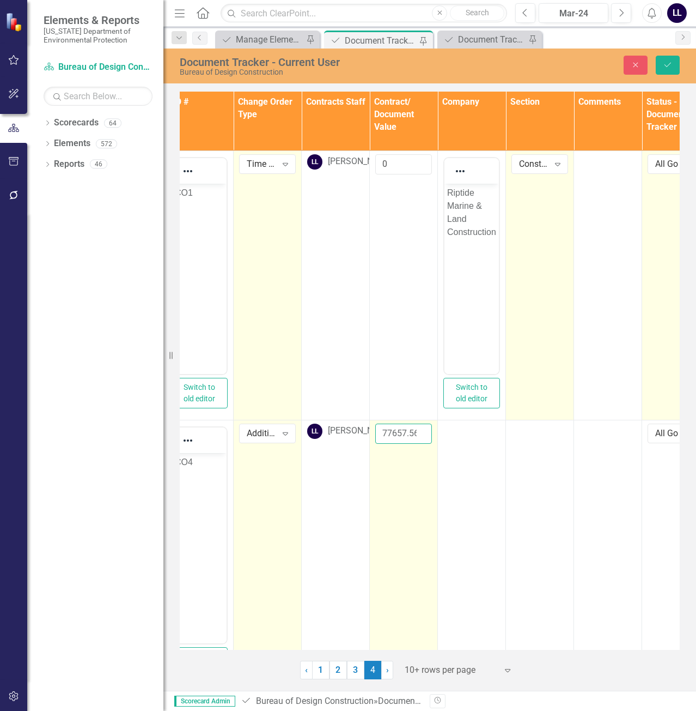
scroll to position [0, 2]
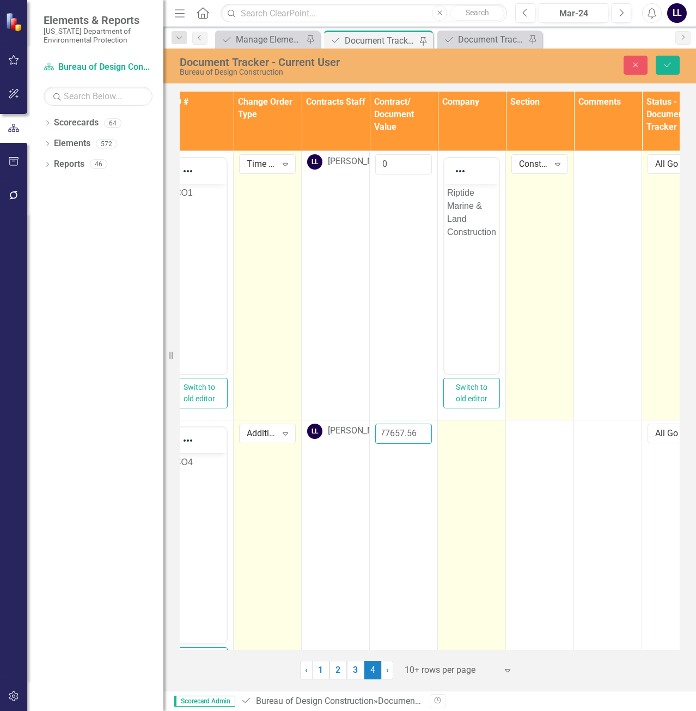
type input "77657.56"
click at [472, 442] on td at bounding box center [472, 554] width 68 height 269
click at [471, 471] on td at bounding box center [472, 554] width 68 height 269
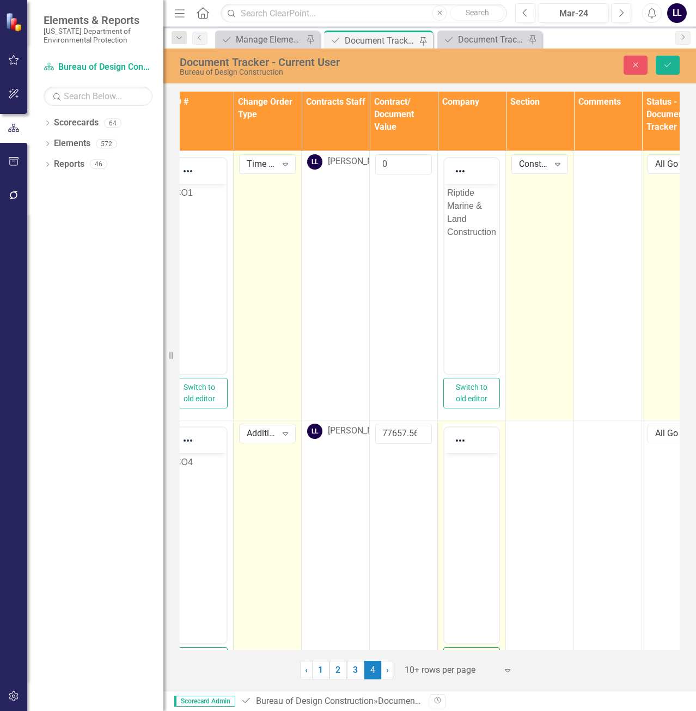
click at [467, 485] on body "Rich Text Area. Press ALT-0 for help." at bounding box center [472, 533] width 54 height 163
click at [478, 476] on body "Rich Text Area. Press ALT-0 for help." at bounding box center [472, 533] width 54 height 163
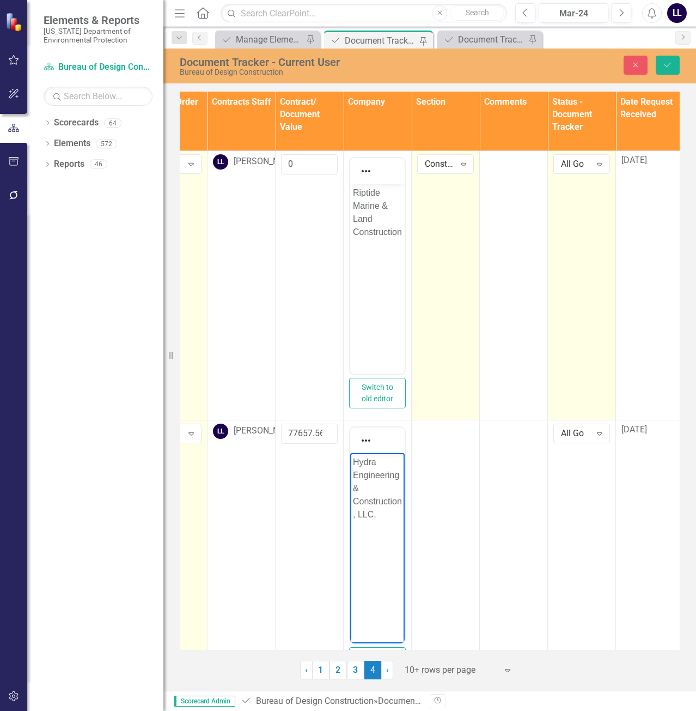
scroll to position [0, 403]
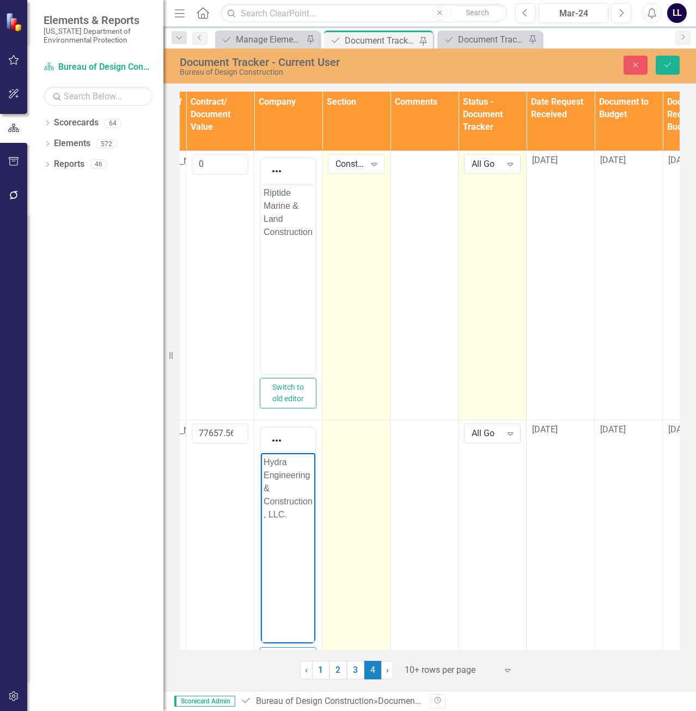
click at [358, 448] on td at bounding box center [357, 554] width 68 height 269
click at [350, 428] on div "Not Defined" at bounding box center [351, 433] width 30 height 13
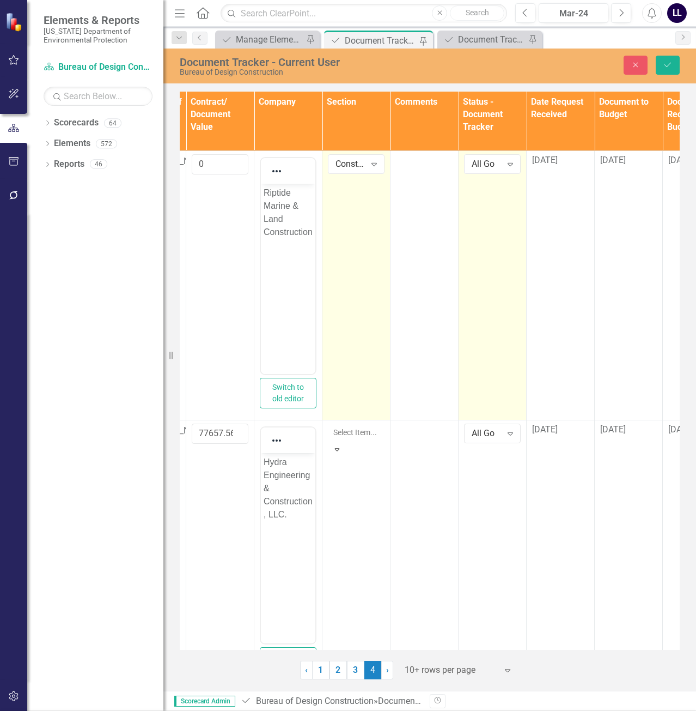
click at [674, 66] on button "Save" at bounding box center [668, 65] width 24 height 19
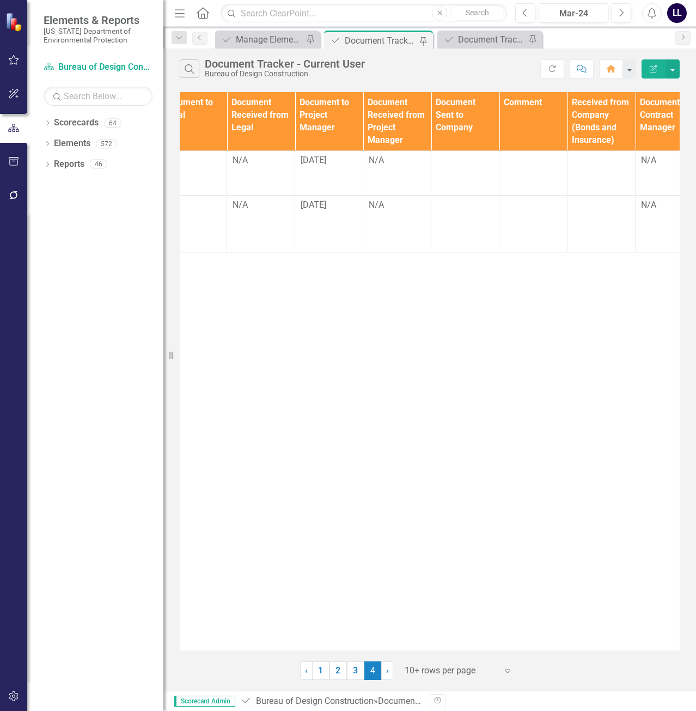
scroll to position [0, 0]
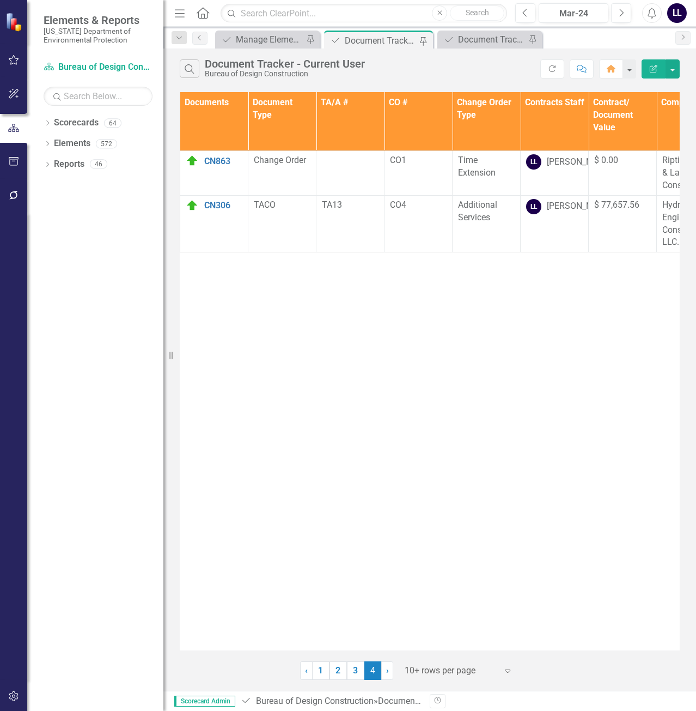
drag, startPoint x: 354, startPoint y: 670, endPoint x: 354, endPoint y: 632, distance: 38.7
click at [354, 670] on link "3" at bounding box center [355, 670] width 17 height 19
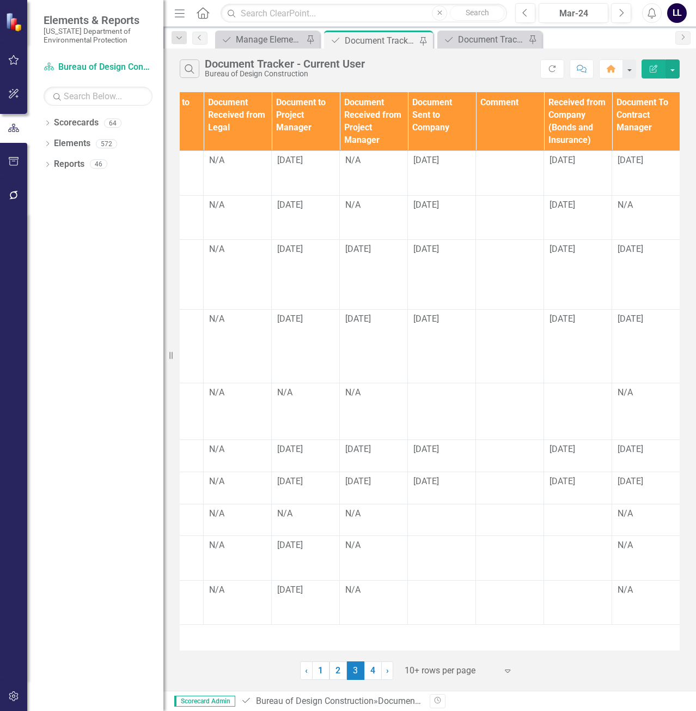
scroll to position [0, 979]
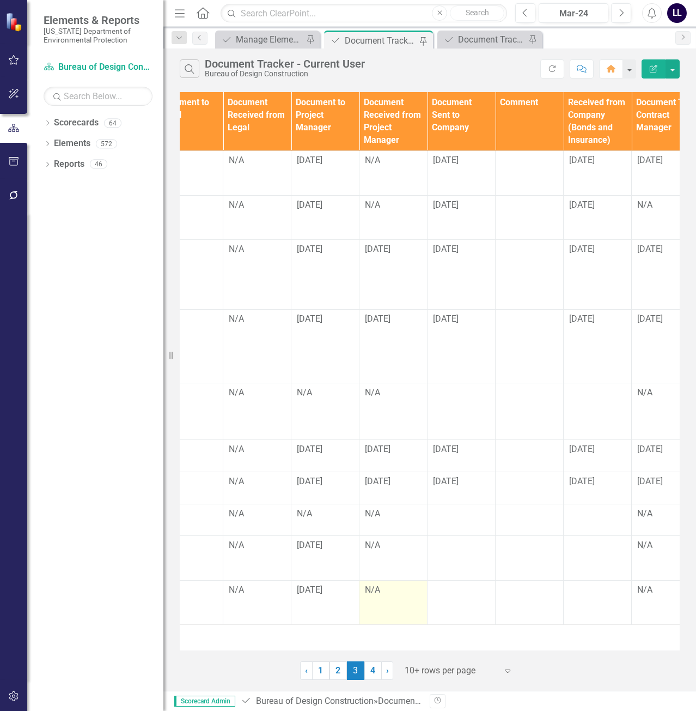
click at [399, 595] on div "N/A" at bounding box center [393, 590] width 57 height 13
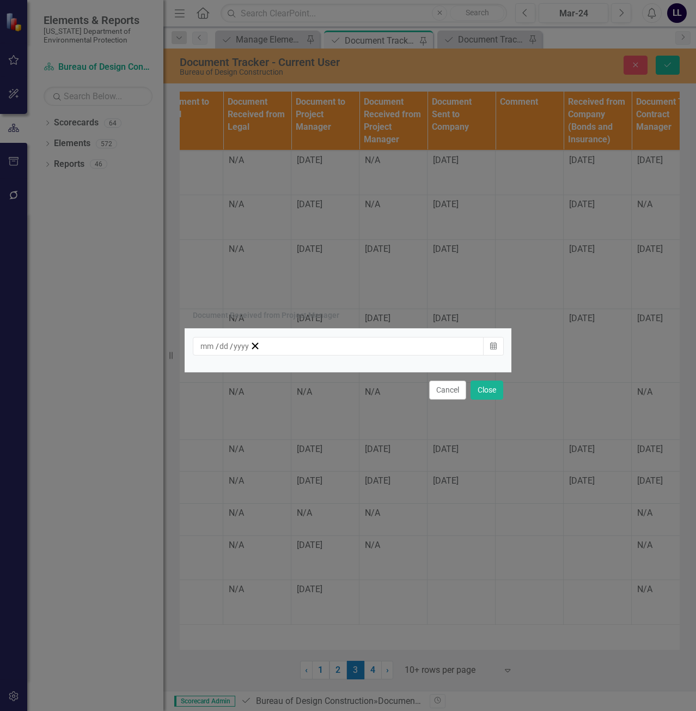
click at [250, 351] on div "/ /" at bounding box center [225, 346] width 50 height 11
click at [318, 427] on abbr "9" at bounding box center [316, 423] width 4 height 9
click at [486, 391] on button "Close" at bounding box center [487, 389] width 33 height 19
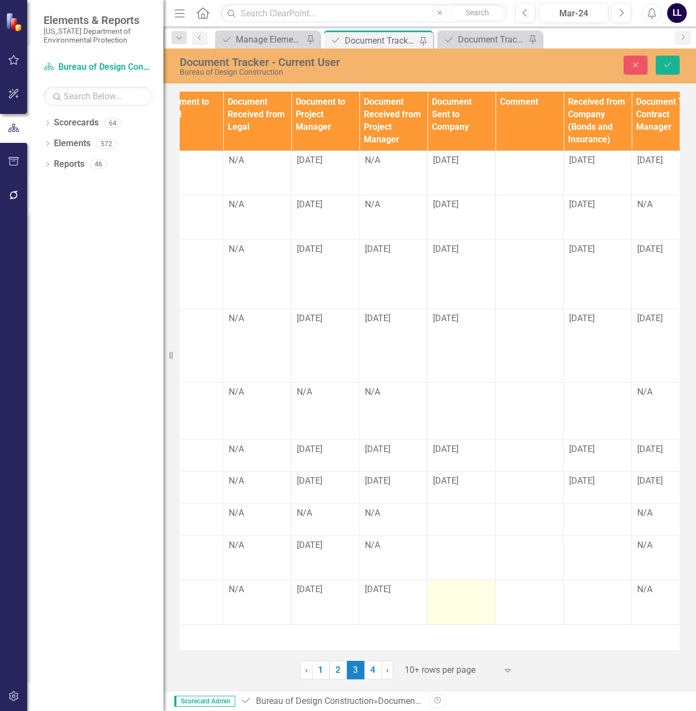
click at [454, 599] on td at bounding box center [462, 602] width 68 height 45
click at [453, 598] on input "text" at bounding box center [461, 593] width 57 height 20
type input "[DATE]"
click at [672, 68] on icon "Save" at bounding box center [668, 65] width 10 height 8
